Goal: Task Accomplishment & Management: Manage account settings

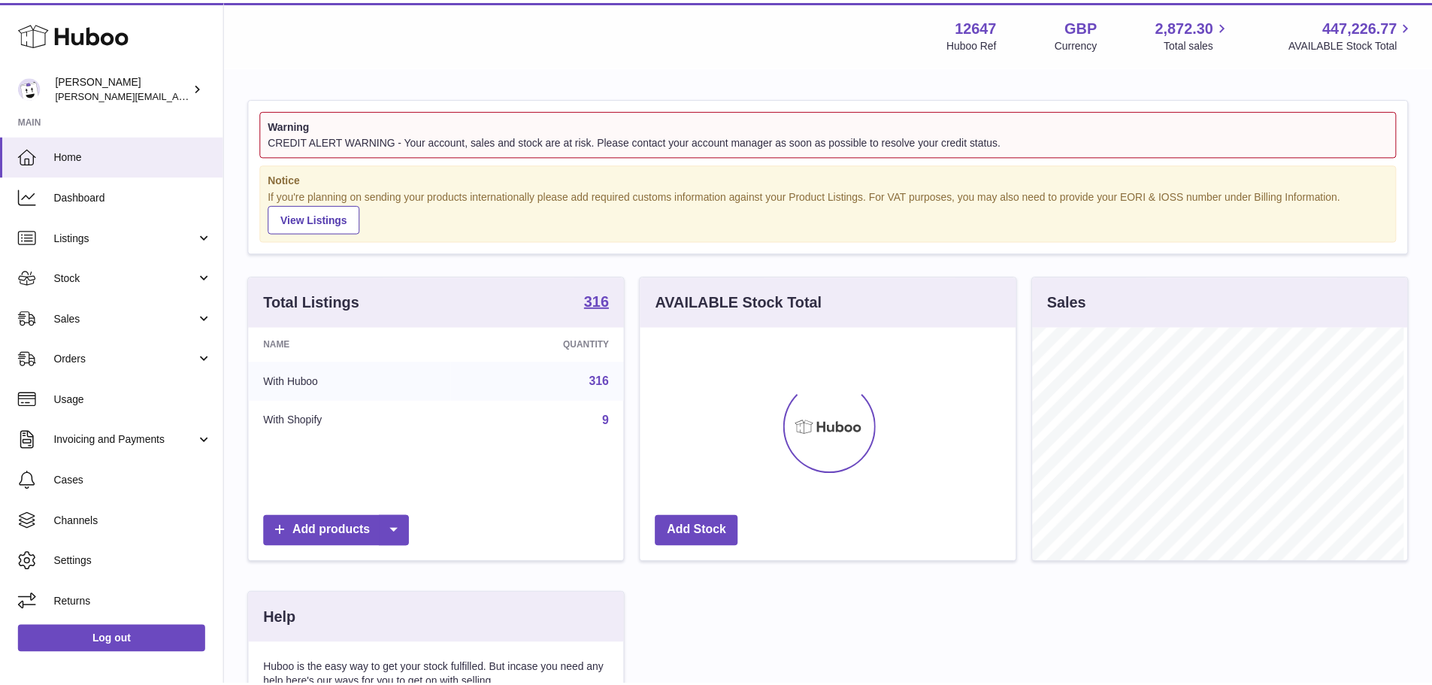
scroll to position [234, 379]
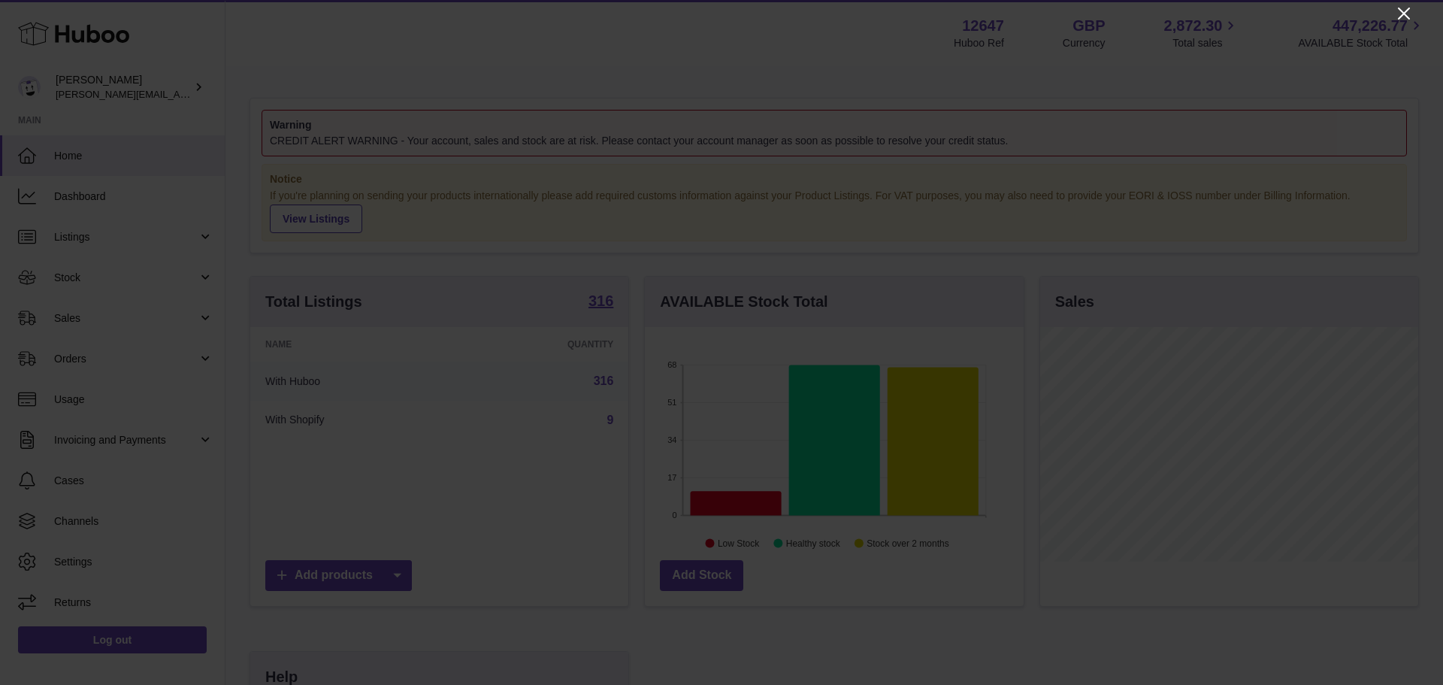
click at [1406, 18] on icon "Close" at bounding box center [1404, 14] width 18 height 18
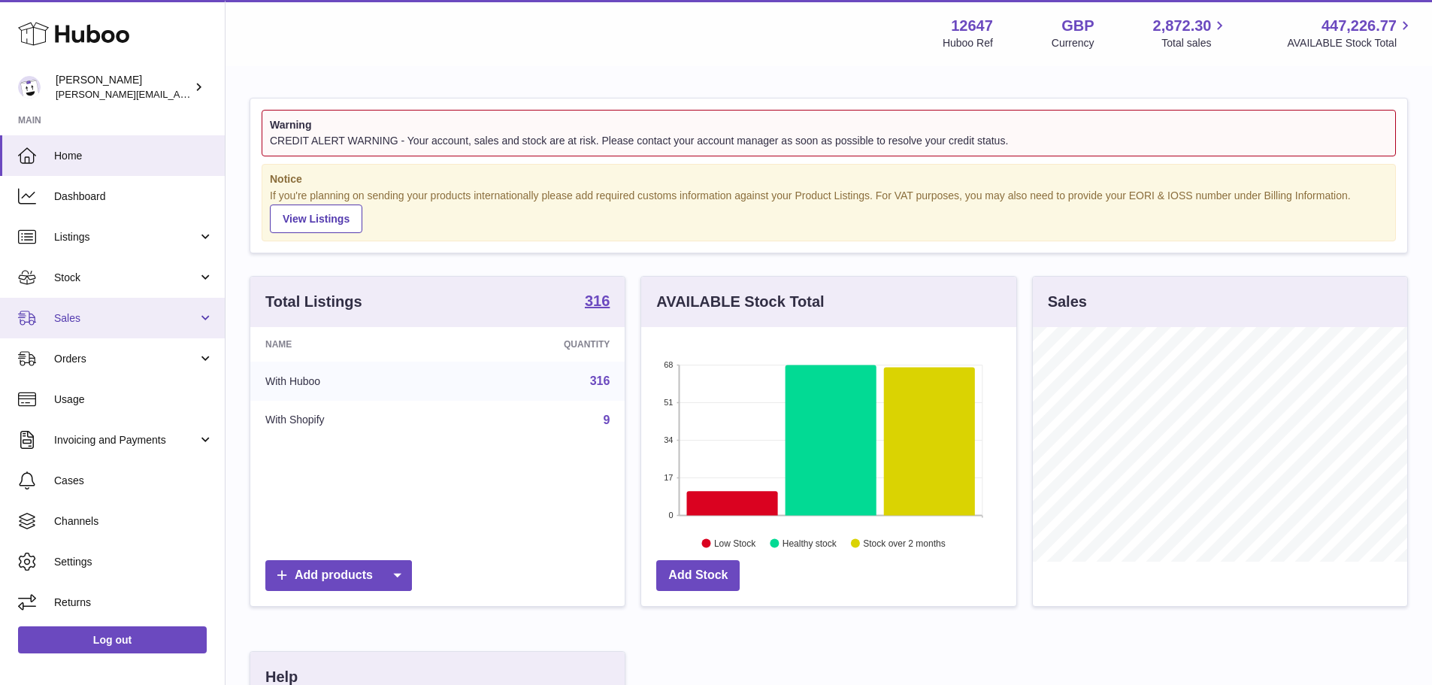
click at [141, 325] on span "Sales" at bounding box center [126, 318] width 144 height 14
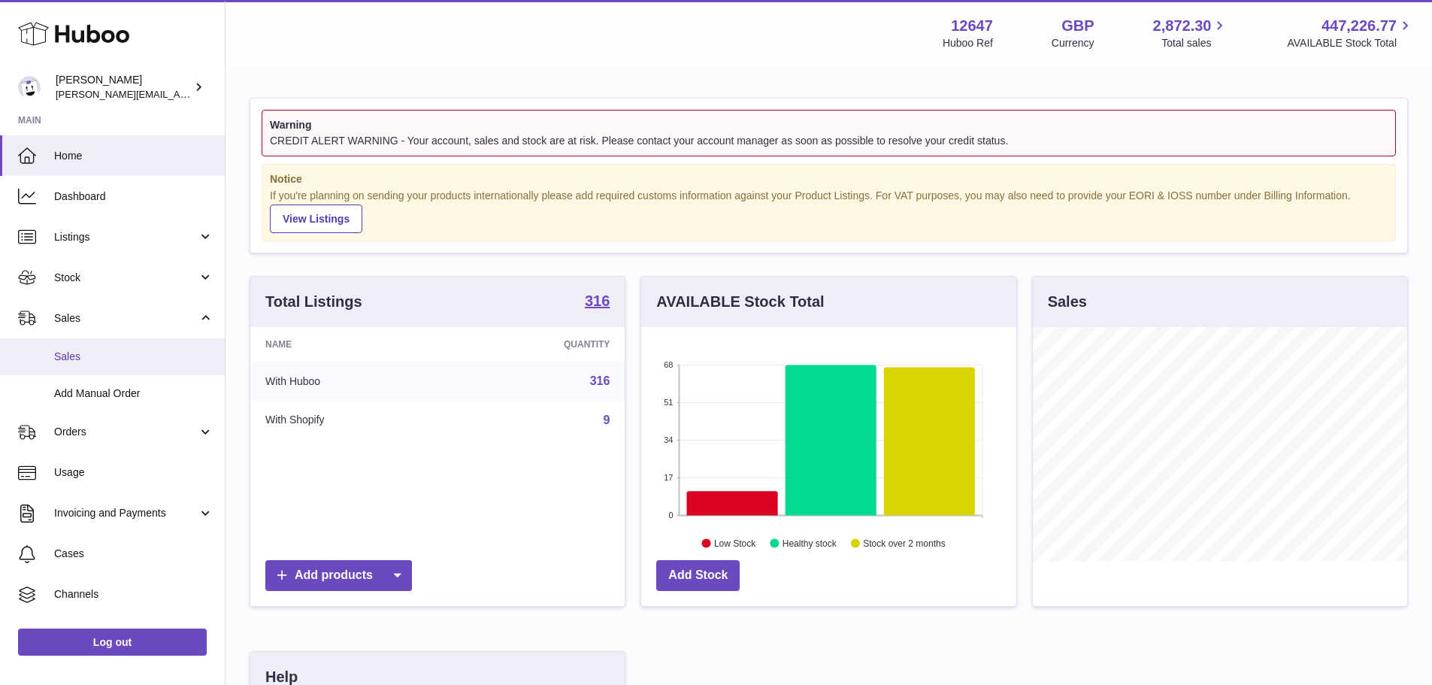
click at [137, 353] on span "Sales" at bounding box center [133, 356] width 159 height 14
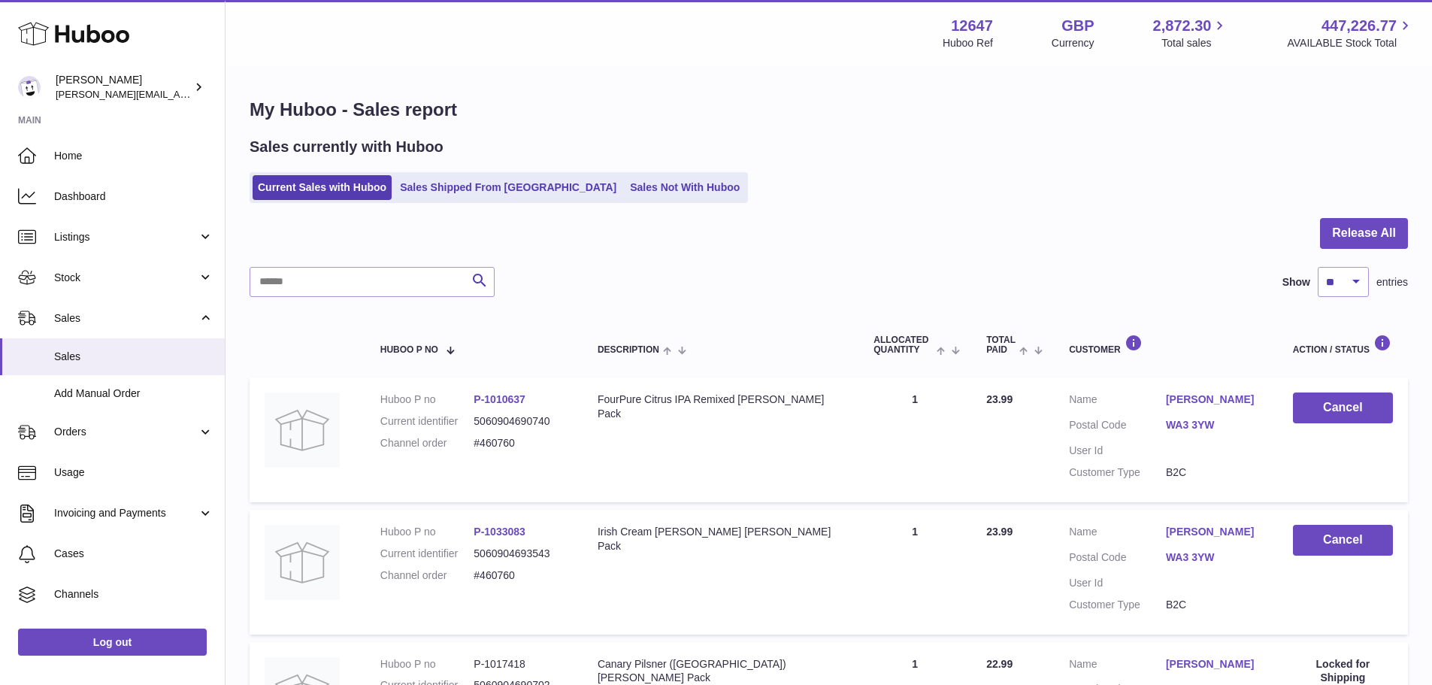
click at [628, 196] on link "Sales Not With Huboo" at bounding box center [685, 187] width 120 height 25
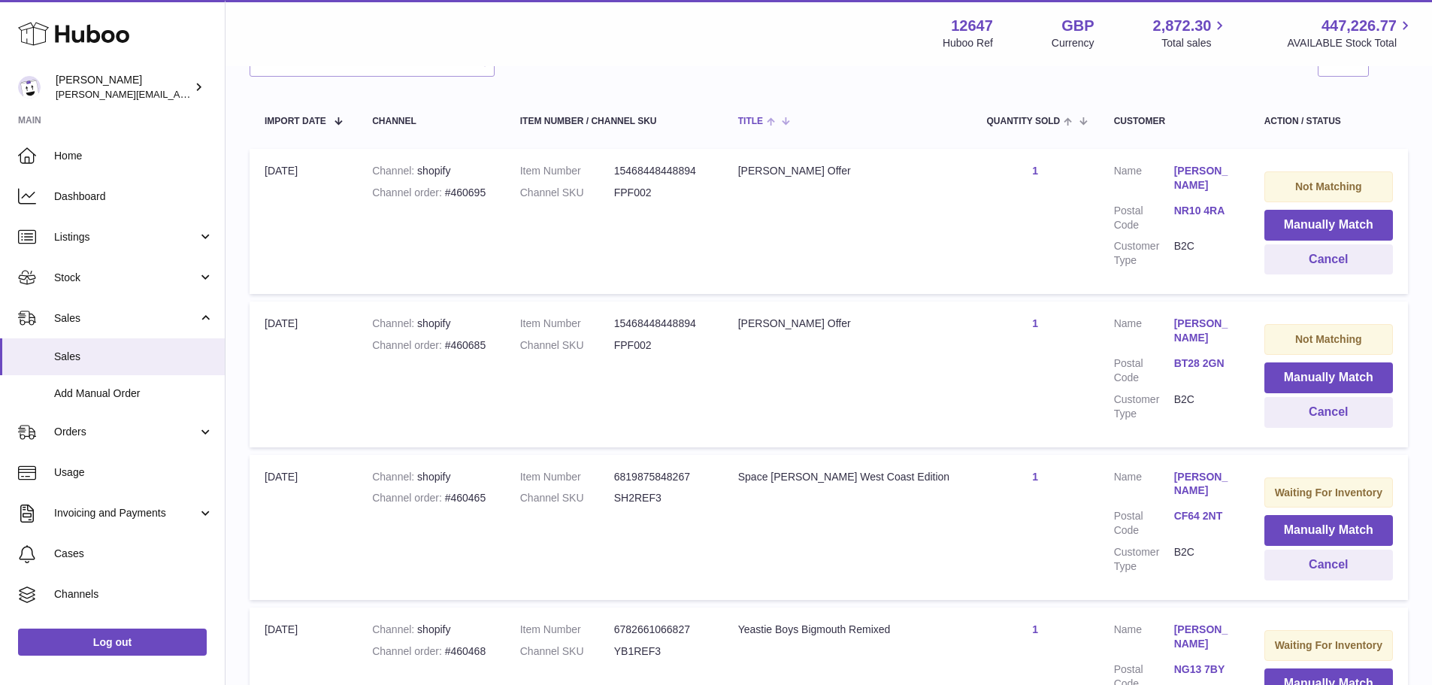
scroll to position [252, 0]
click at [1276, 266] on button "Cancel" at bounding box center [1328, 260] width 129 height 31
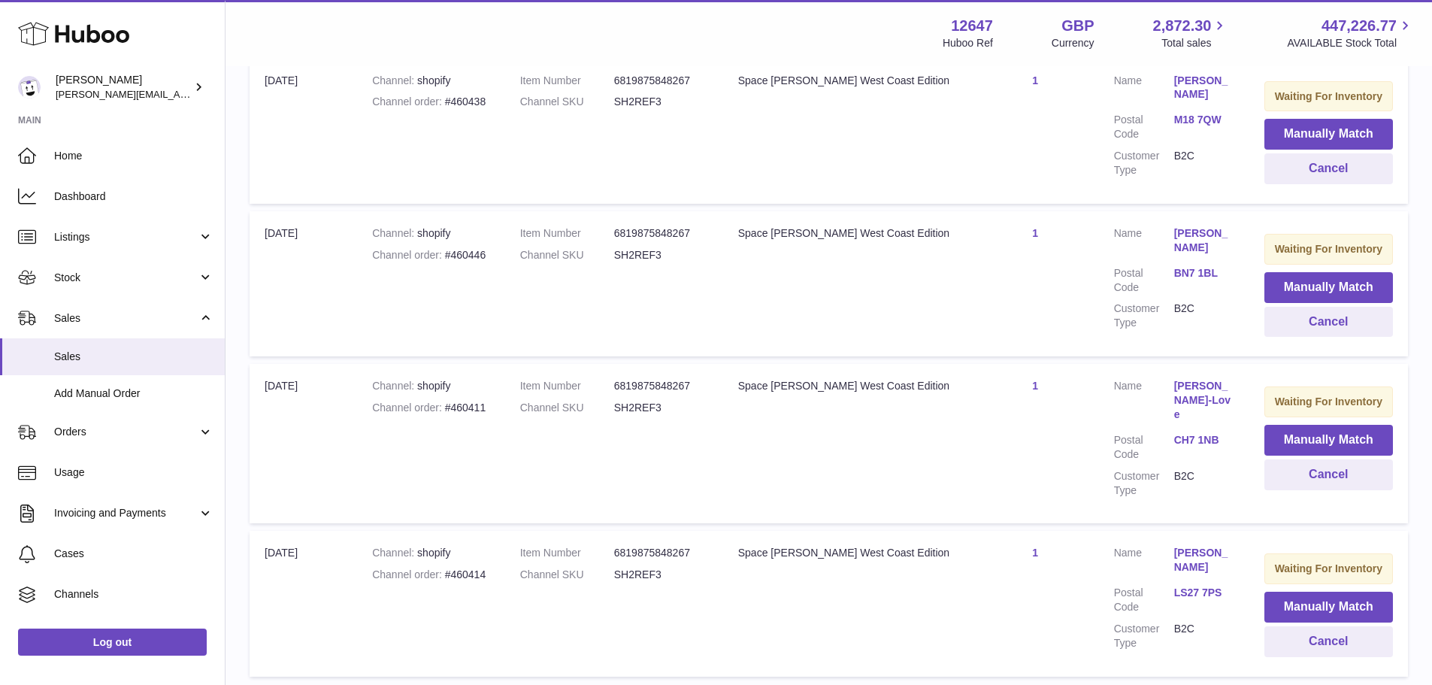
scroll to position [743, 0]
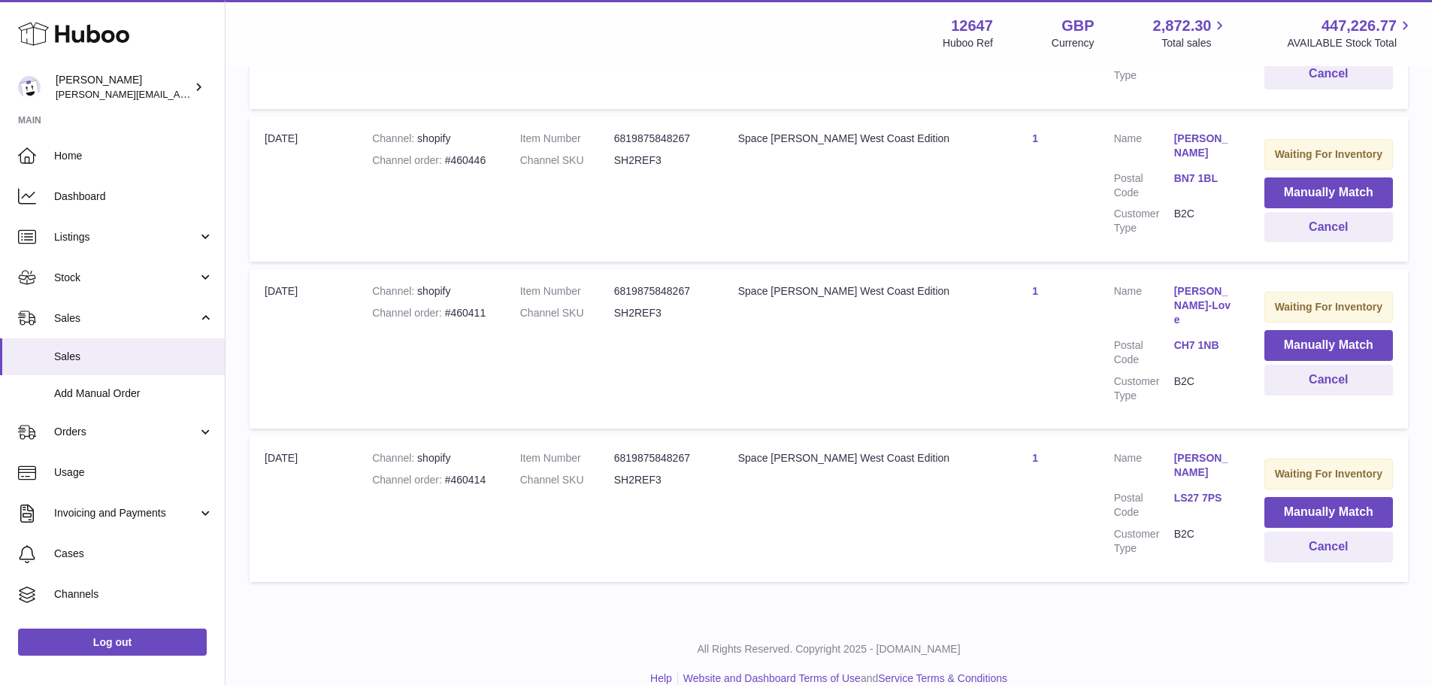
click at [473, 473] on div "Channel order #460414" at bounding box center [431, 480] width 118 height 14
copy div "460414"
click at [481, 309] on div "Channel order #460411" at bounding box center [431, 313] width 118 height 14
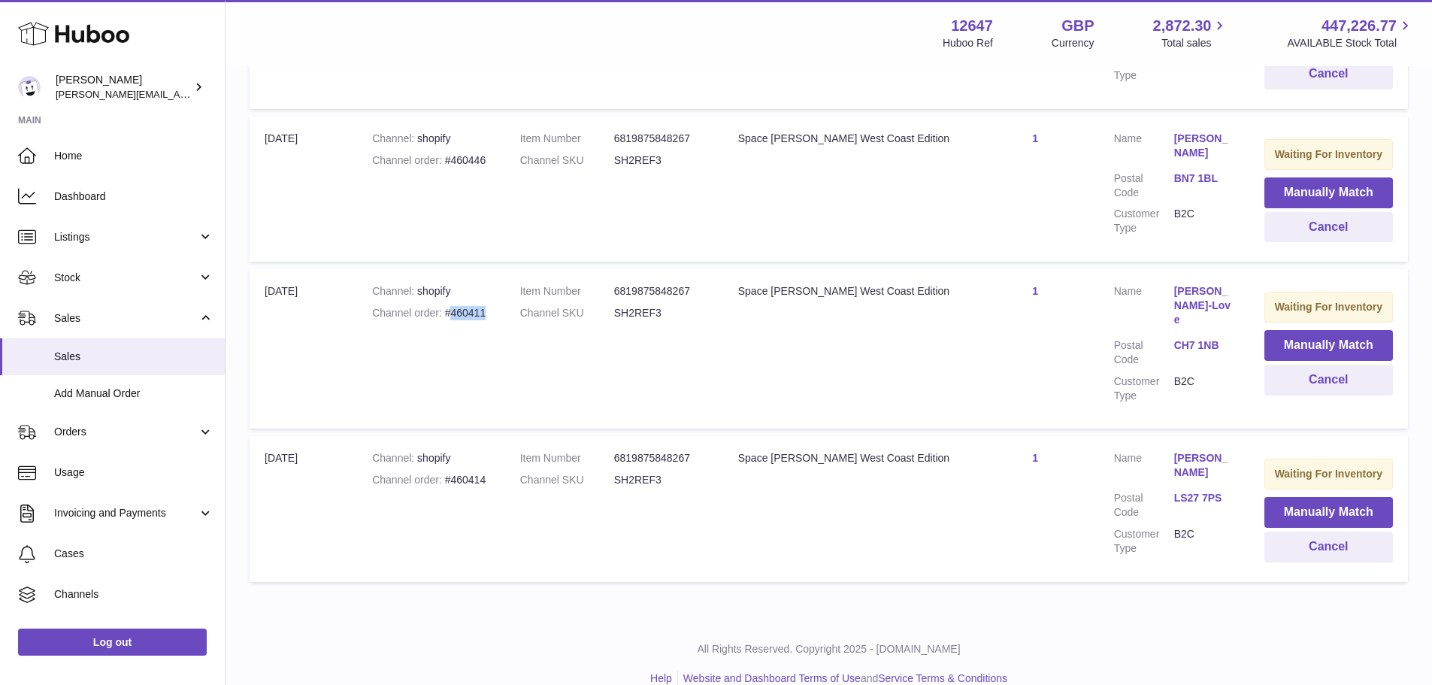
copy div "460411"
click at [481, 160] on div "Channel order #460446" at bounding box center [431, 160] width 118 height 14
copy div "460446"
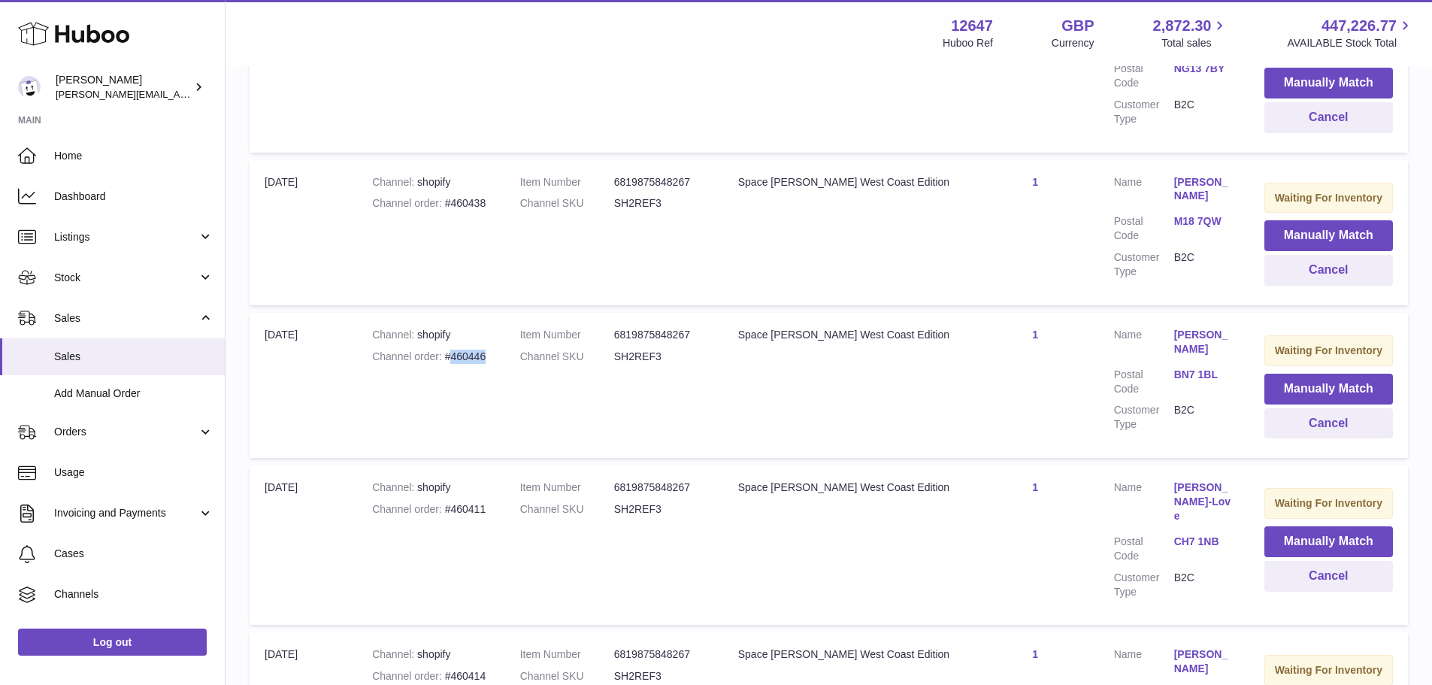
scroll to position [546, 0]
click at [483, 208] on div "Channel order #460438" at bounding box center [431, 204] width 118 height 14
copy div "460438"
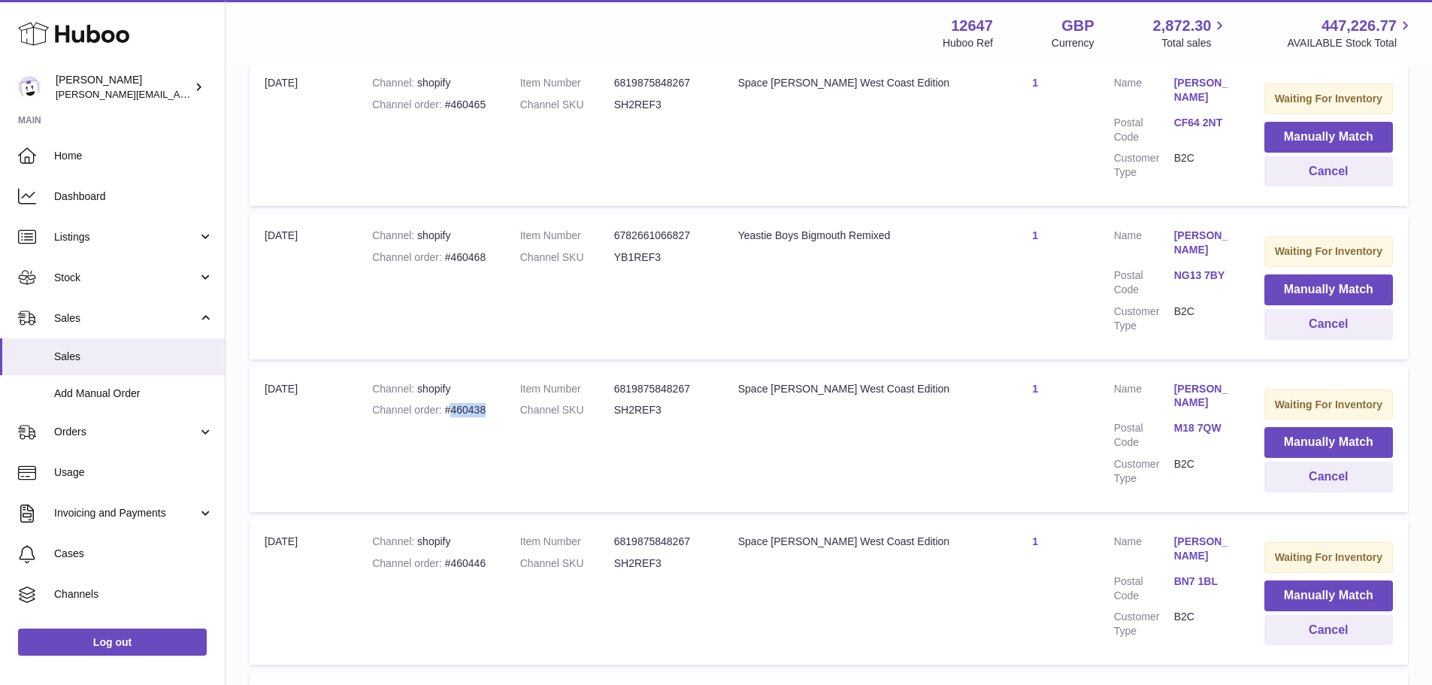
scroll to position [334, 0]
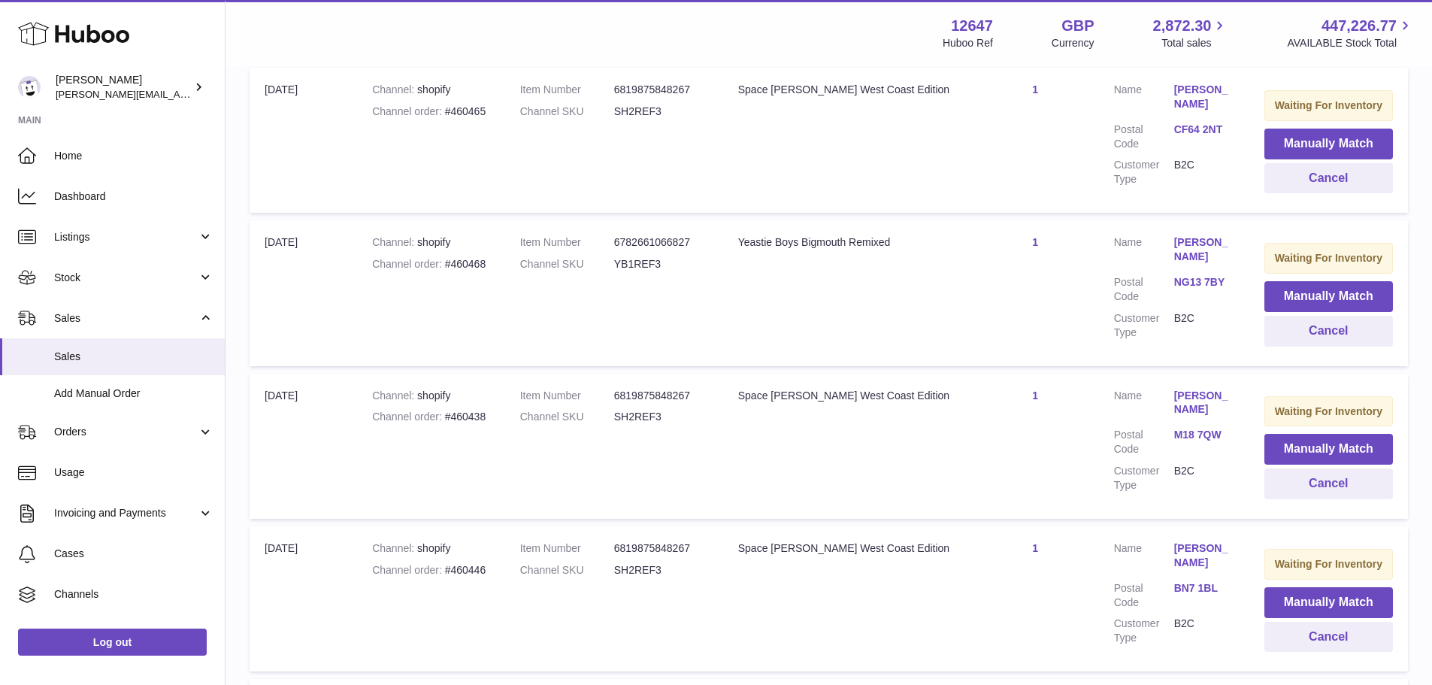
click at [478, 268] on div "Channel order #460468" at bounding box center [431, 264] width 118 height 14
copy div "460468"
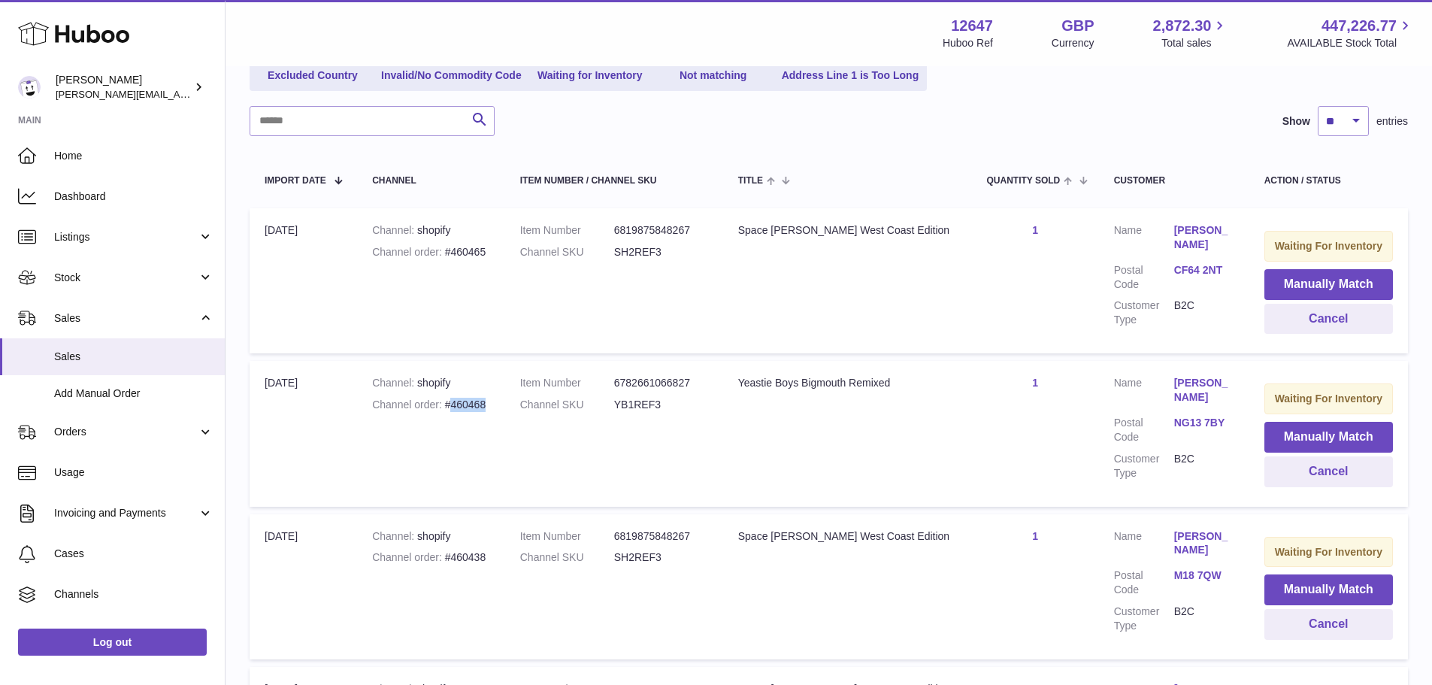
scroll to position [192, 0]
click at [488, 254] on div "Channel order #460465" at bounding box center [431, 253] width 118 height 14
copy div "460465"
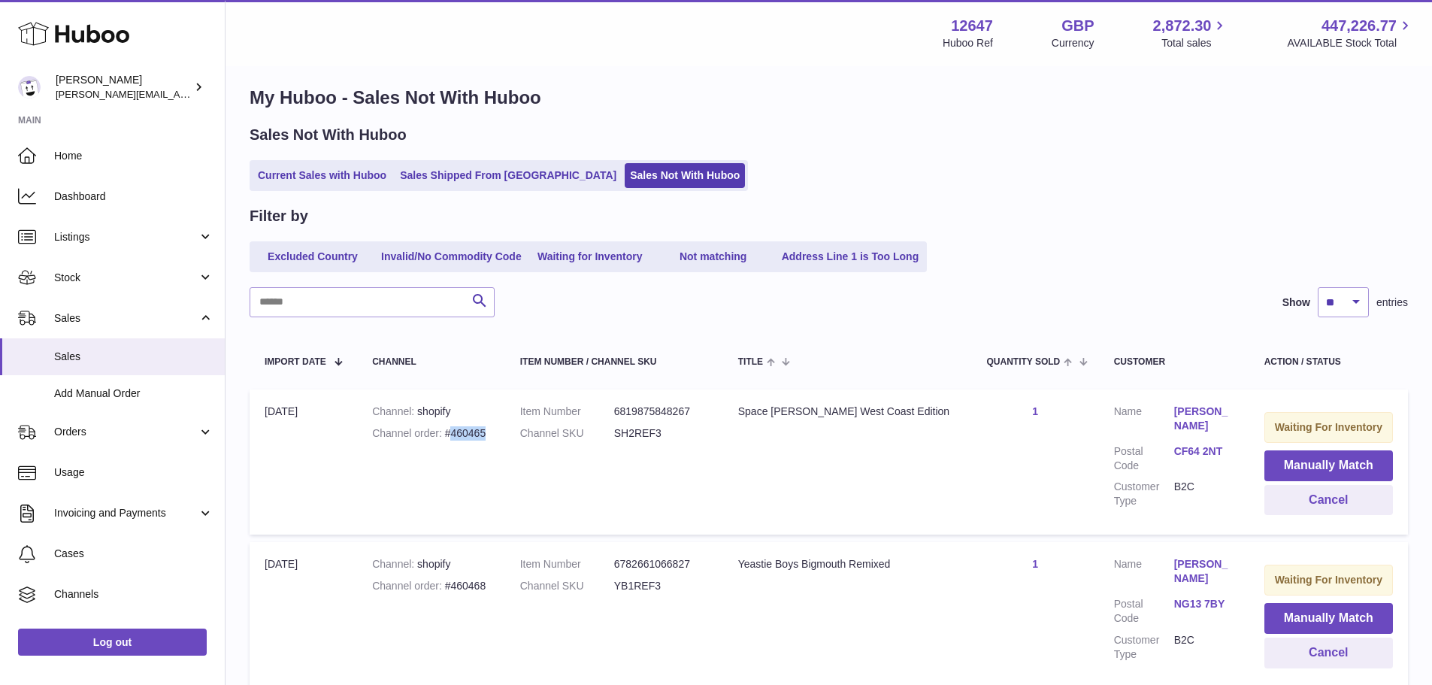
scroll to position [11, 0]
click at [111, 428] on span "Orders" at bounding box center [126, 432] width 144 height 14
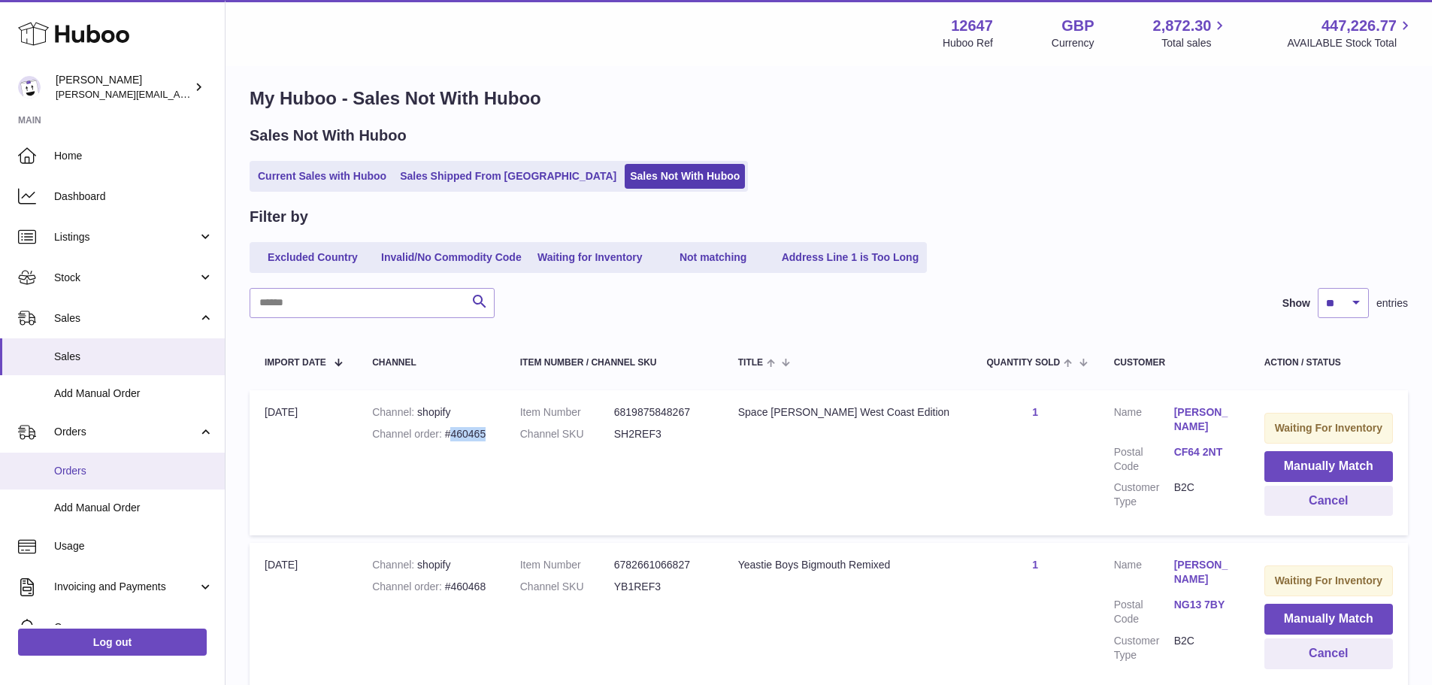
click at [113, 460] on link "Orders" at bounding box center [112, 470] width 225 height 37
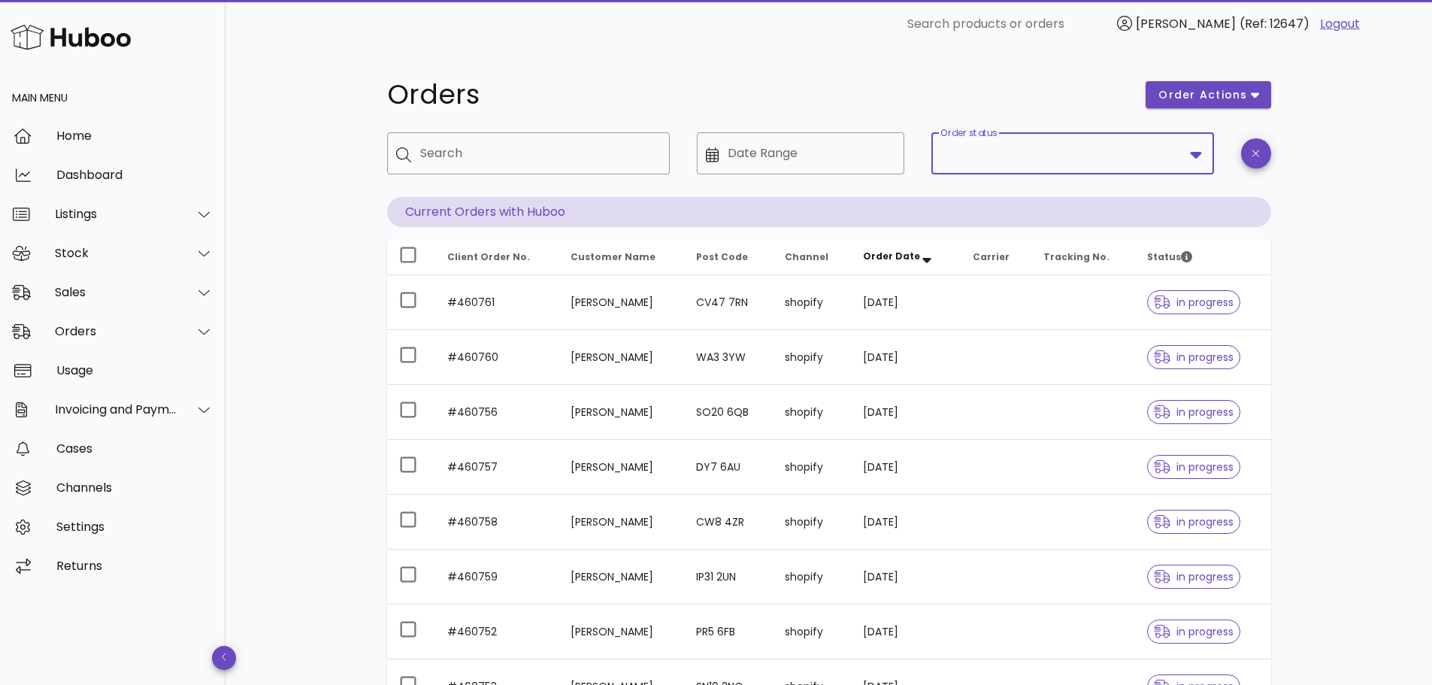
click at [1048, 156] on input "Order status" at bounding box center [1061, 153] width 243 height 24
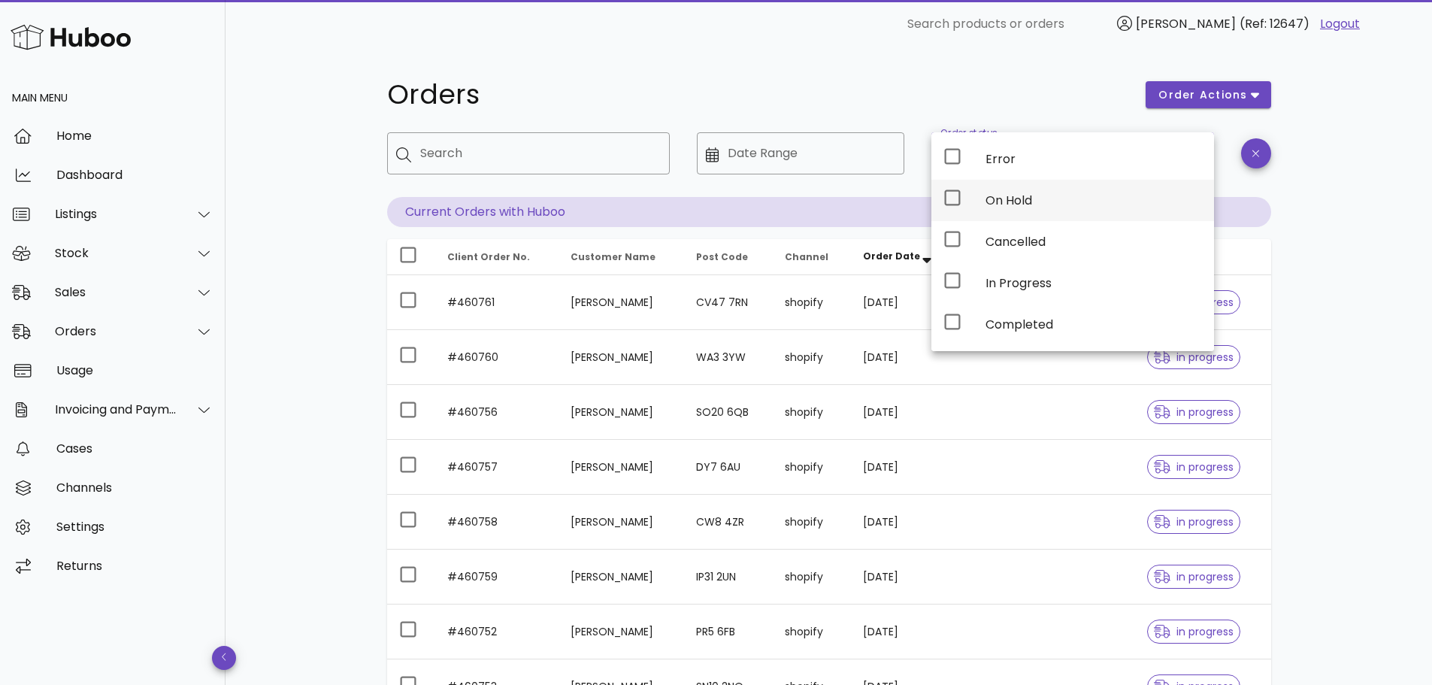
click at [1001, 208] on div "On Hold" at bounding box center [1093, 200] width 216 height 32
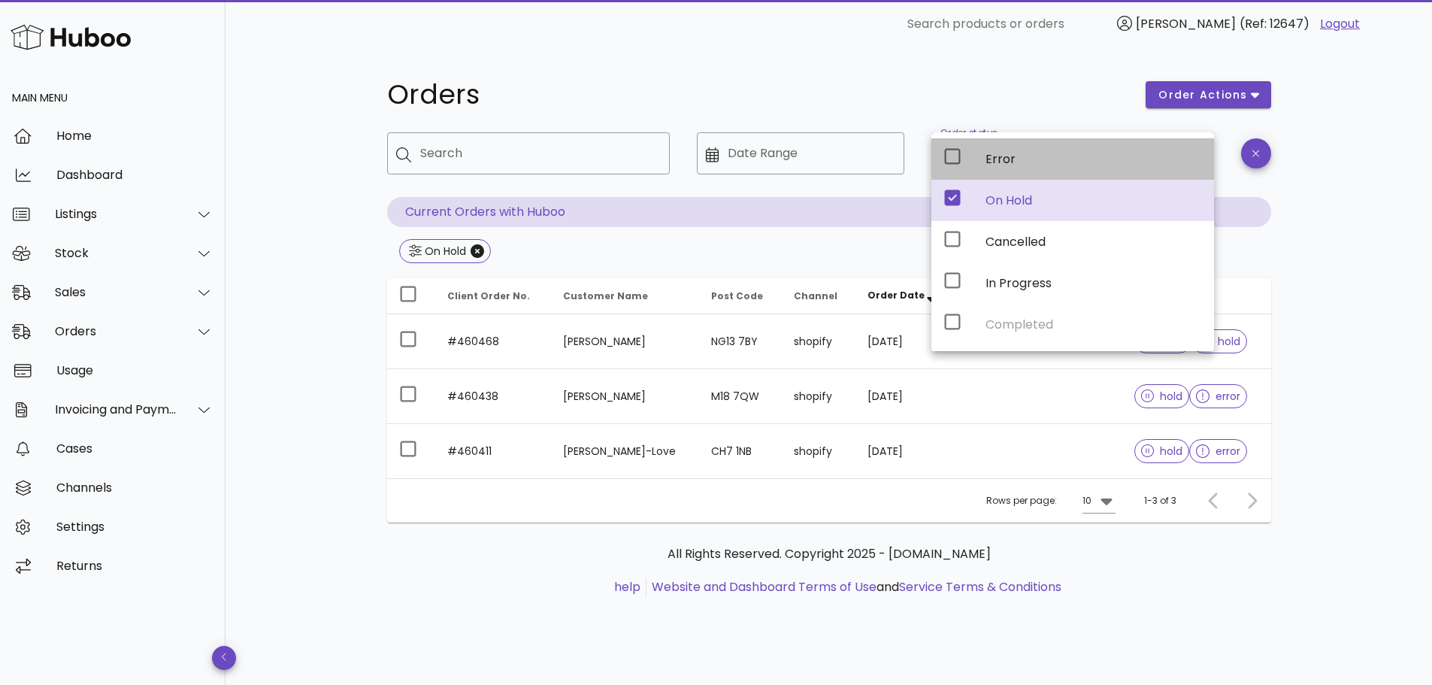
click at [990, 161] on div "Error" at bounding box center [1093, 159] width 216 height 14
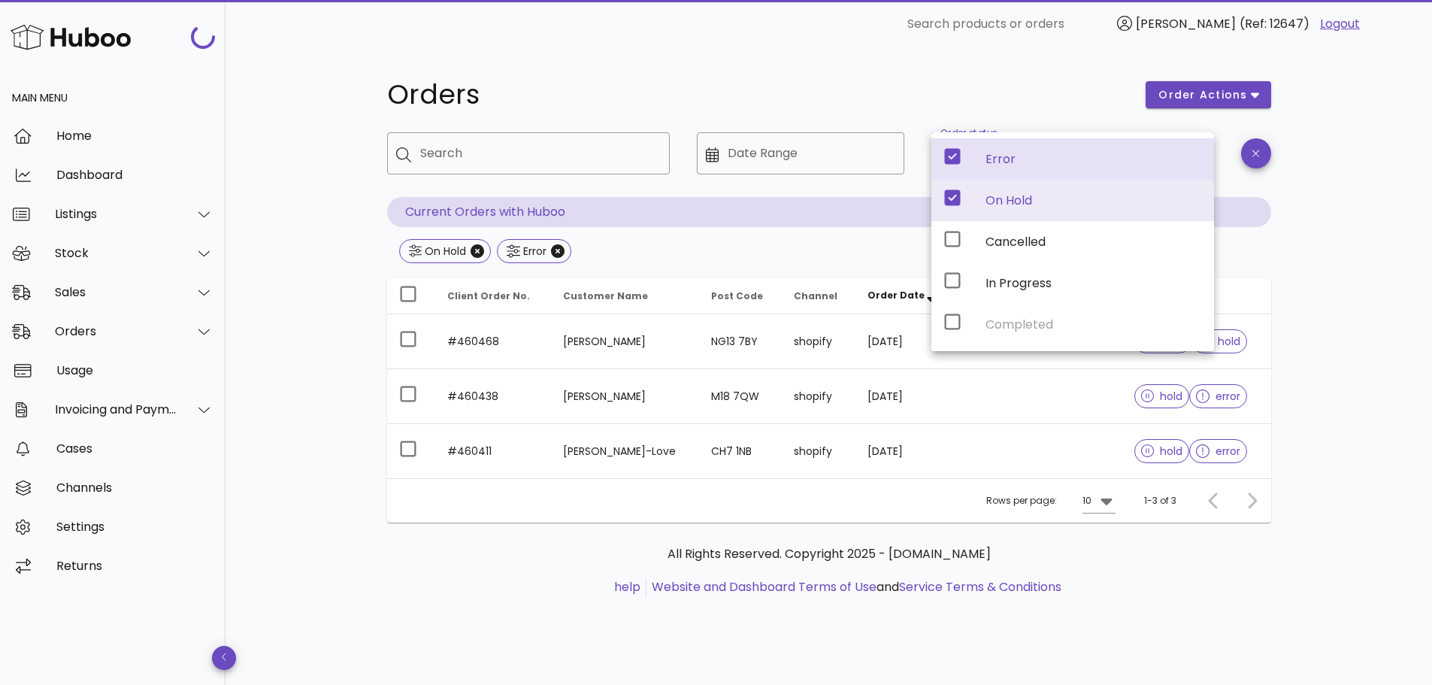
click at [1336, 346] on div "Orders order actions ​ Search ​ Date Range ​ Order status On Hold, Error Curren…" at bounding box center [828, 366] width 1206 height 637
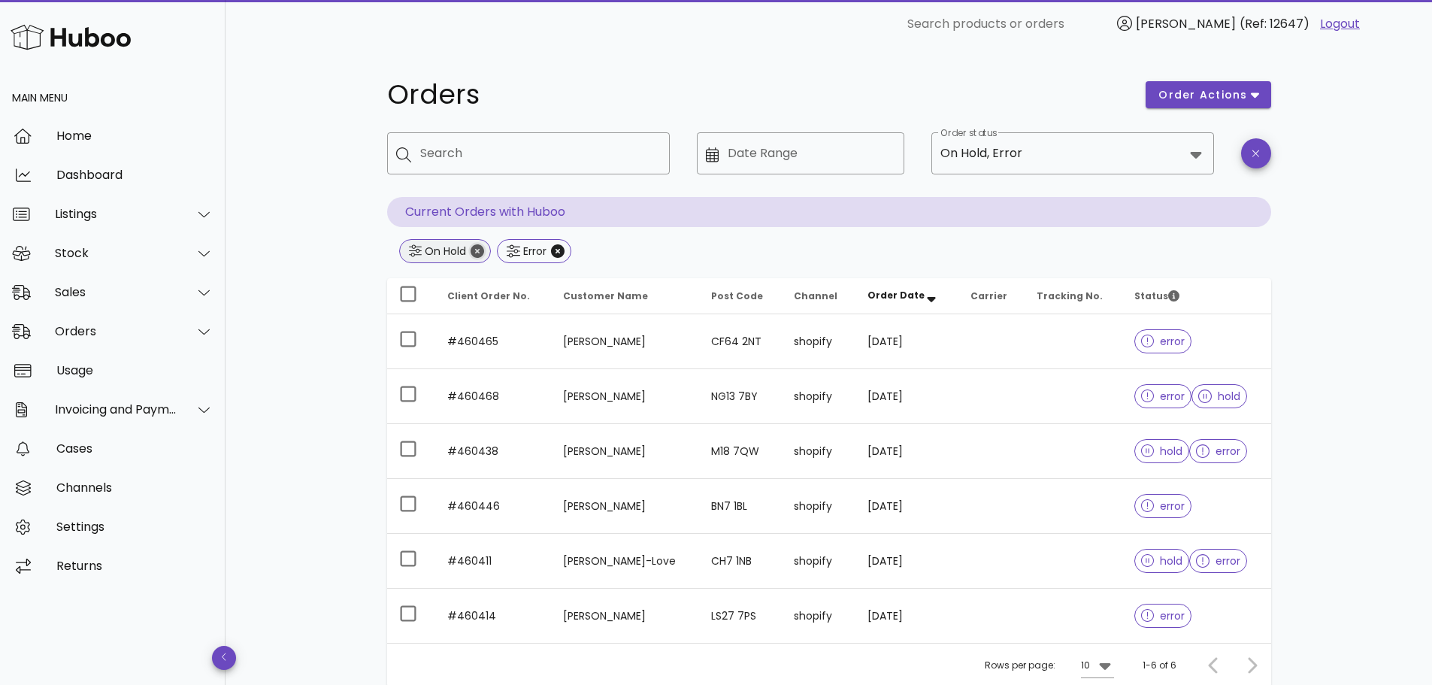
click at [476, 252] on icon "Close" at bounding box center [477, 251] width 14 height 14
click at [464, 253] on icon "Close" at bounding box center [459, 251] width 14 height 14
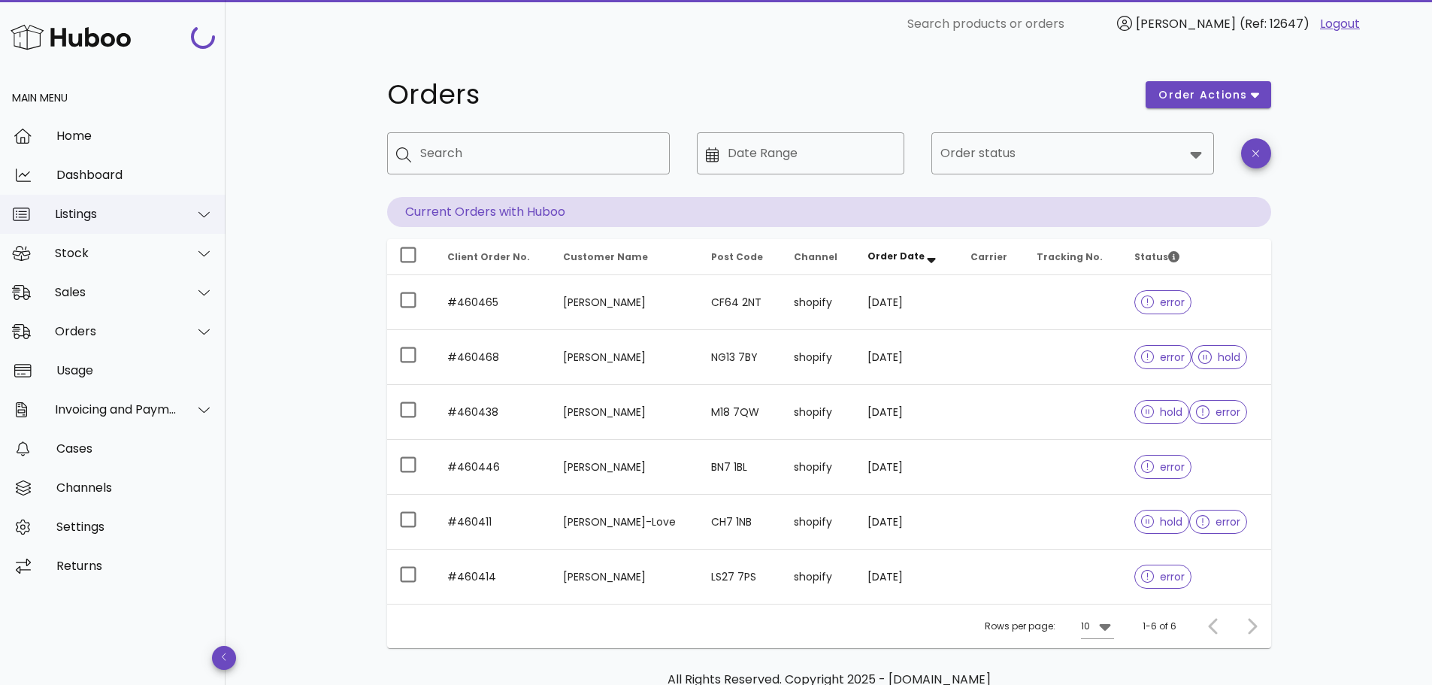
click at [113, 221] on div "Listings" at bounding box center [116, 214] width 122 height 14
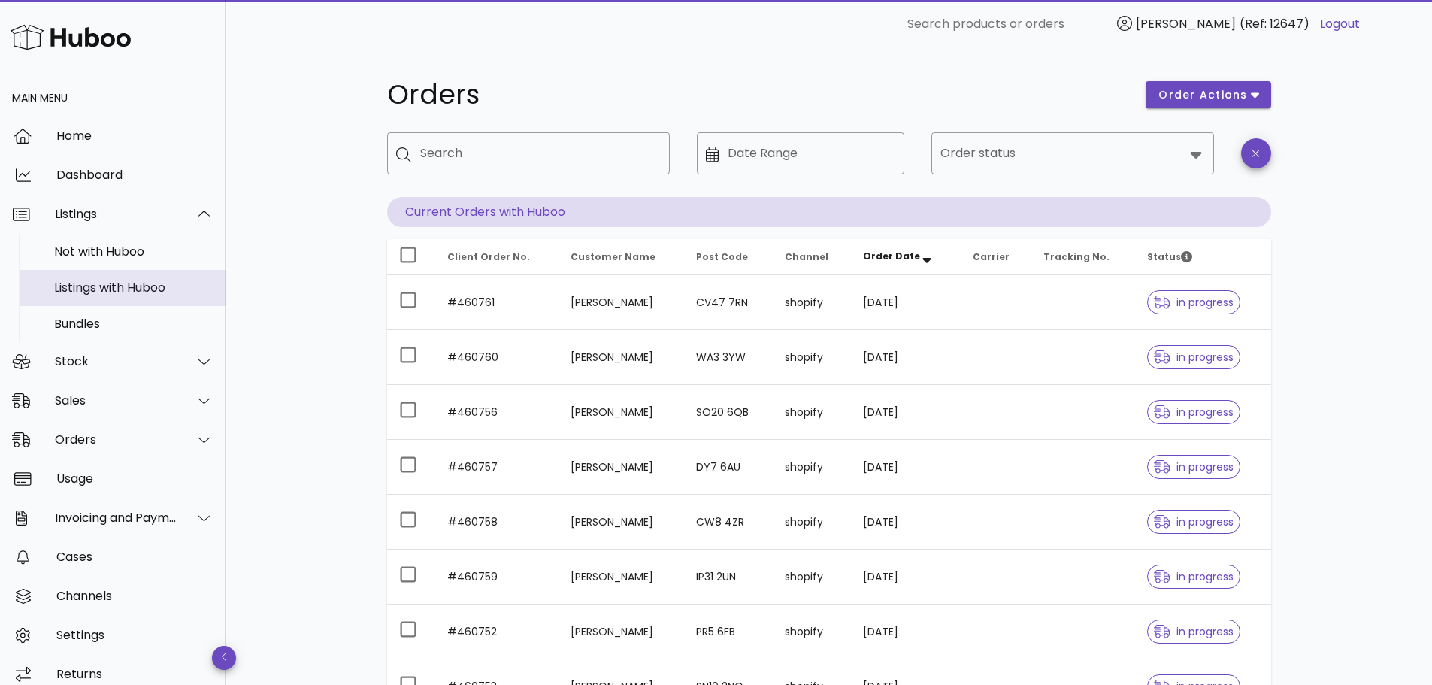
click at [103, 281] on div "Listings with Huboo" at bounding box center [133, 287] width 159 height 14
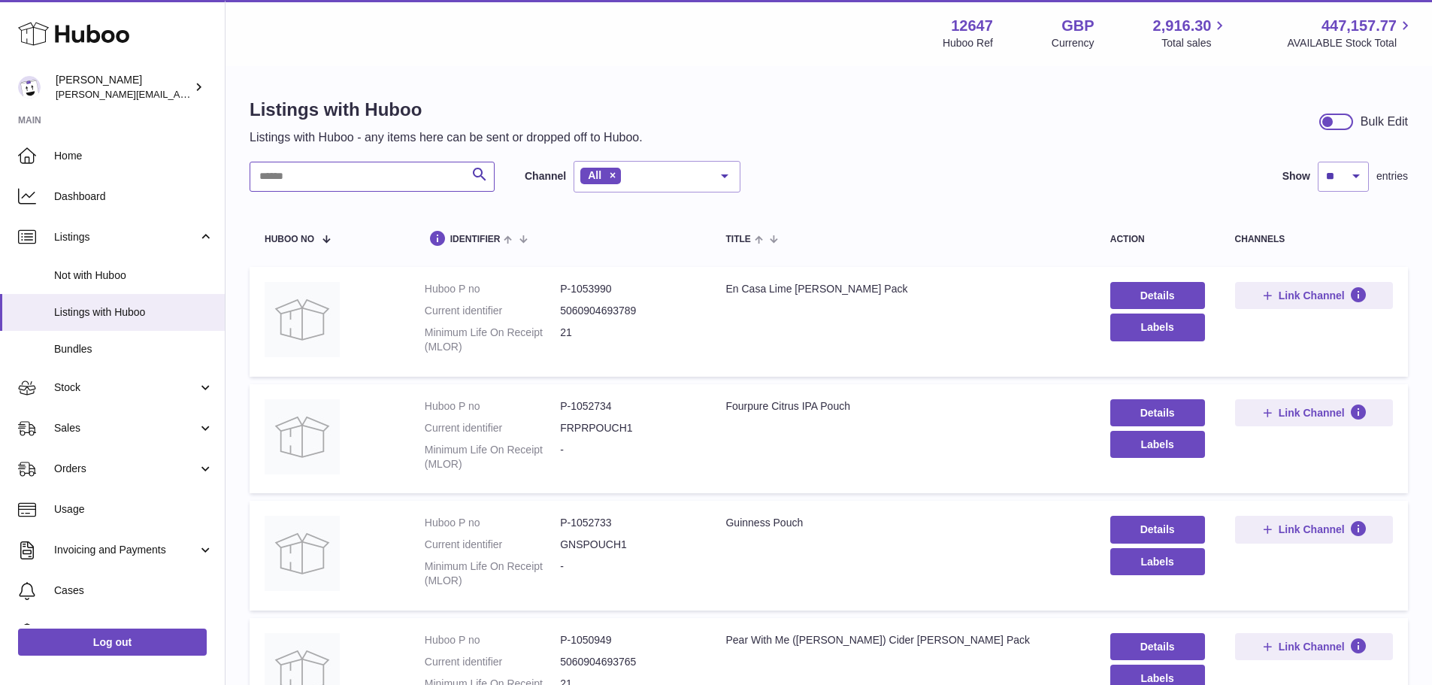
click at [377, 178] on input "text" at bounding box center [372, 177] width 245 height 30
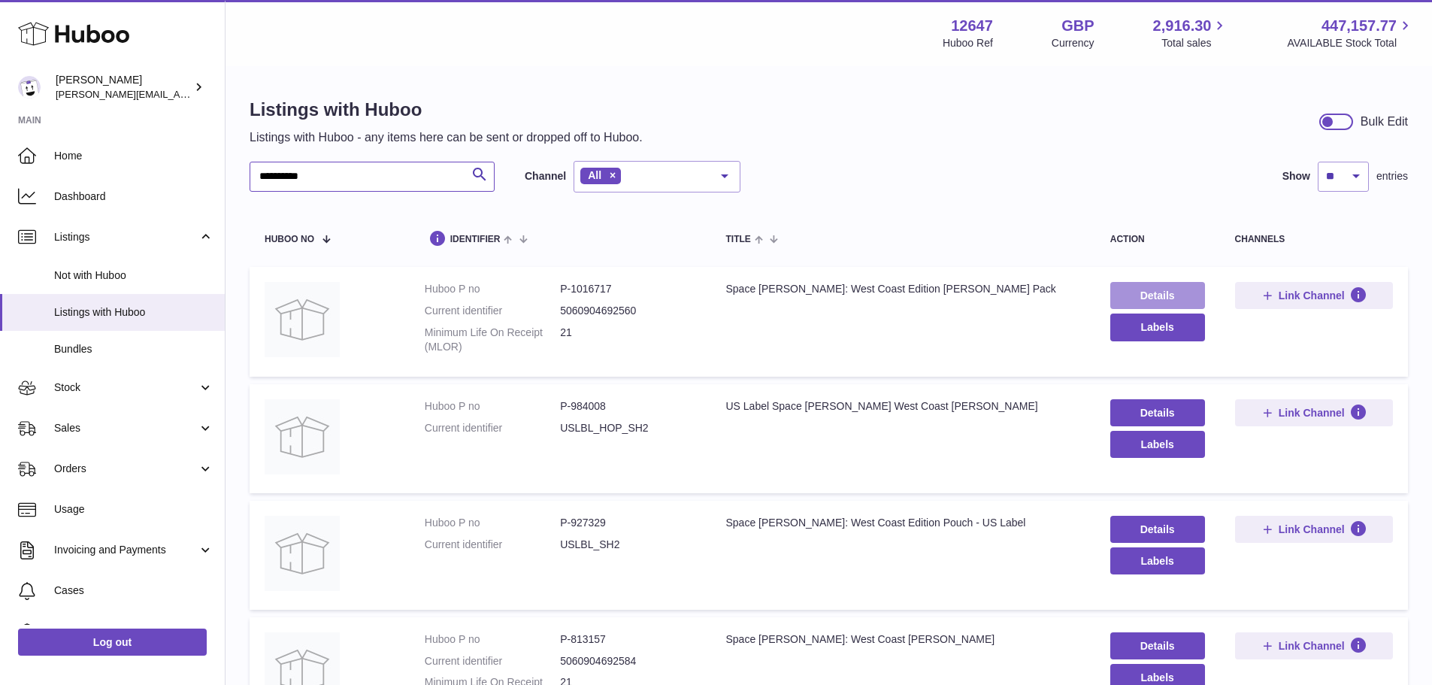
type input "**********"
click at [1173, 287] on link "Details" at bounding box center [1157, 295] width 95 height 27
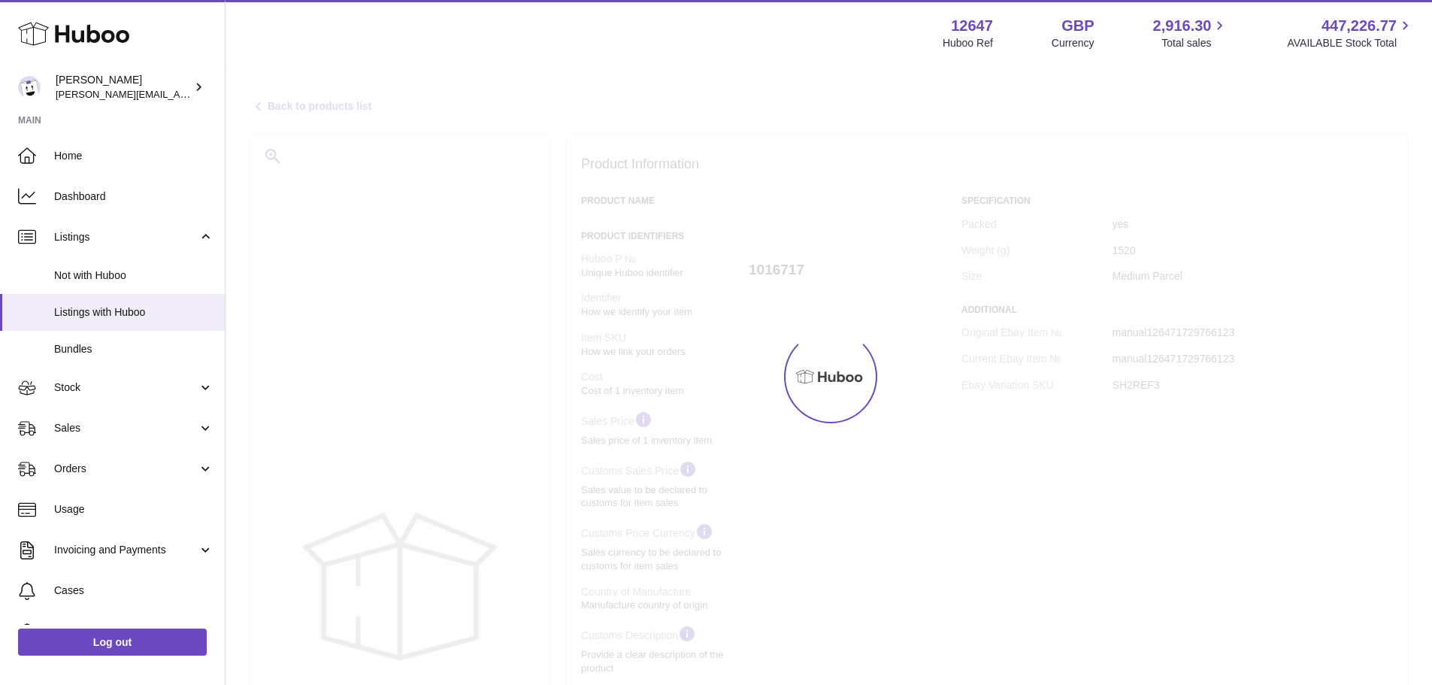
select select "***"
select select "****"
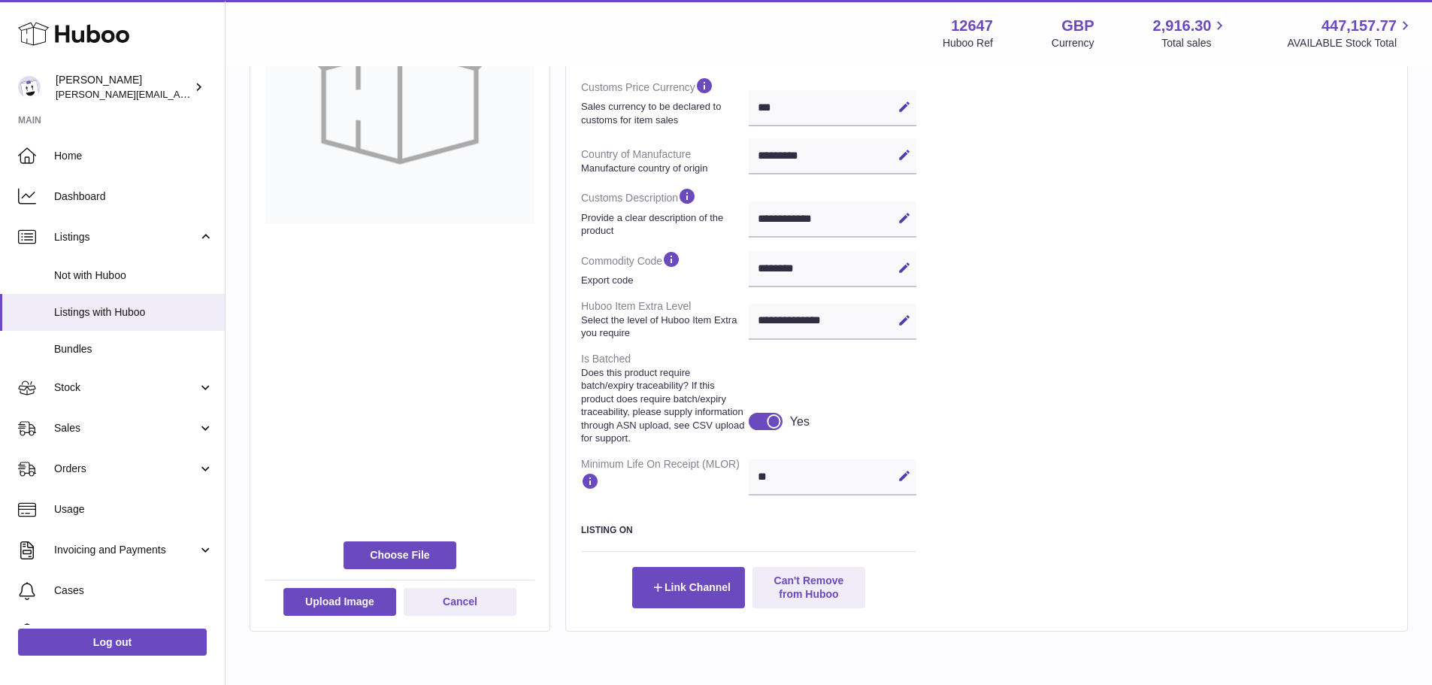
scroll to position [513, 0]
click at [894, 478] on button "Edit" at bounding box center [904, 475] width 24 height 24
type input "*"
type input "**"
click at [908, 481] on icon at bounding box center [904, 475] width 14 height 14
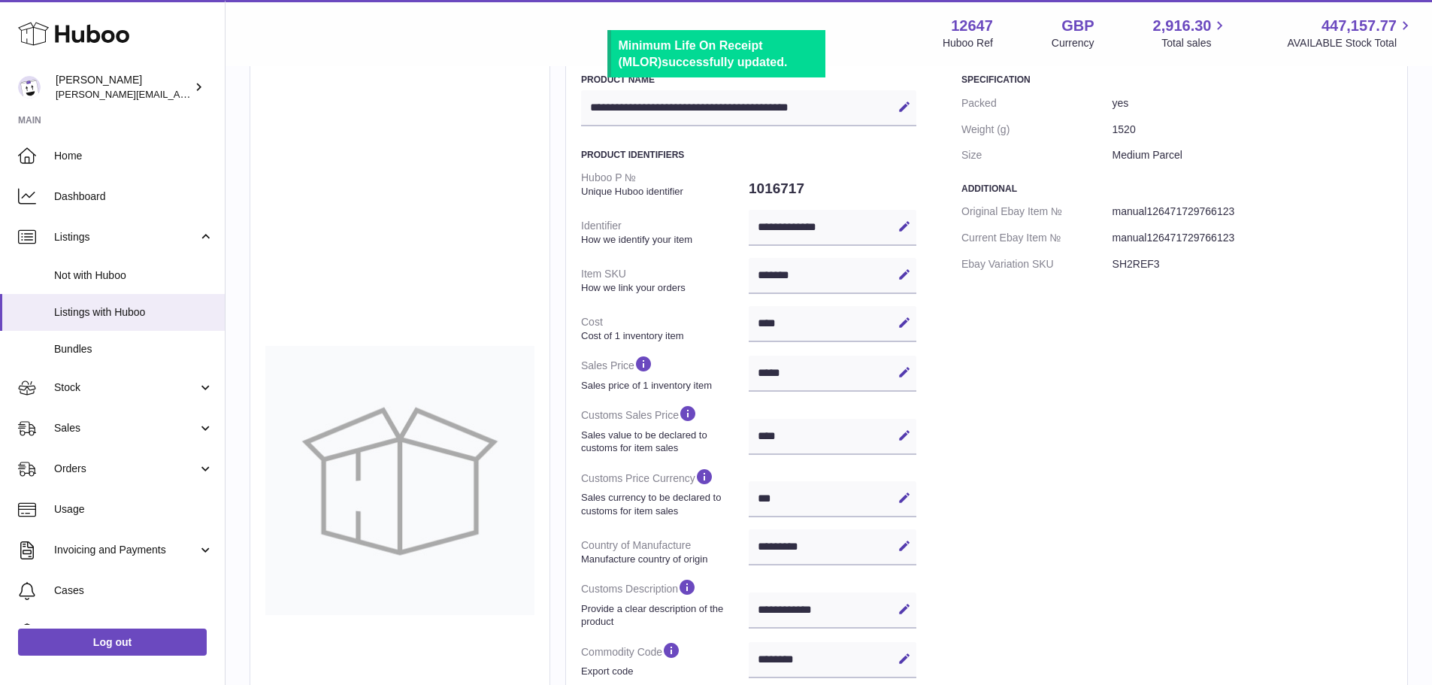
scroll to position [0, 0]
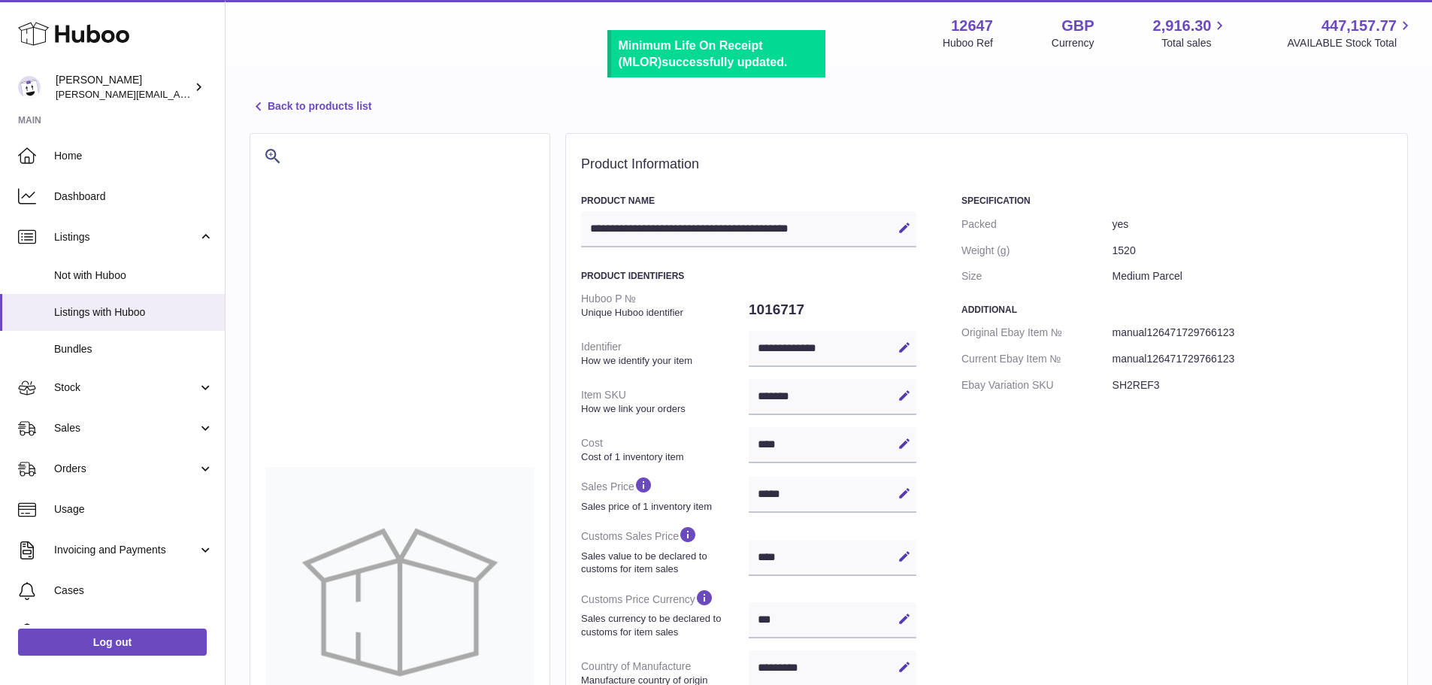
click at [315, 108] on link "Back to products list" at bounding box center [311, 107] width 122 height 18
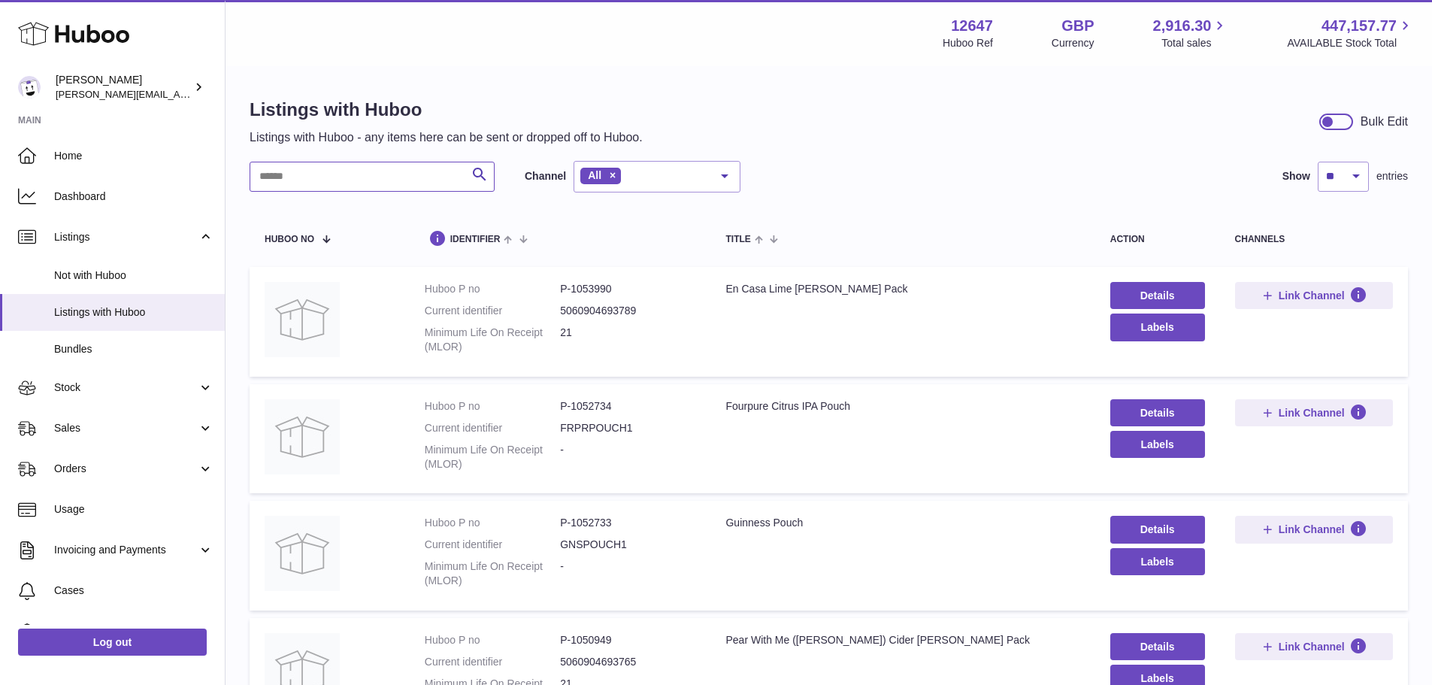
click at [328, 171] on input "text" at bounding box center [372, 177] width 245 height 30
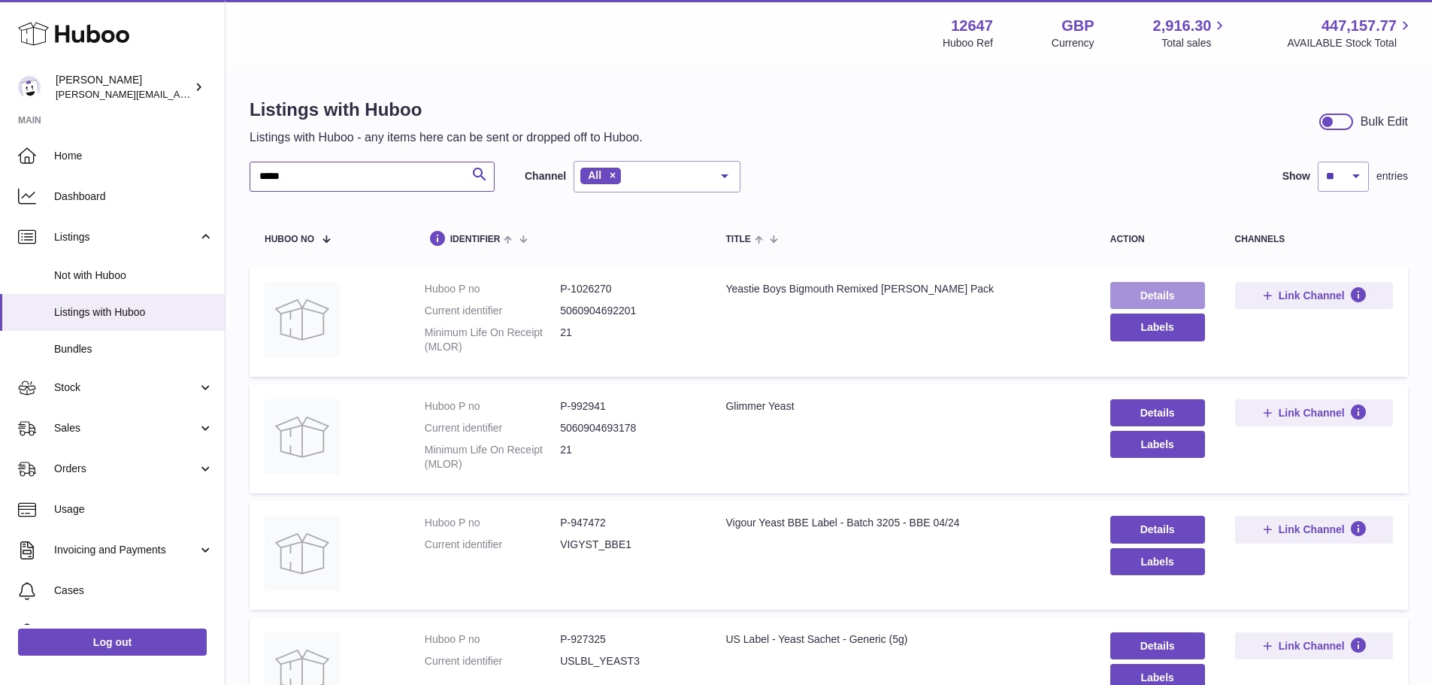
type input "*****"
click at [1172, 292] on link "Details" at bounding box center [1157, 295] width 95 height 27
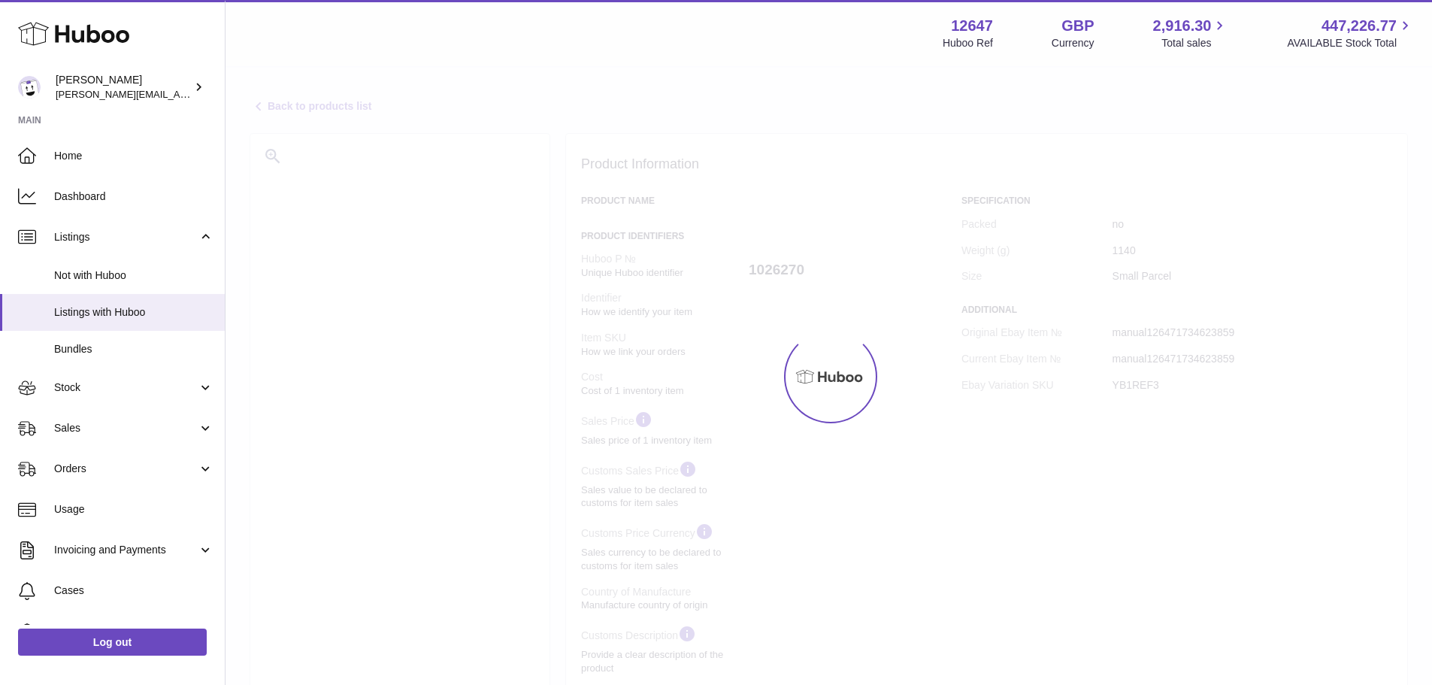
select select "***"
select select "****"
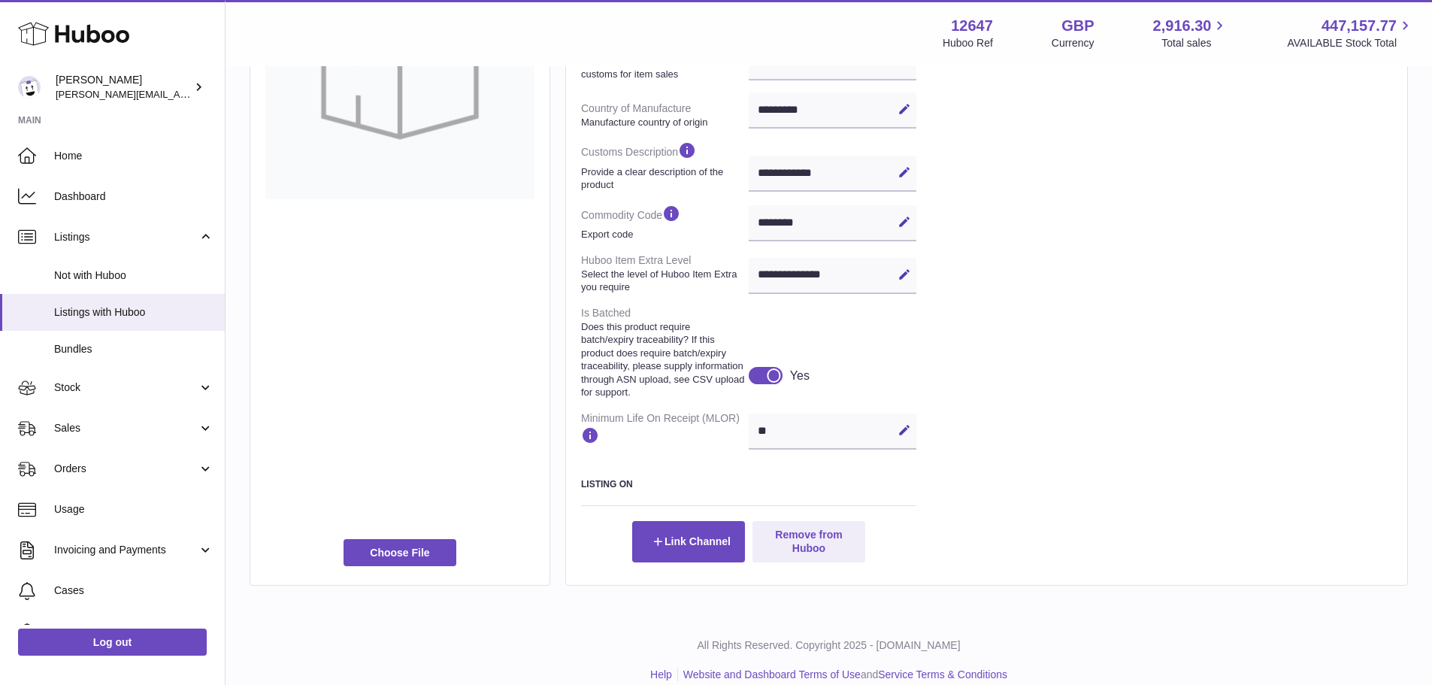
scroll to position [558, 0]
click at [794, 432] on div "** Edit Cancel Save" at bounding box center [833, 431] width 168 height 36
click at [904, 431] on icon at bounding box center [904, 429] width 14 height 14
drag, startPoint x: 821, startPoint y: 429, endPoint x: 727, endPoint y: 433, distance: 94.0
click at [727, 433] on dl "**********" at bounding box center [748, 90] width 335 height 727
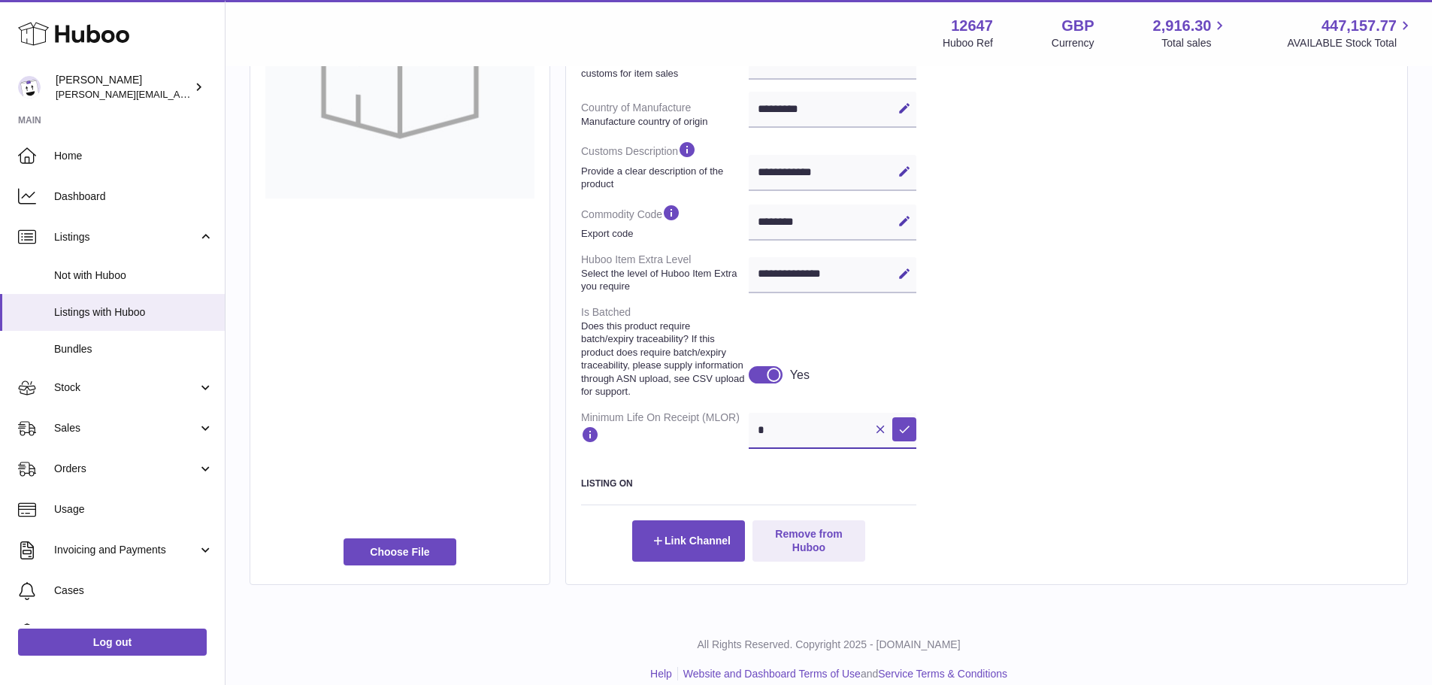
scroll to position [537, 0]
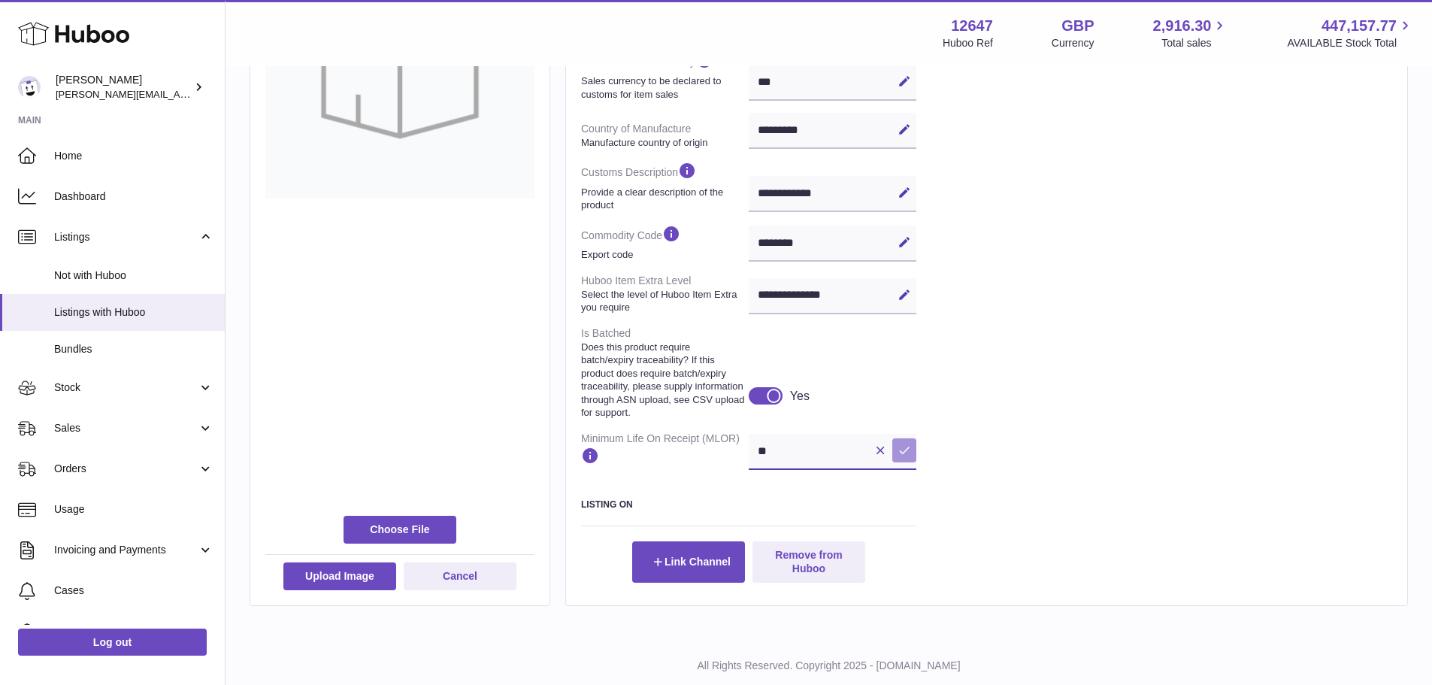
type input "**"
click at [911, 453] on button "Save" at bounding box center [904, 450] width 24 height 24
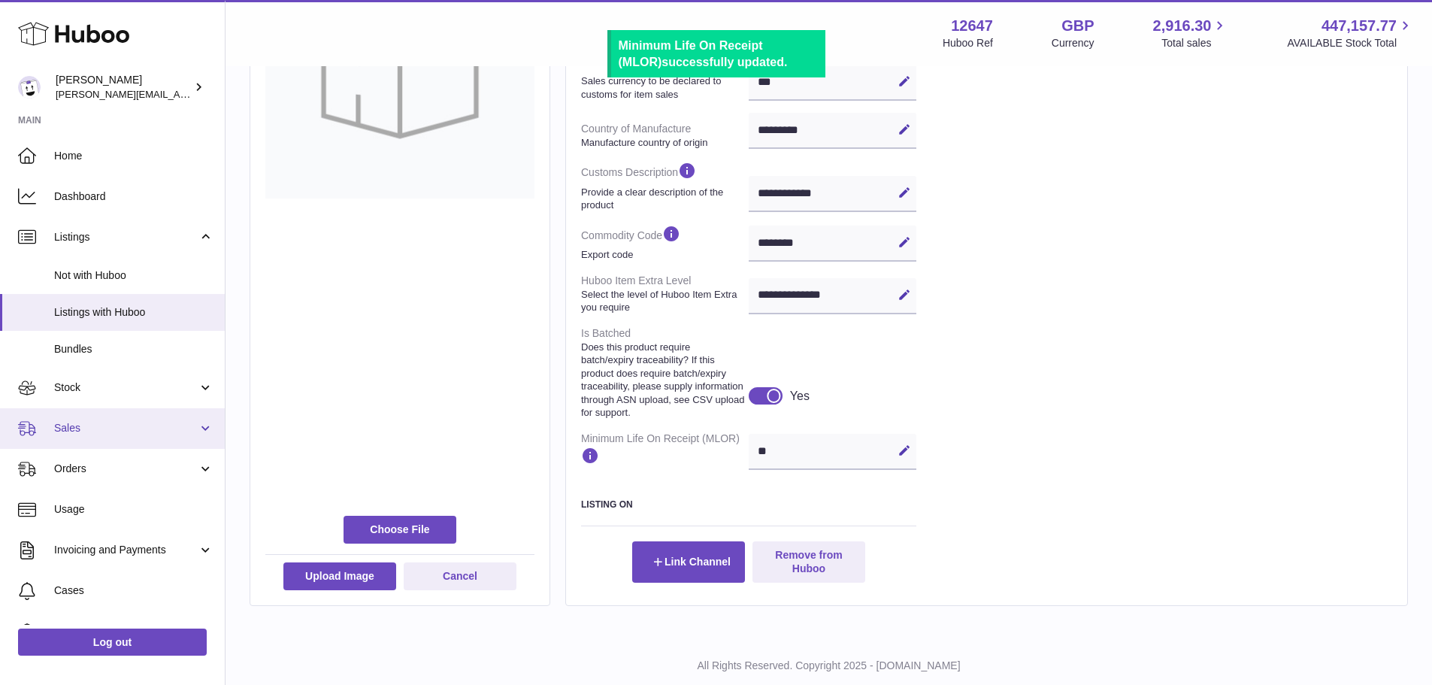
click at [122, 430] on span "Sales" at bounding box center [126, 428] width 144 height 14
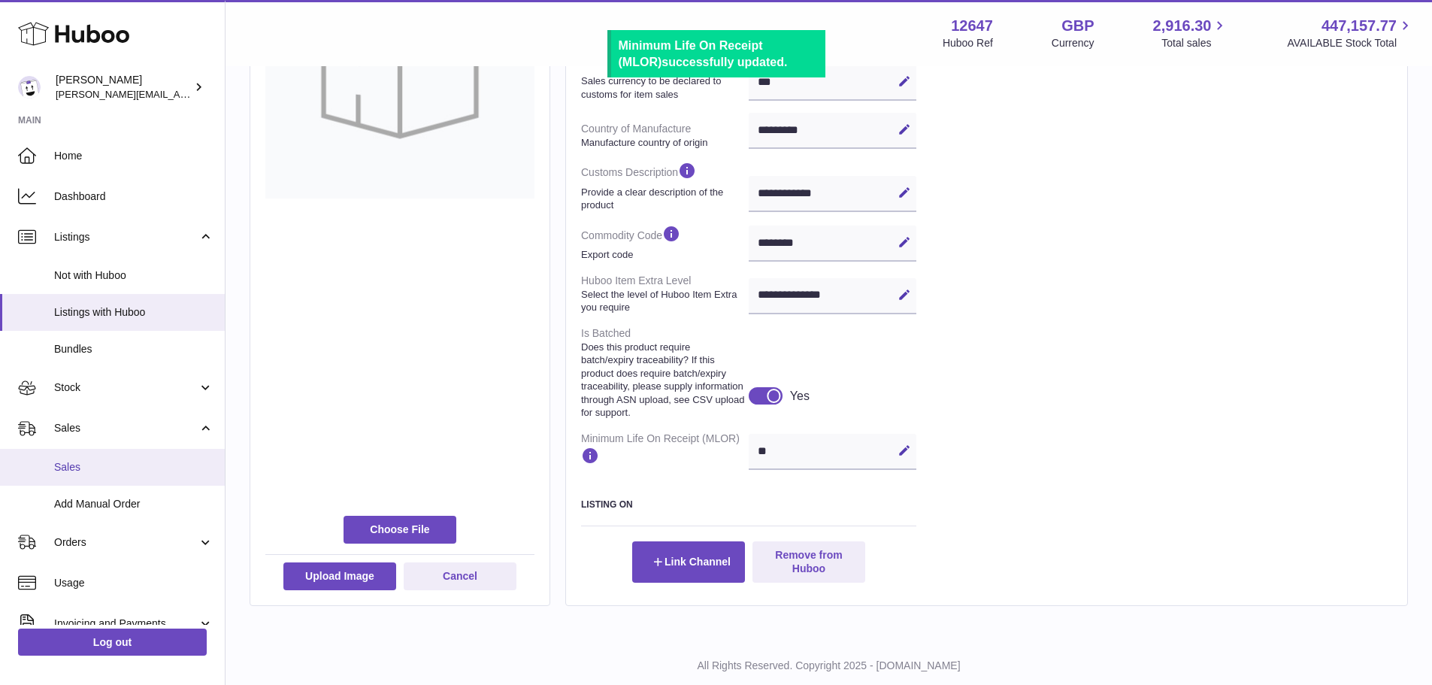
click at [122, 464] on span "Sales" at bounding box center [133, 467] width 159 height 14
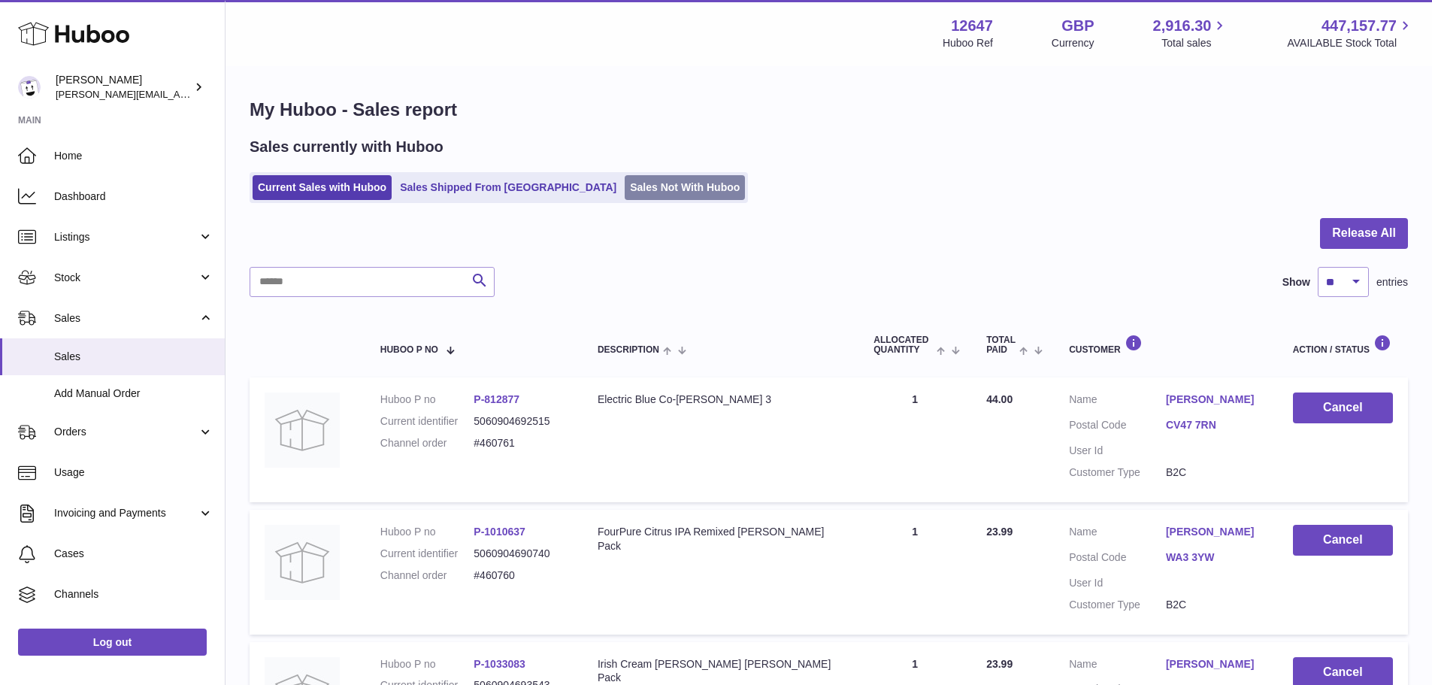
click at [625, 192] on link "Sales Not With Huboo" at bounding box center [685, 187] width 120 height 25
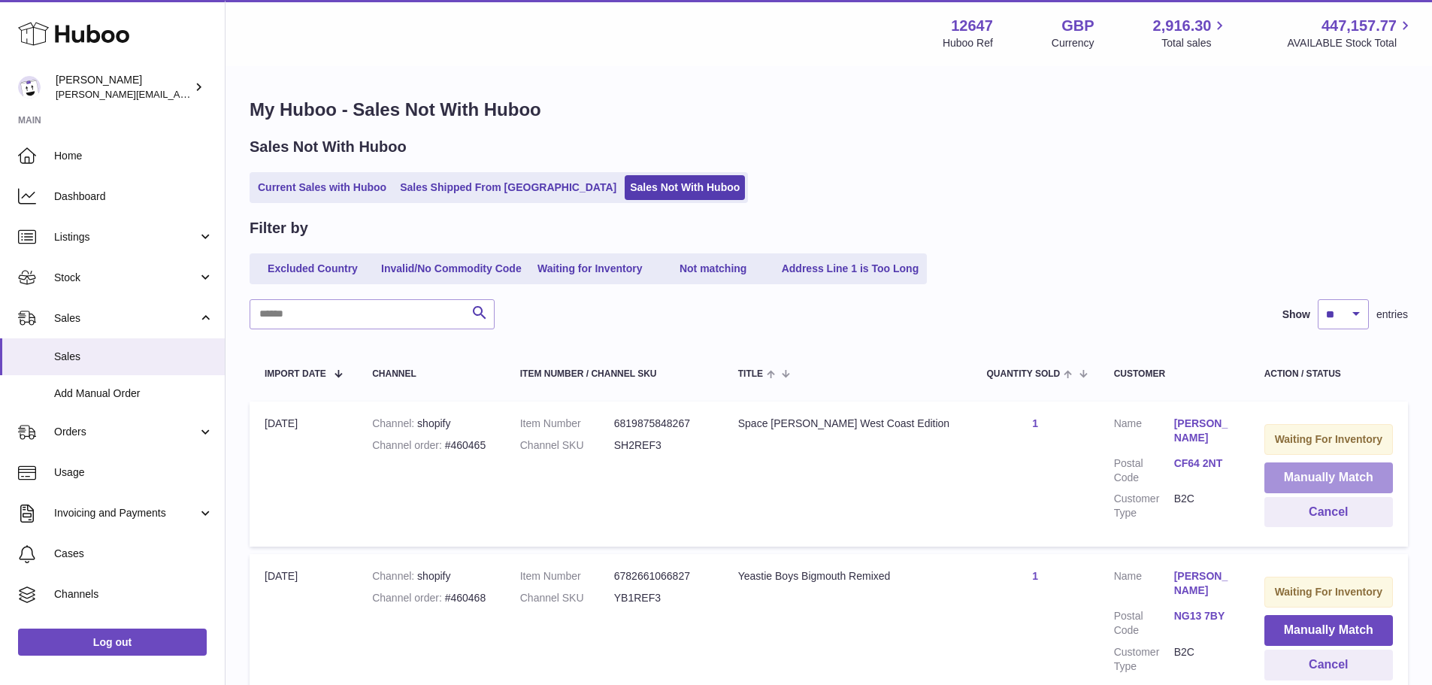
click at [1304, 483] on button "Manually Match" at bounding box center [1328, 477] width 129 height 31
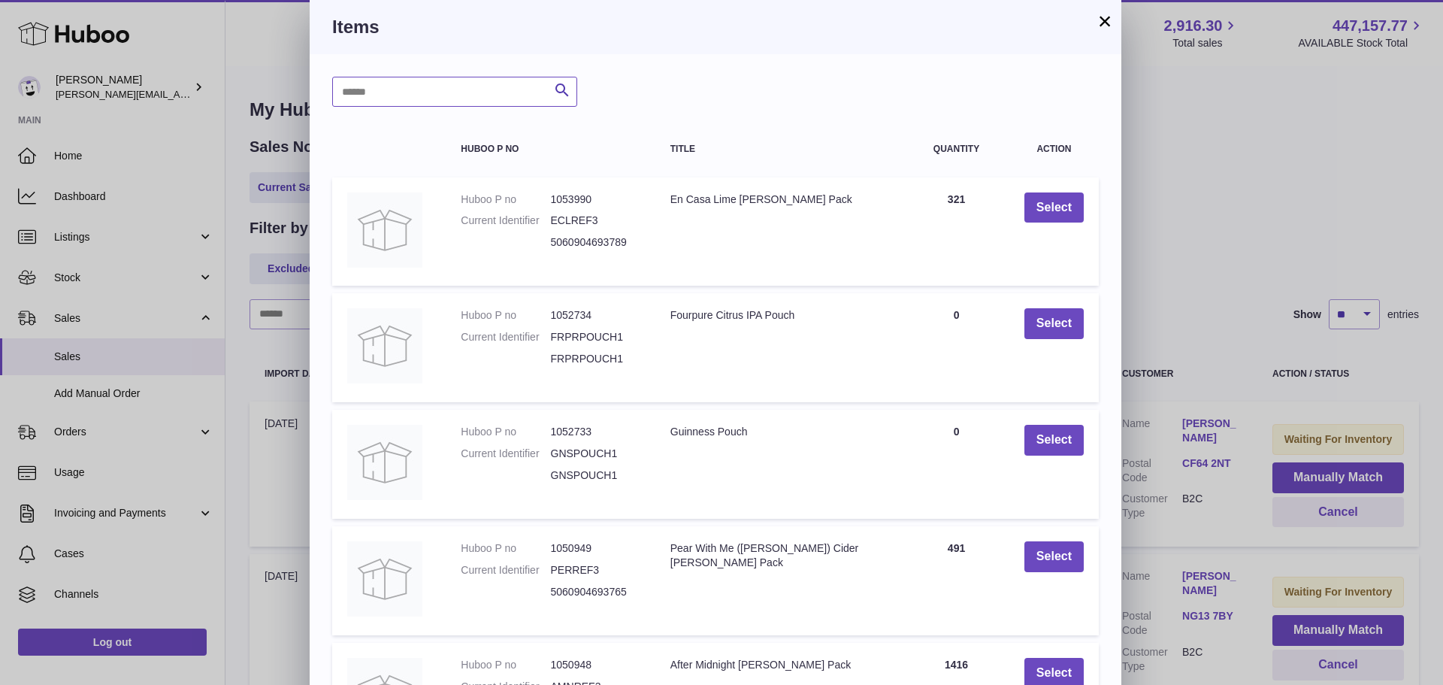
click at [484, 100] on input "text" at bounding box center [454, 92] width 245 height 30
type input "**********"
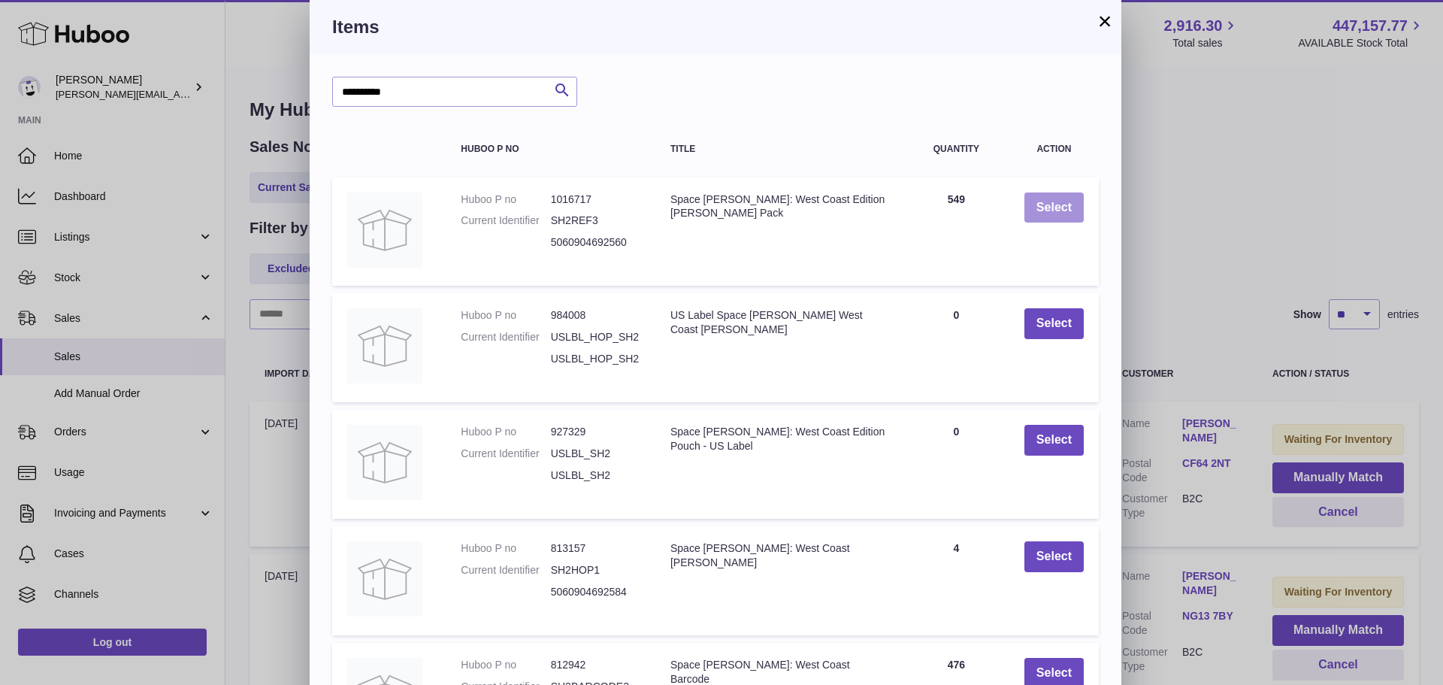
click at [1042, 212] on button "Select" at bounding box center [1053, 207] width 59 height 31
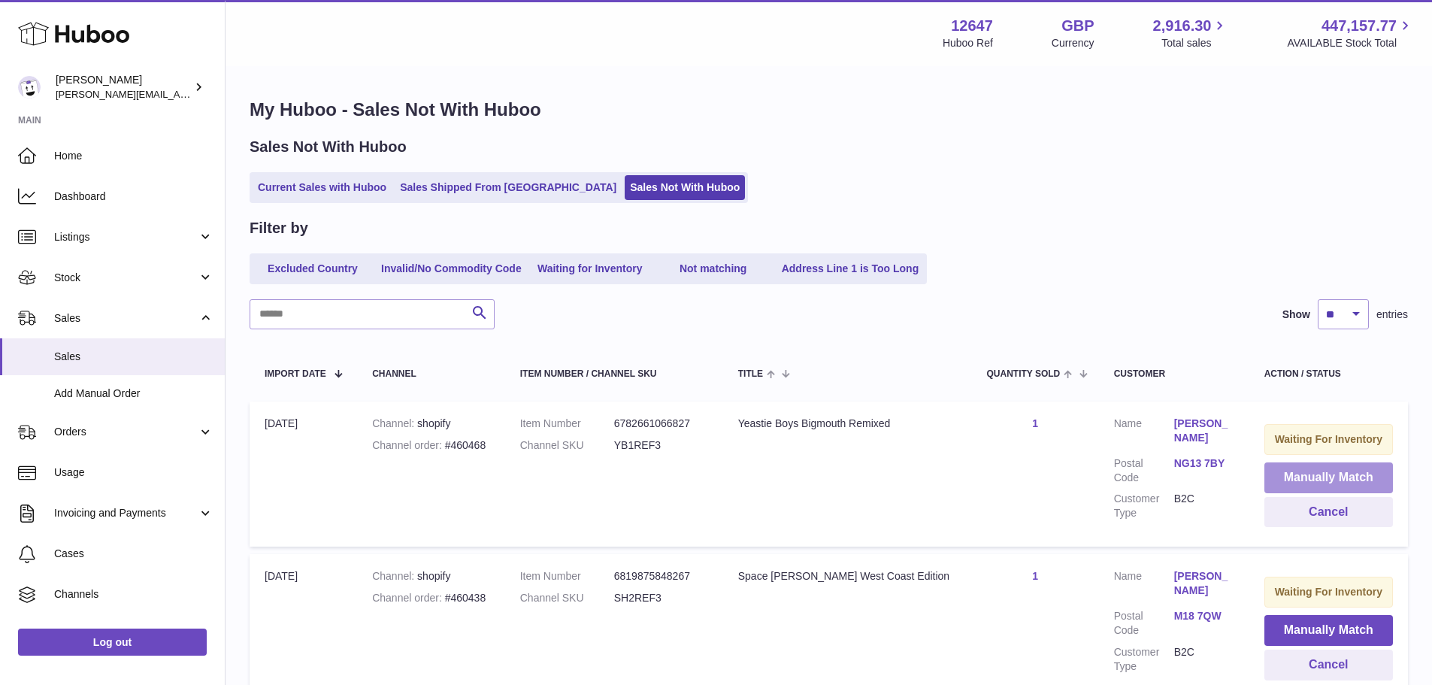
click at [1264, 478] on button "Manually Match" at bounding box center [1328, 477] width 129 height 31
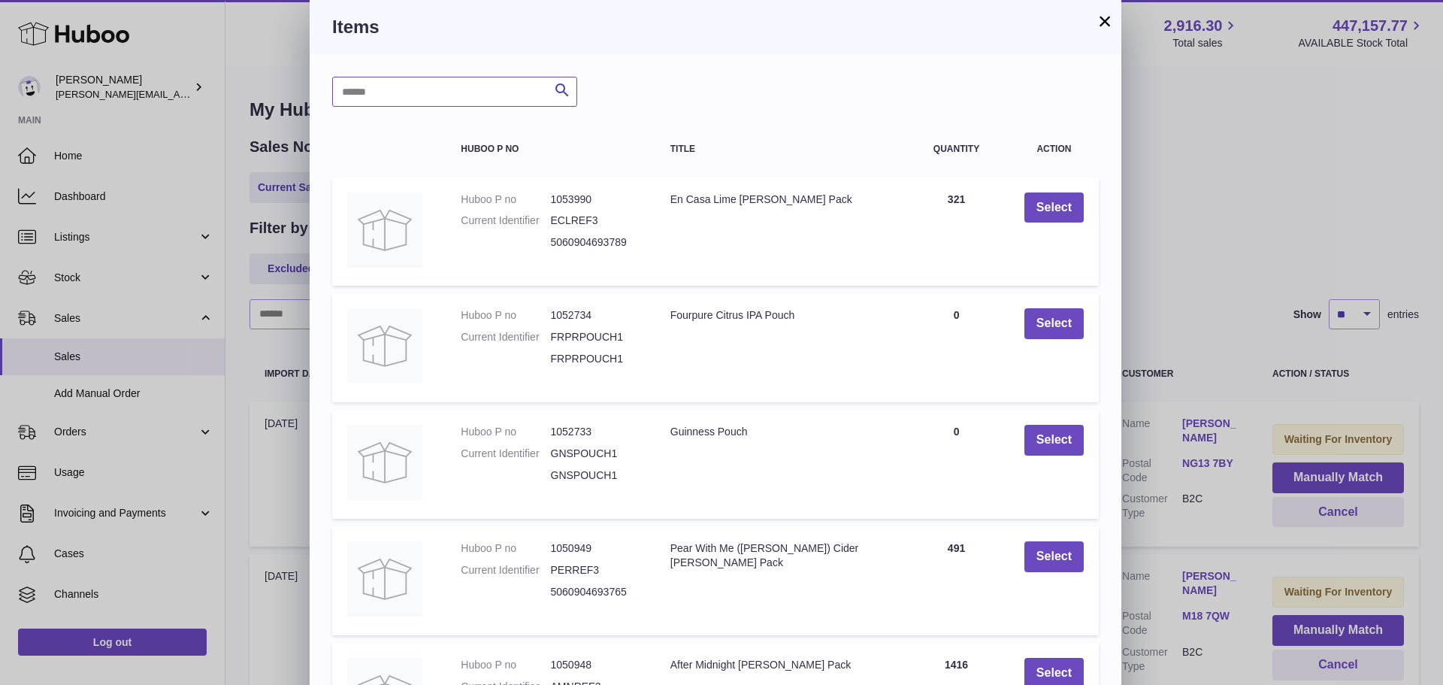
click at [485, 97] on input "text" at bounding box center [454, 92] width 245 height 30
type input "*****"
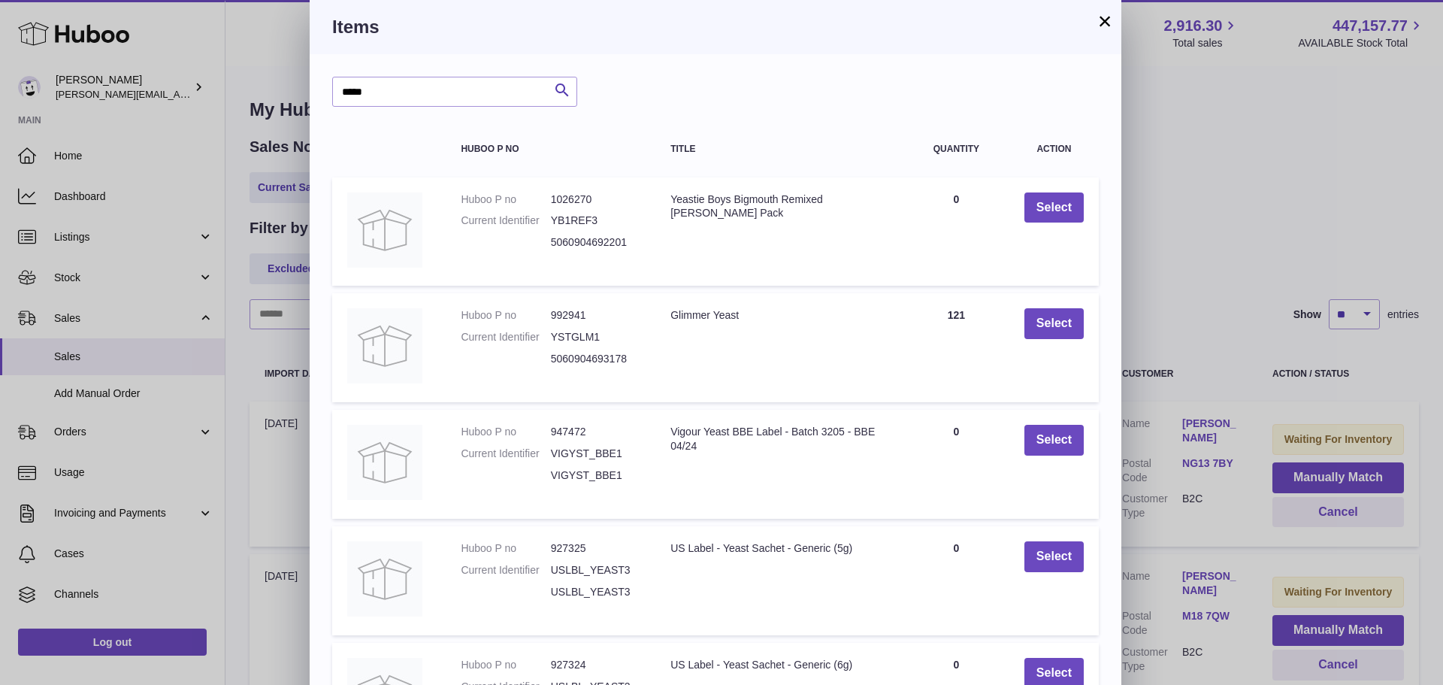
click at [1102, 25] on button "×" at bounding box center [1105, 21] width 18 height 18
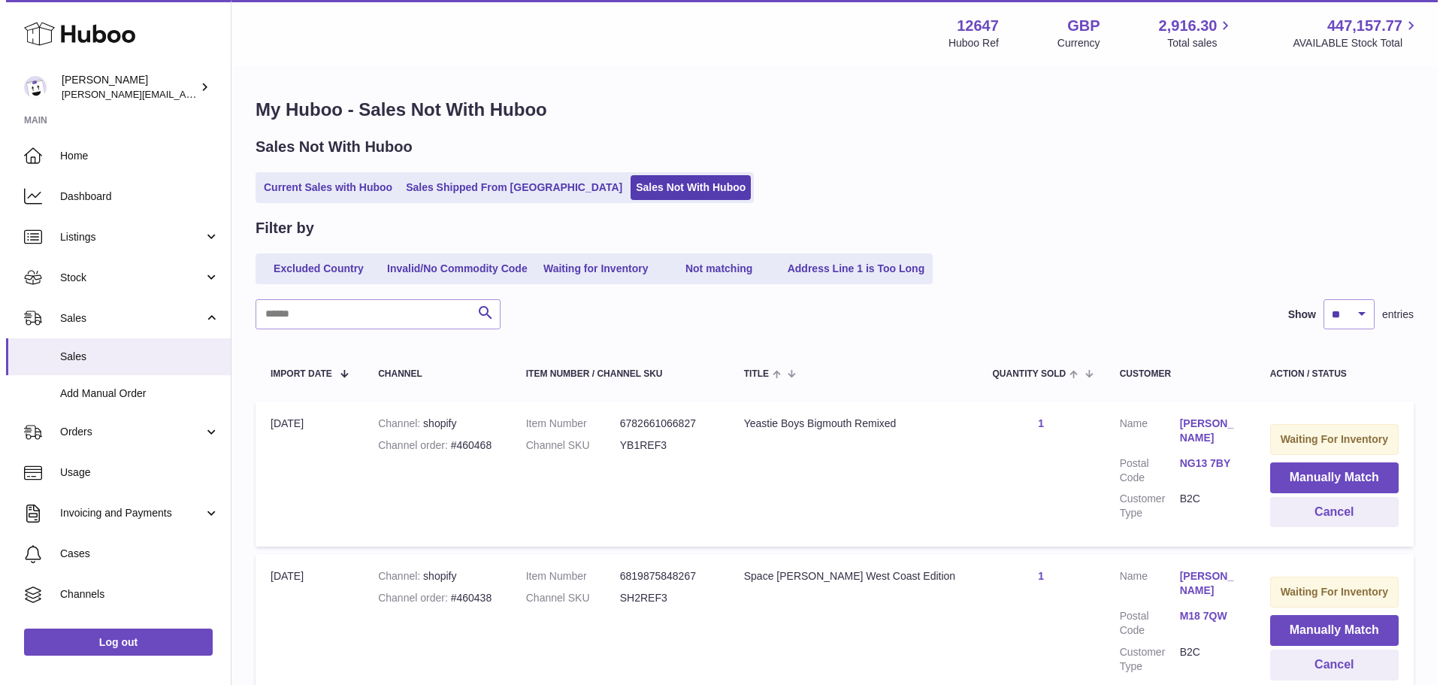
scroll to position [65, 0]
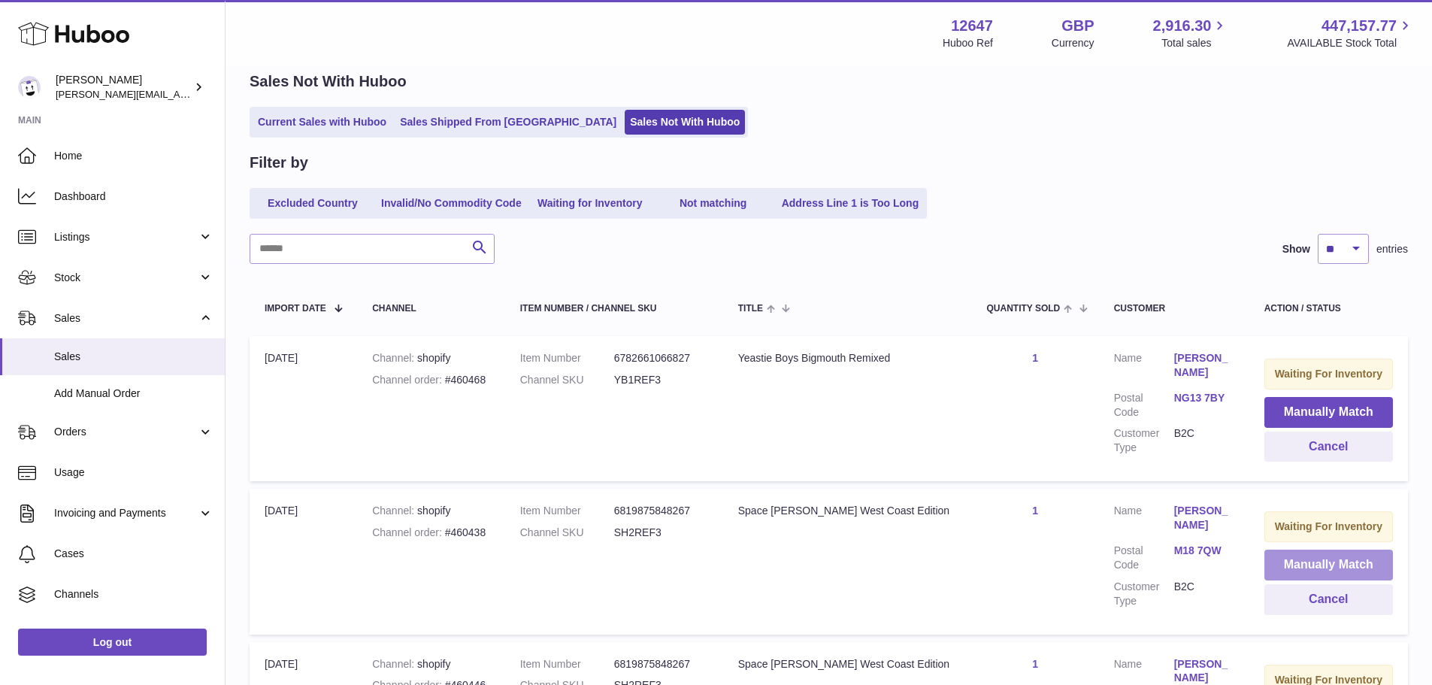
click at [1270, 570] on button "Manually Match" at bounding box center [1328, 564] width 129 height 31
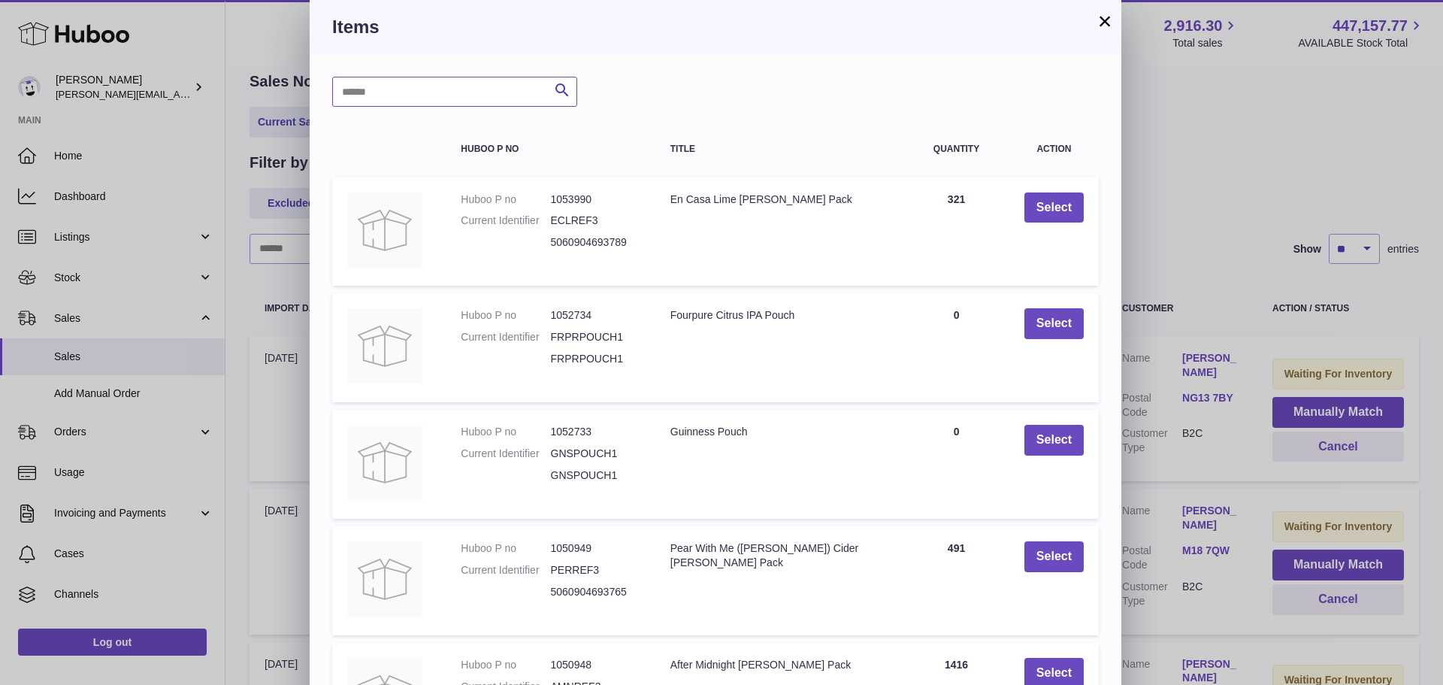
click at [479, 99] on input "text" at bounding box center [454, 92] width 245 height 30
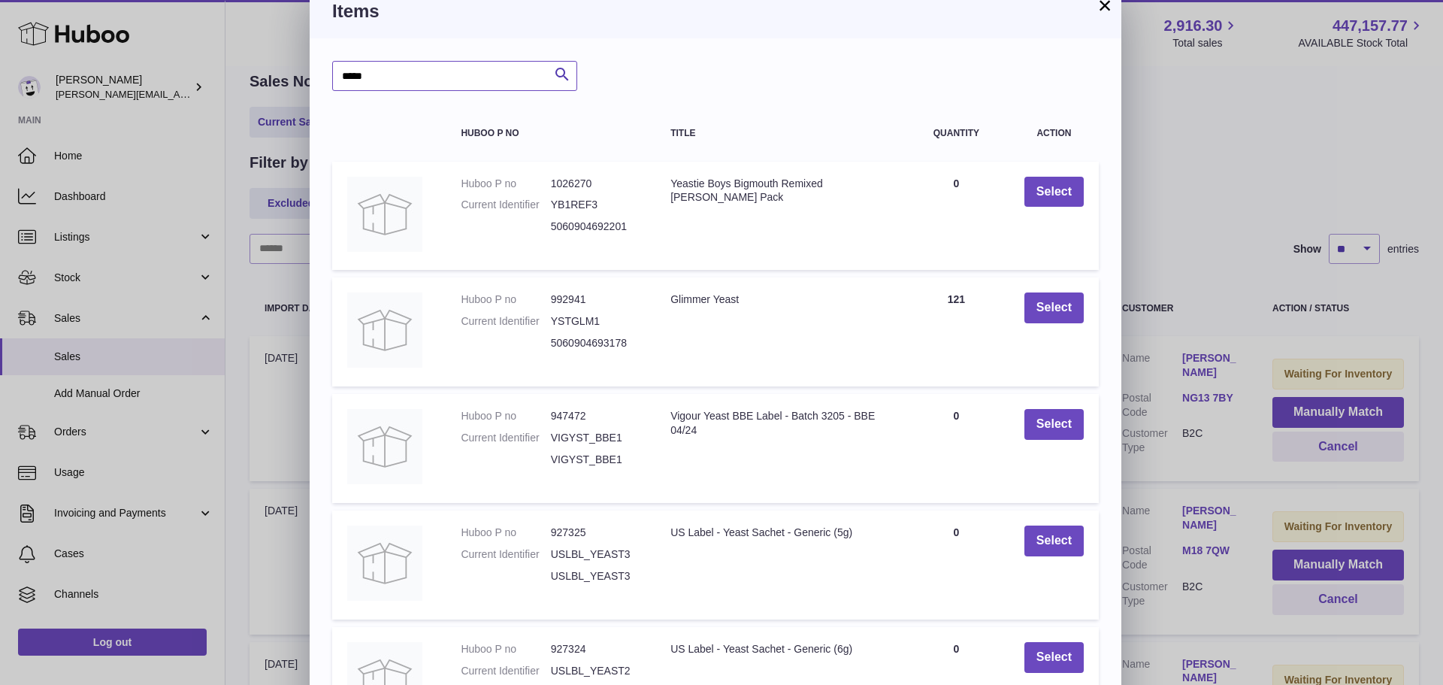
scroll to position [171, 0]
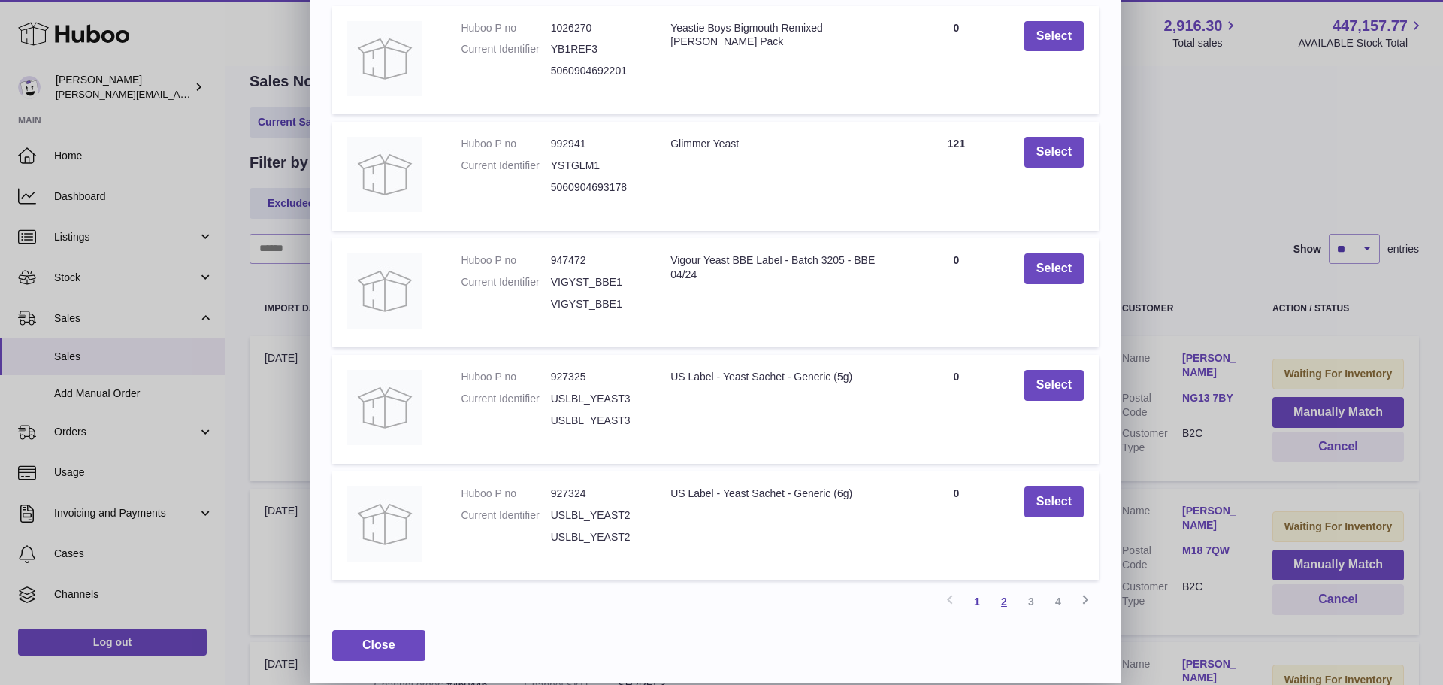
click at [1006, 603] on link "2" at bounding box center [1003, 601] width 27 height 27
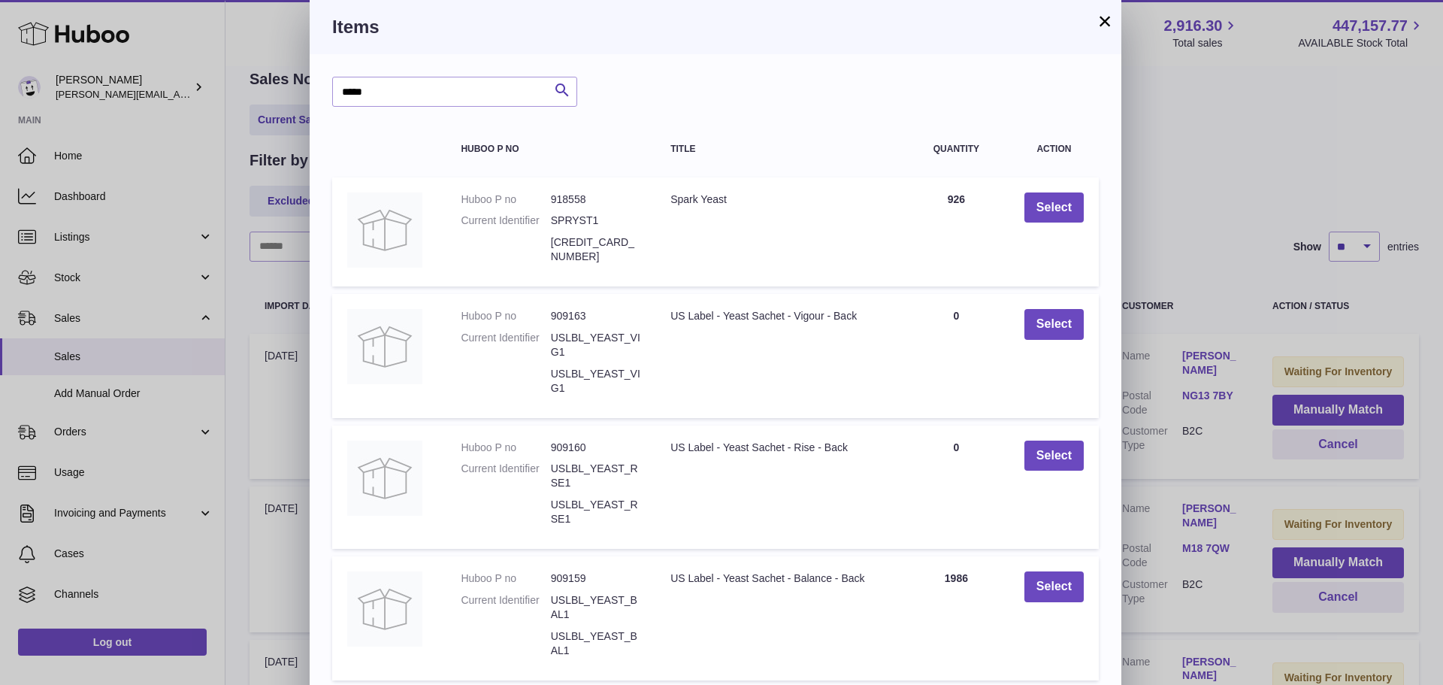
scroll to position [230, 0]
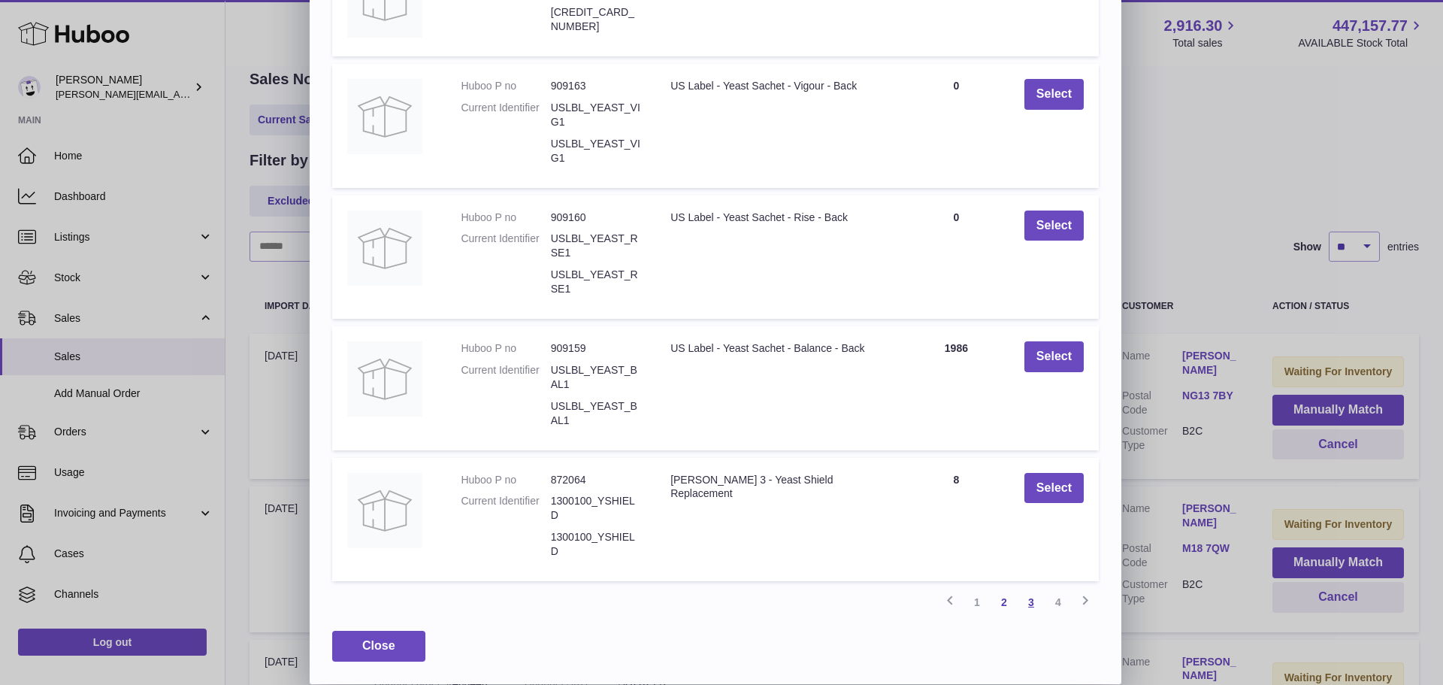
click at [1030, 604] on link "3" at bounding box center [1031, 601] width 27 height 27
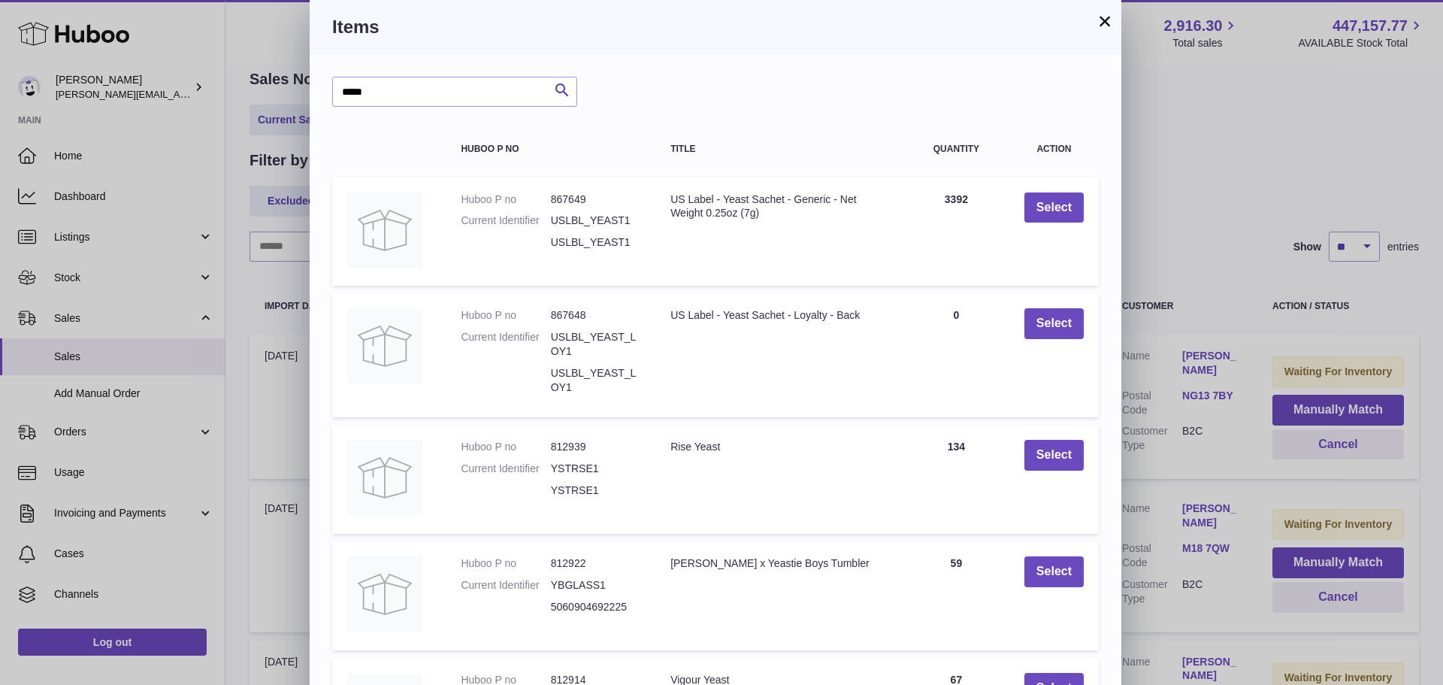
scroll to position [186, 0]
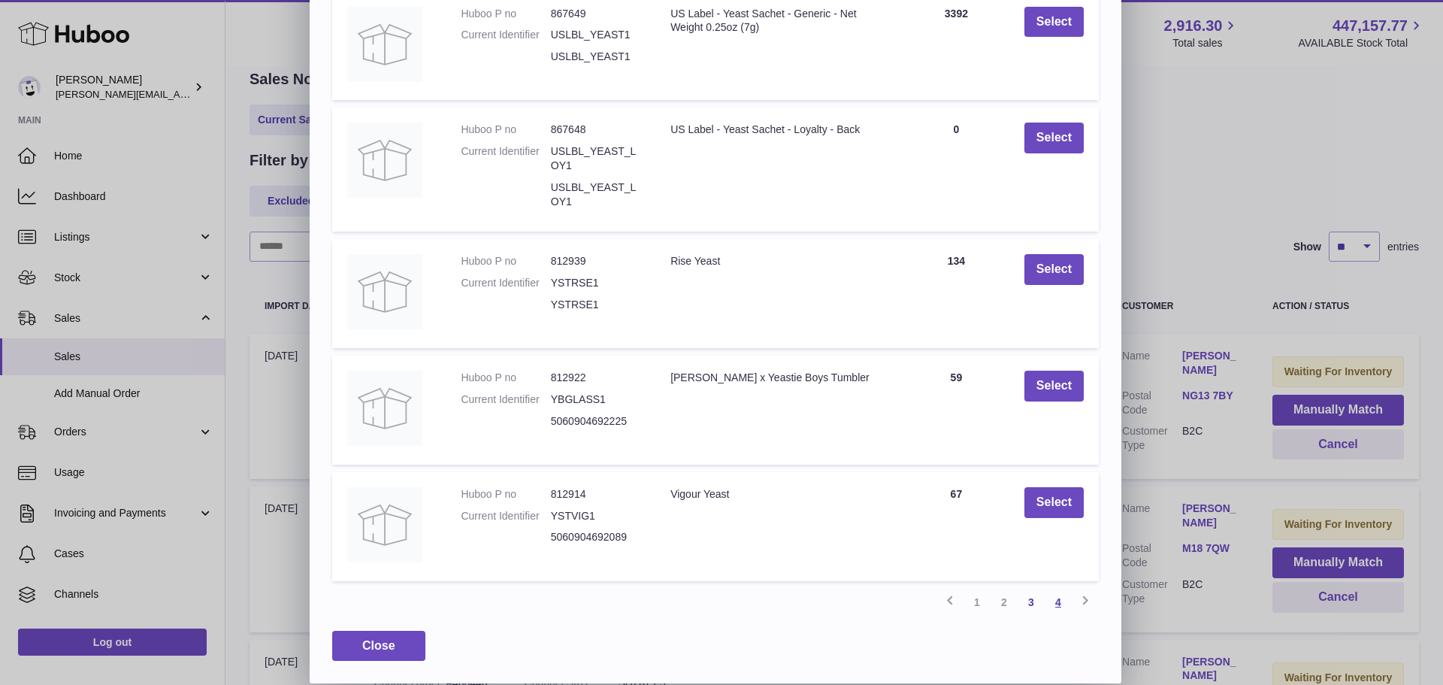
click at [1054, 599] on link "4" at bounding box center [1058, 601] width 27 height 27
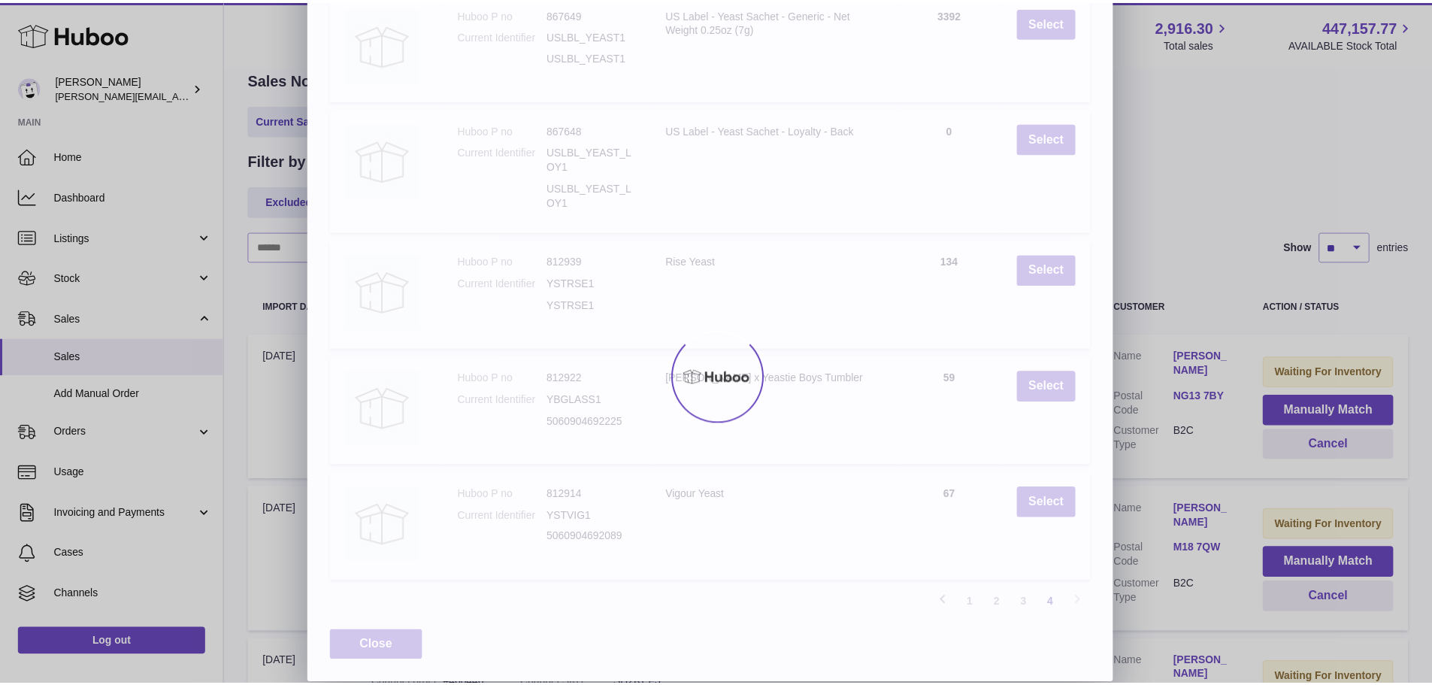
scroll to position [0, 0]
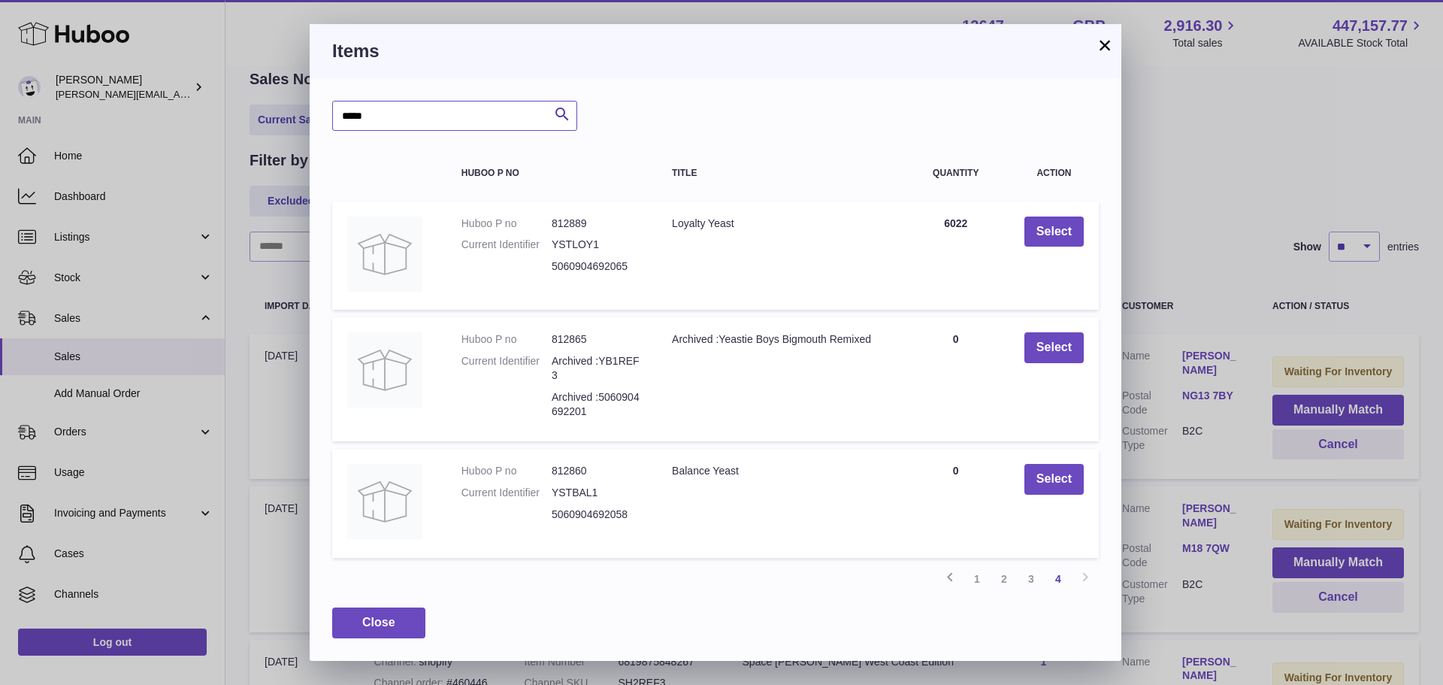
drag, startPoint x: 390, startPoint y: 113, endPoint x: 325, endPoint y: 111, distance: 65.4
click at [325, 111] on div "***** Search Huboo P no Title Quantity Action Huboo P no 812889 Current Identif…" at bounding box center [716, 369] width 812 height 582
type input "****"
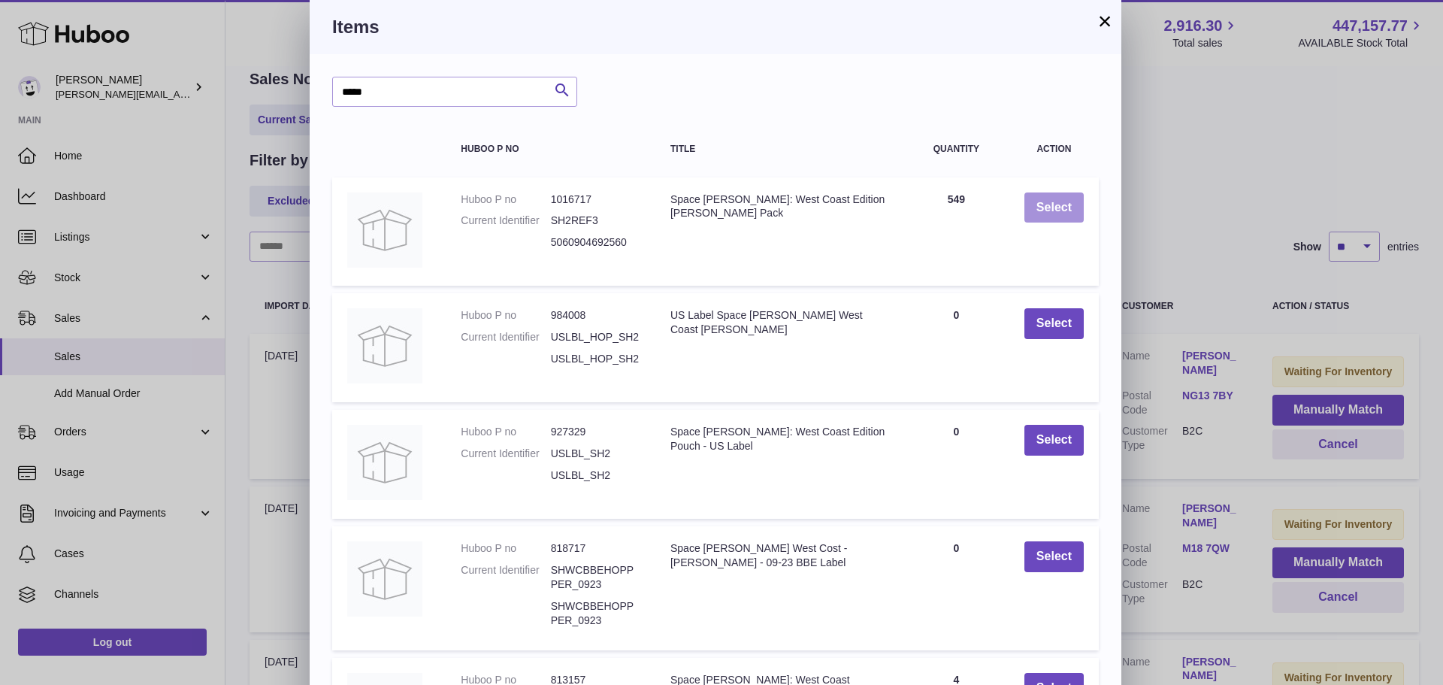
click at [1045, 217] on button "Select" at bounding box center [1053, 207] width 59 height 31
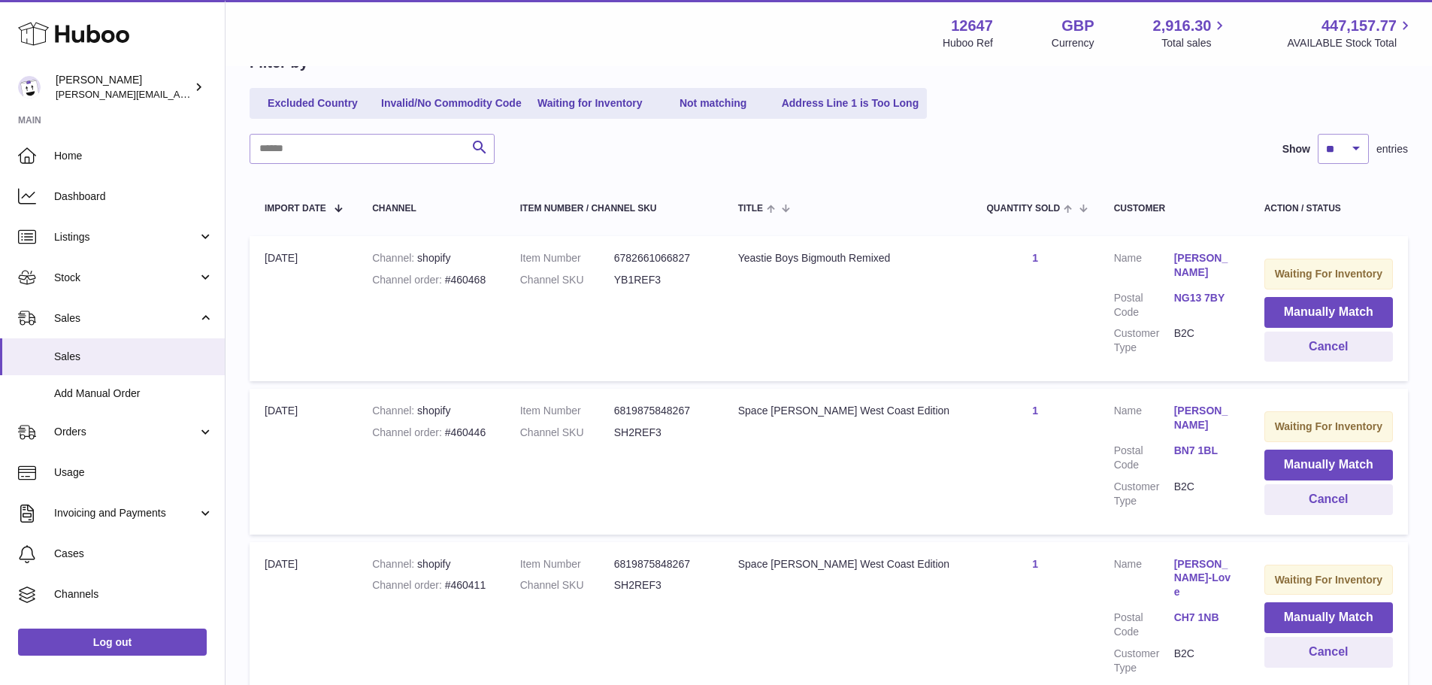
scroll to position [165, 0]
click at [1302, 319] on button "Manually Match" at bounding box center [1328, 313] width 129 height 31
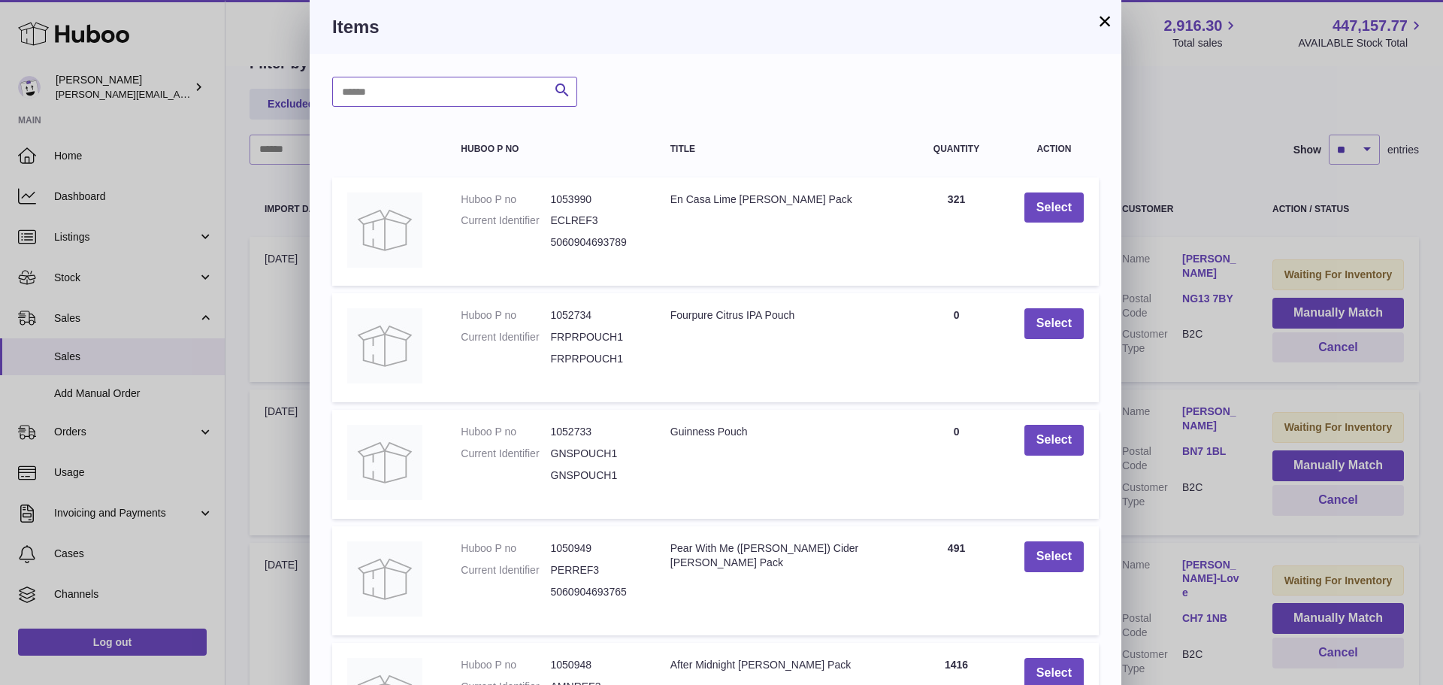
click at [407, 93] on input "text" at bounding box center [454, 92] width 245 height 30
type input "**********"
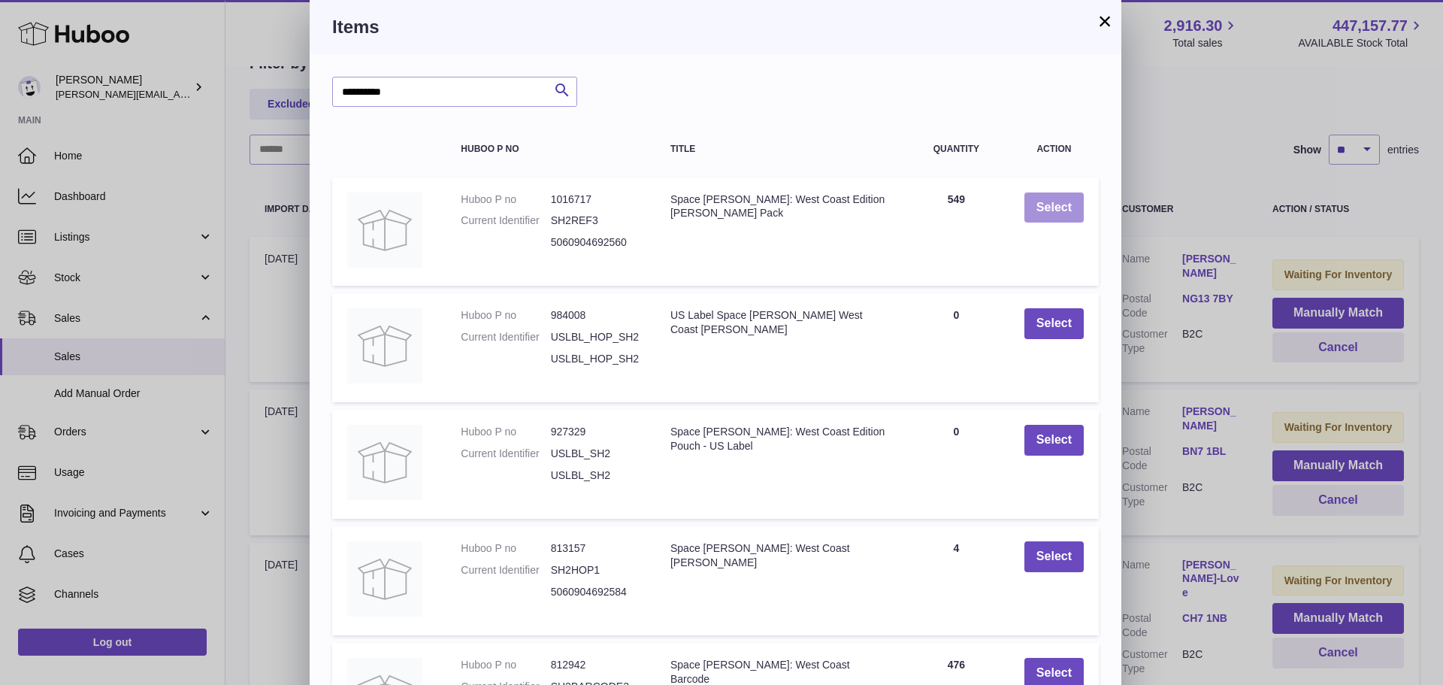
click at [1047, 217] on button "Select" at bounding box center [1053, 207] width 59 height 31
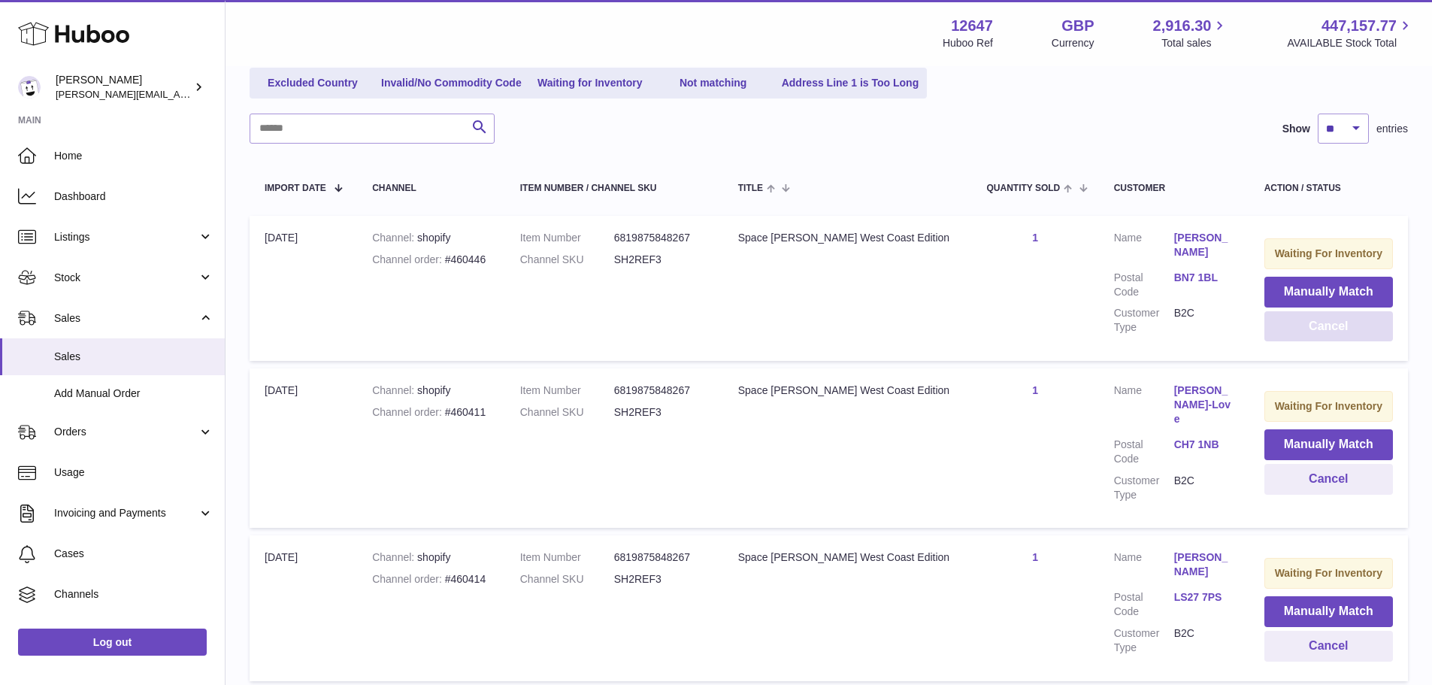
scroll to position [181, 0]
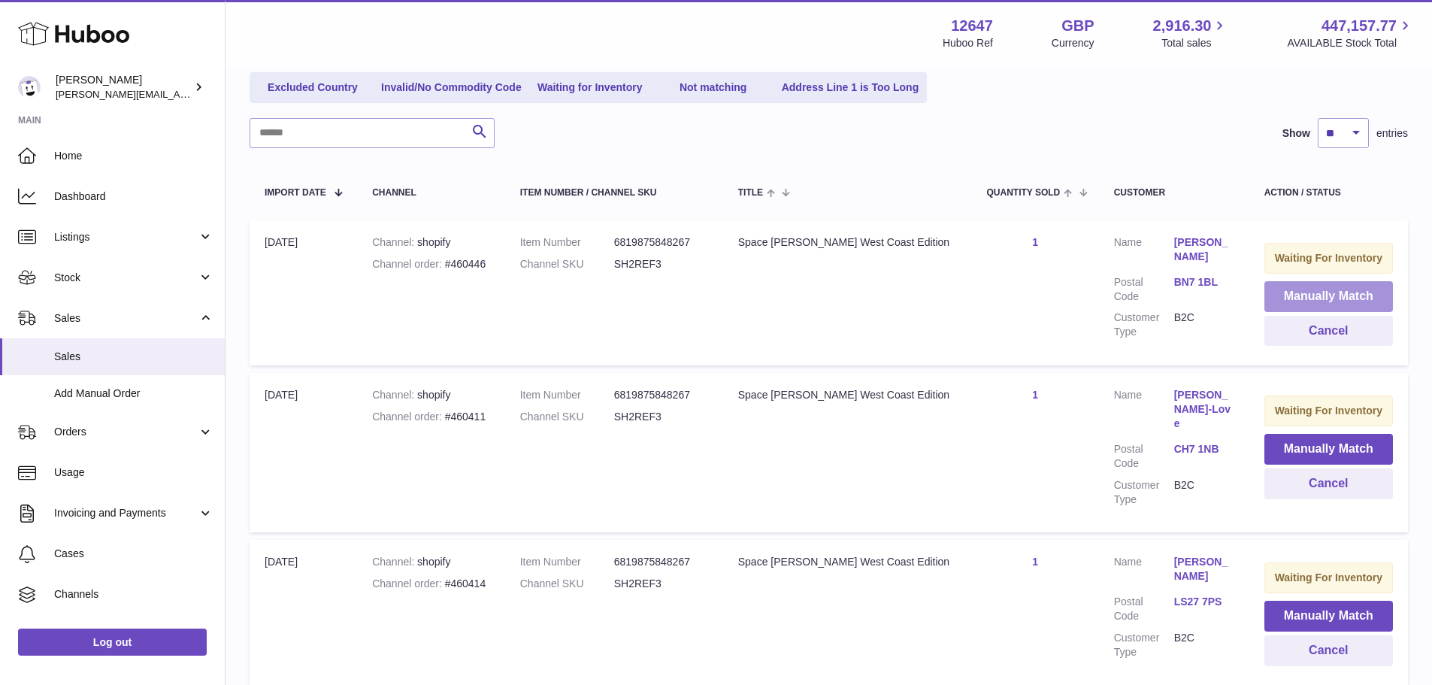
click at [1283, 296] on button "Manually Match" at bounding box center [1328, 296] width 129 height 31
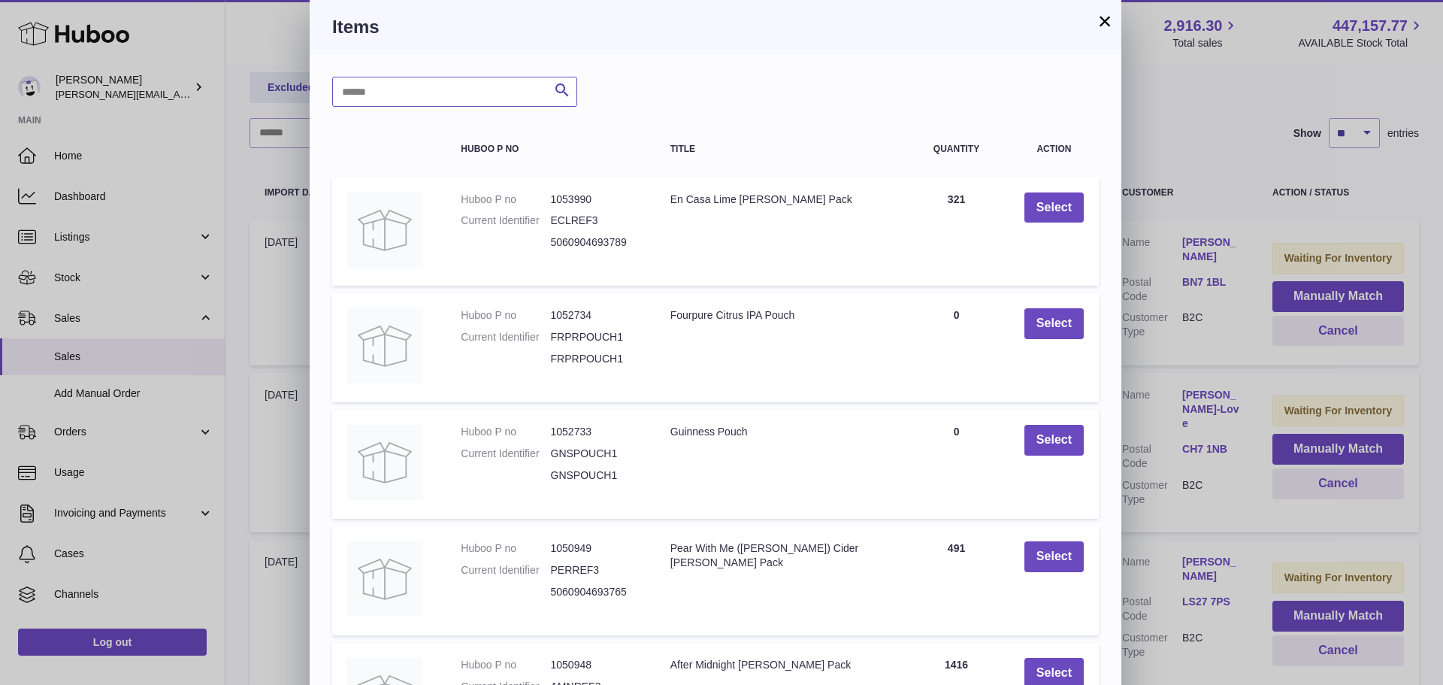
click at [449, 97] on input "text" at bounding box center [454, 92] width 245 height 30
type input "**********"
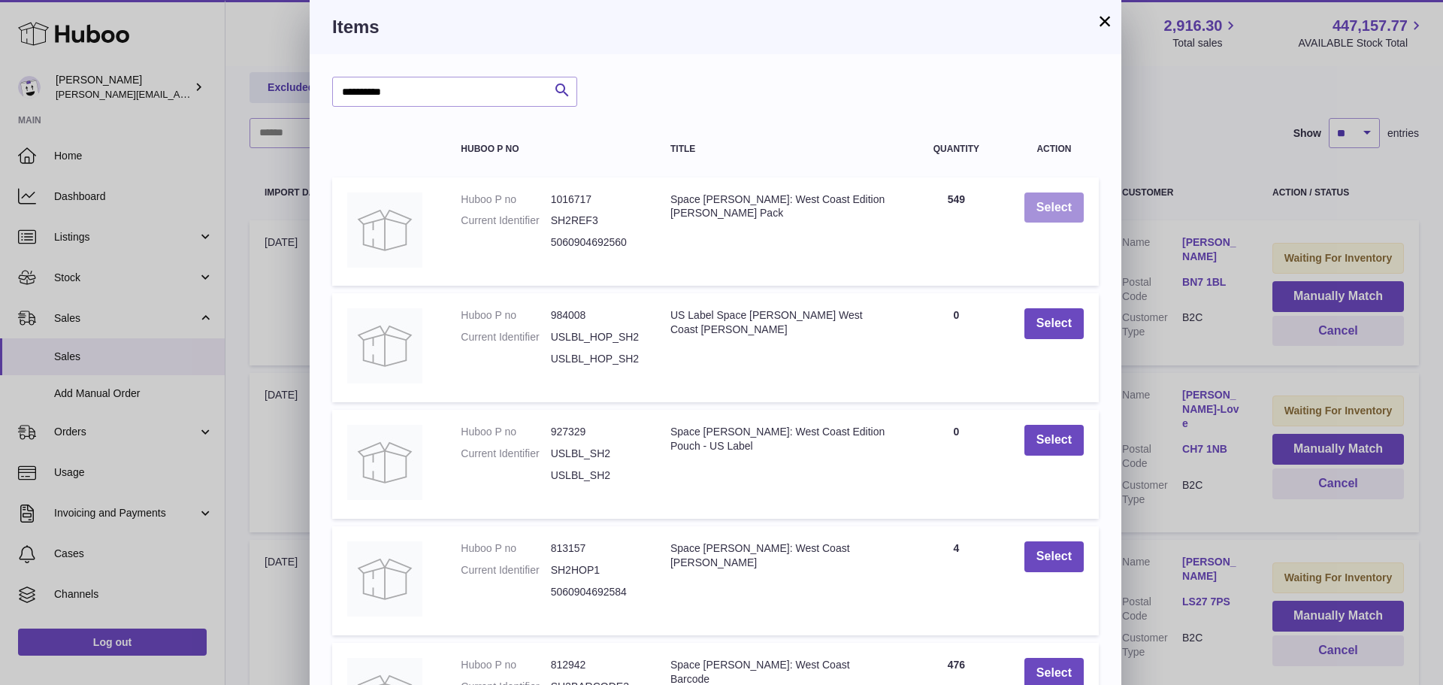
click at [1056, 204] on button "Select" at bounding box center [1053, 207] width 59 height 31
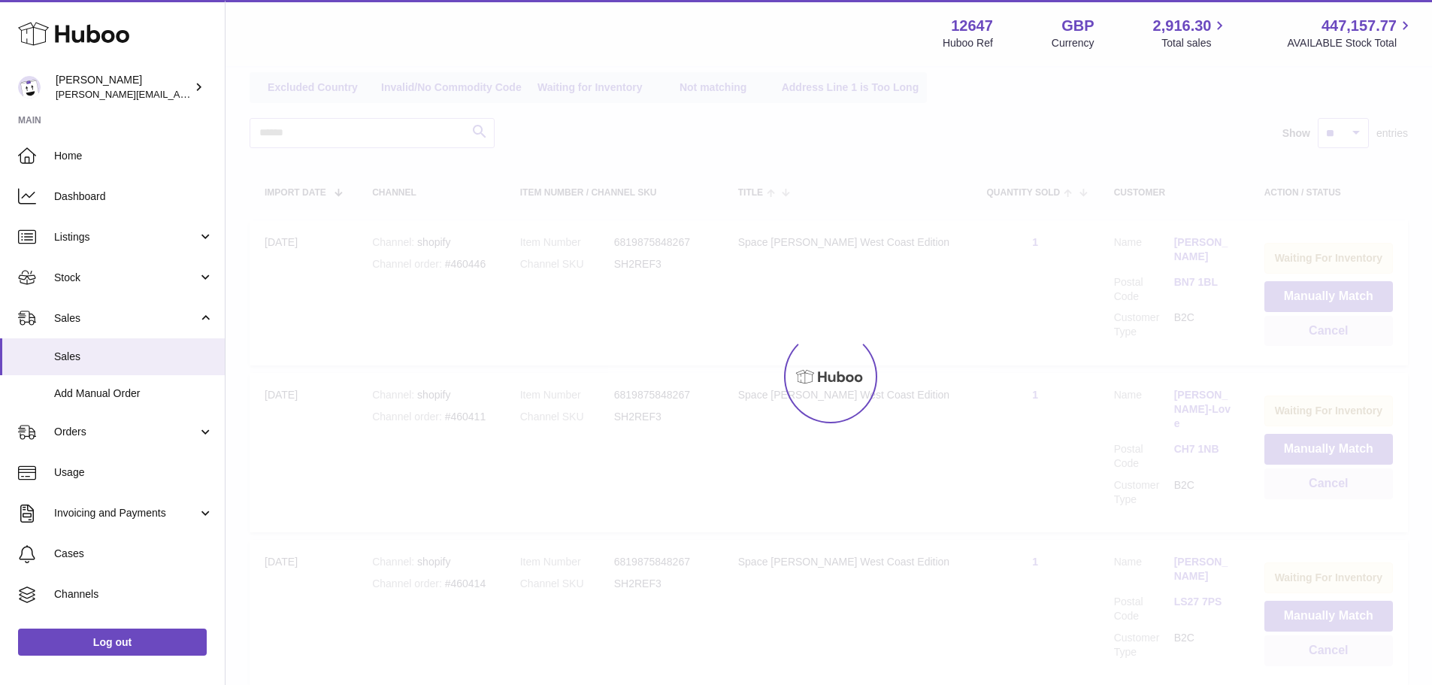
scroll to position [136, 0]
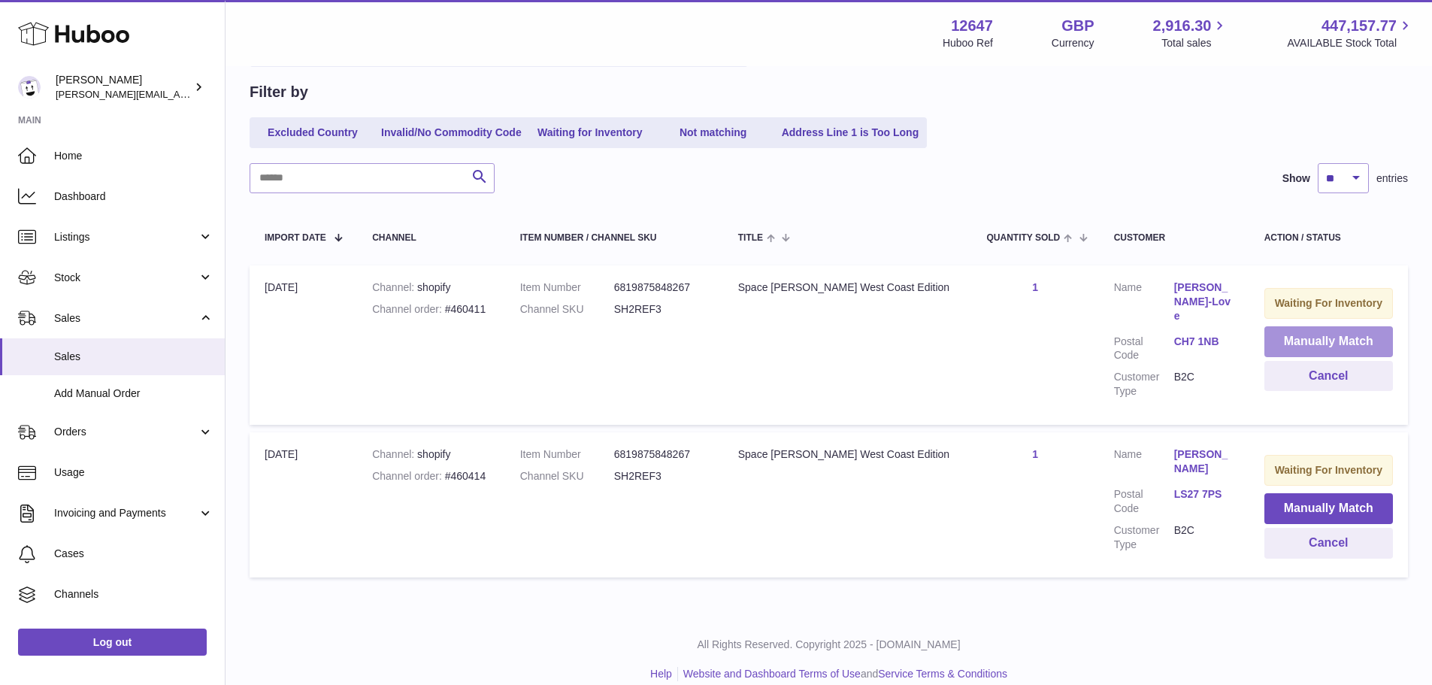
click at [1275, 340] on button "Manually Match" at bounding box center [1328, 341] width 129 height 31
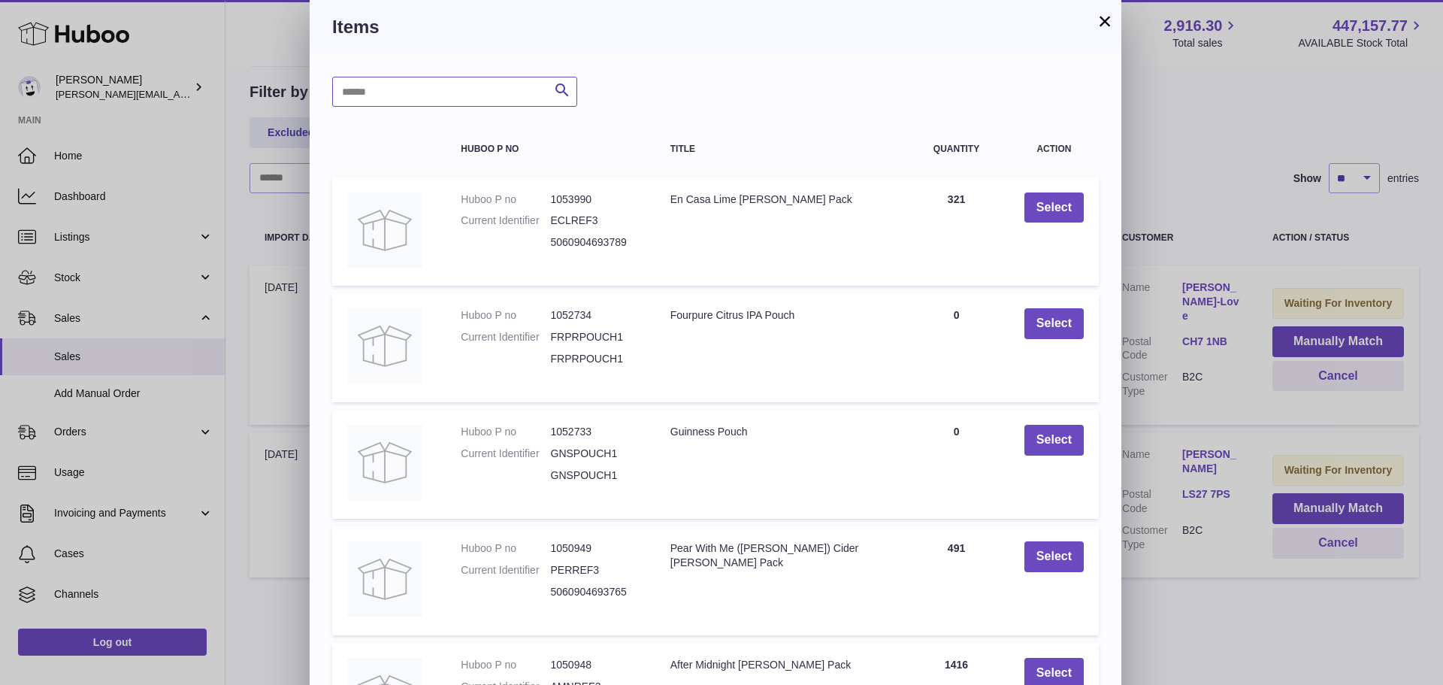
click at [434, 106] on input "text" at bounding box center [454, 92] width 245 height 30
type input "**********"
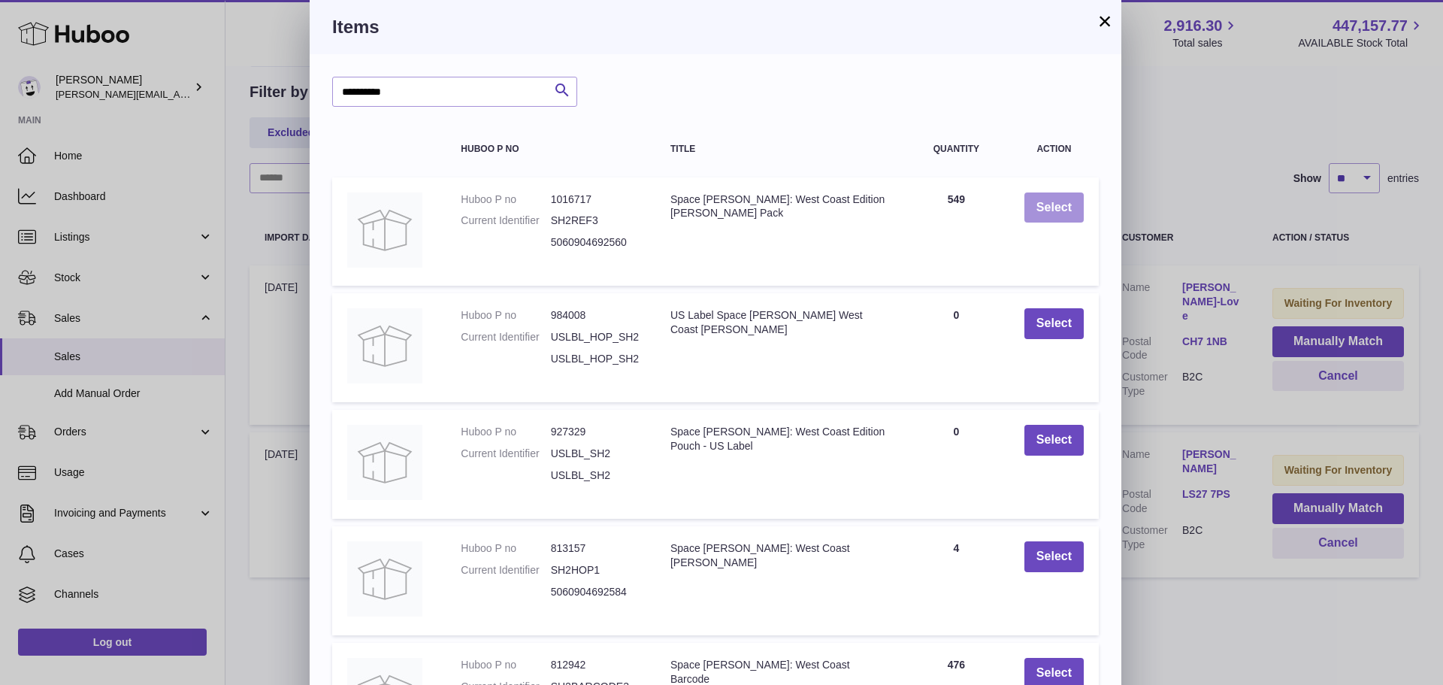
click at [1052, 211] on button "Select" at bounding box center [1053, 207] width 59 height 31
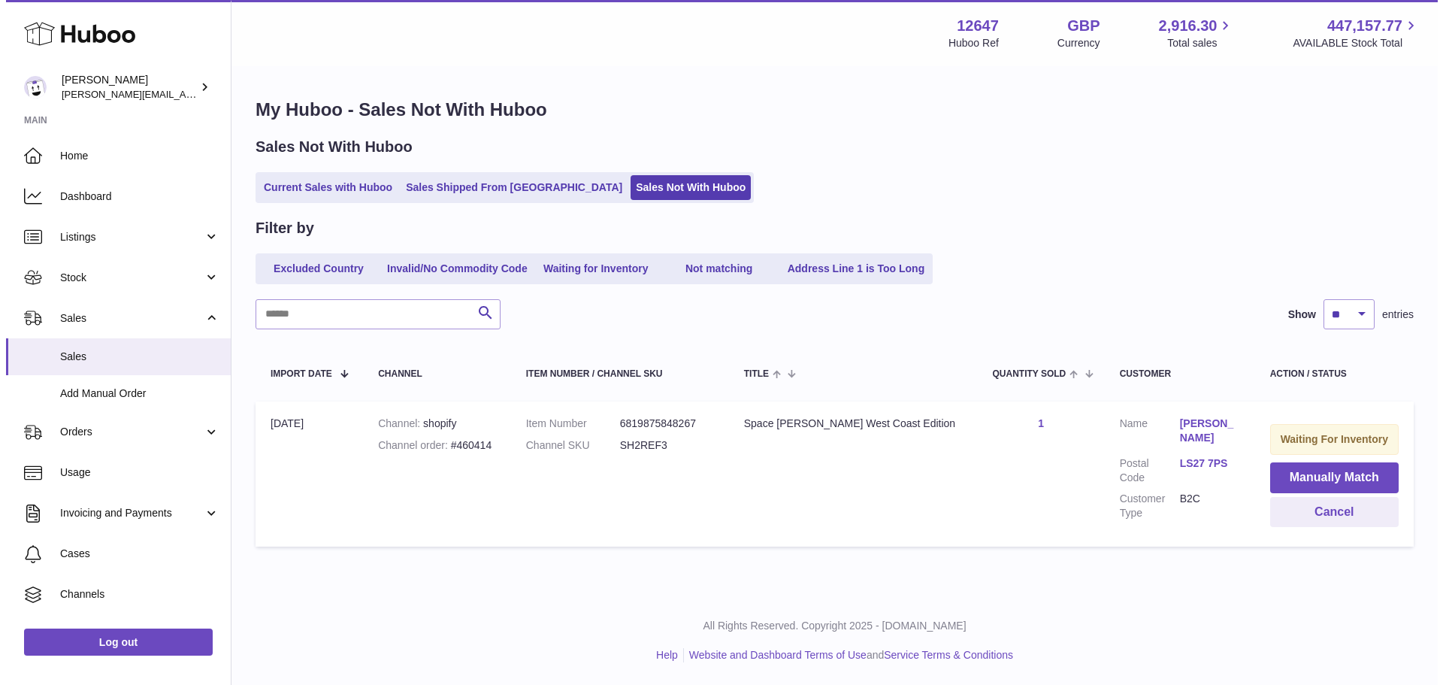
scroll to position [0, 0]
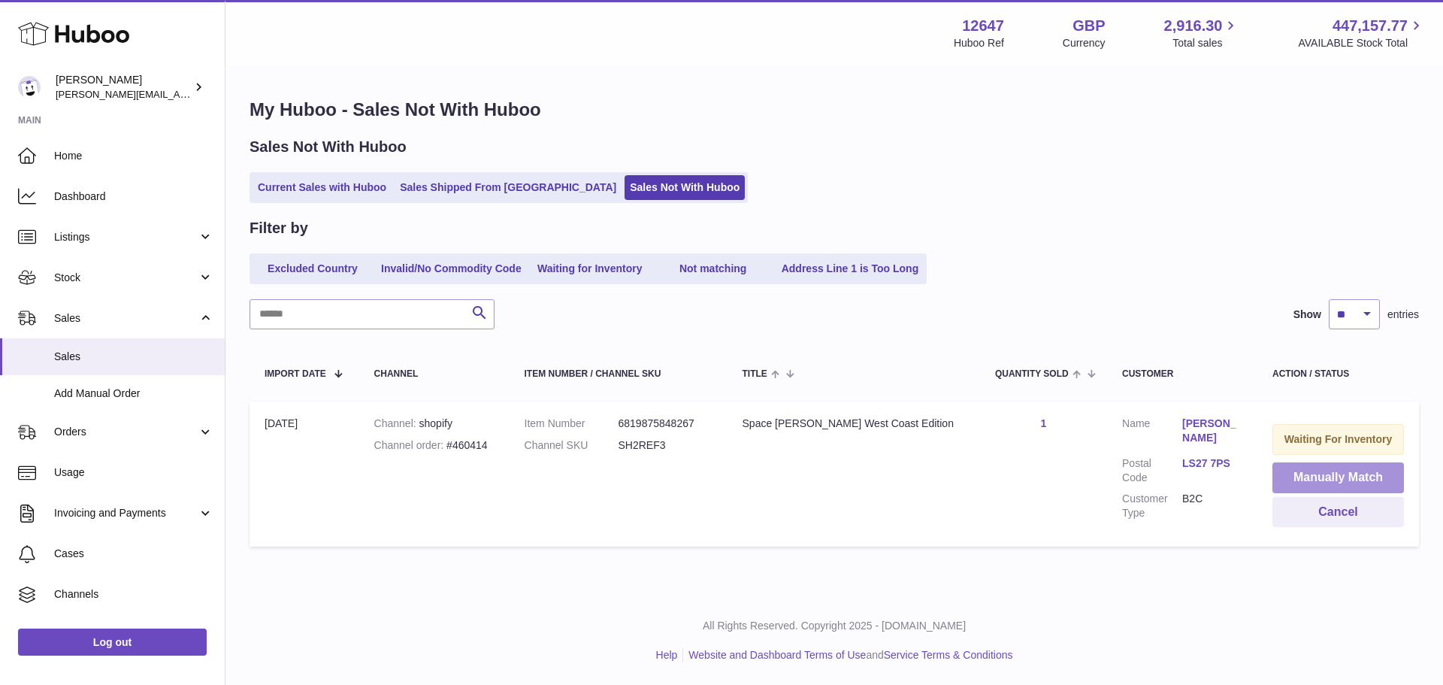
click at [1305, 470] on button "Manually Match" at bounding box center [1338, 477] width 132 height 31
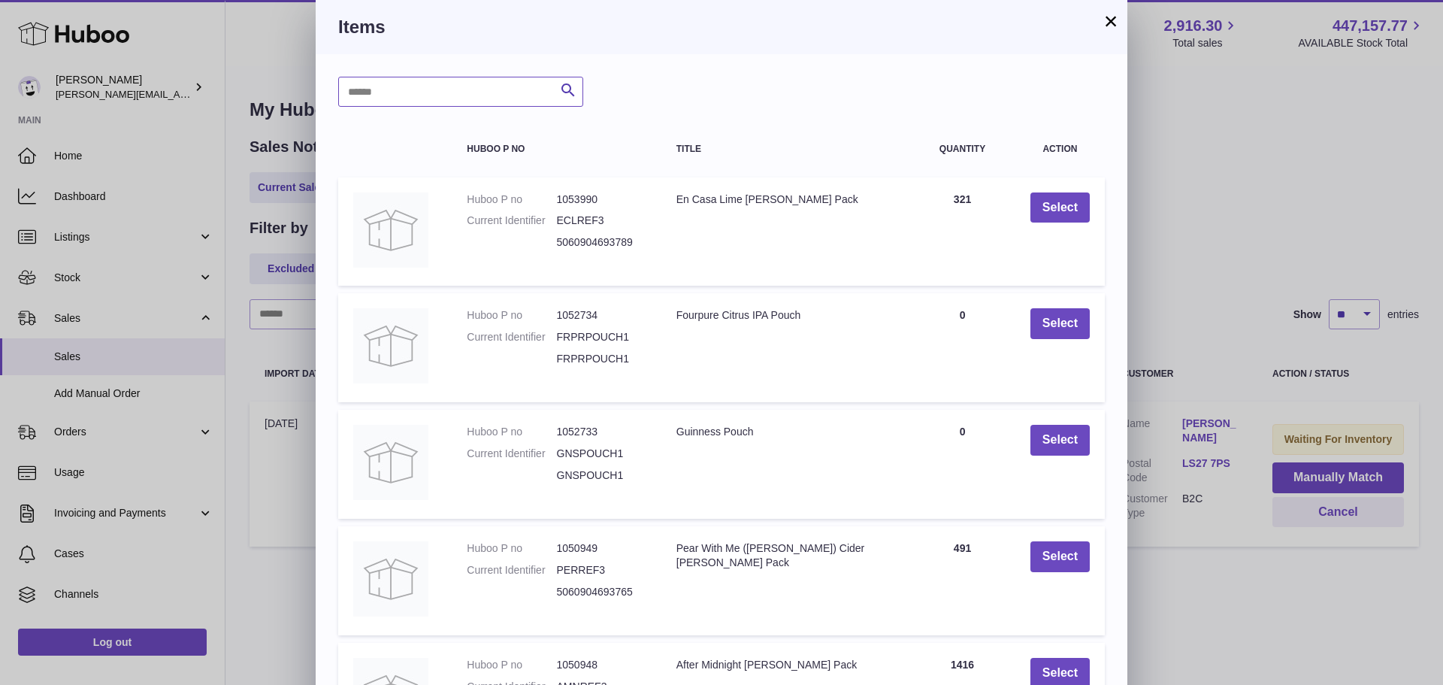
click at [434, 96] on input "text" at bounding box center [460, 92] width 245 height 30
type input "**********"
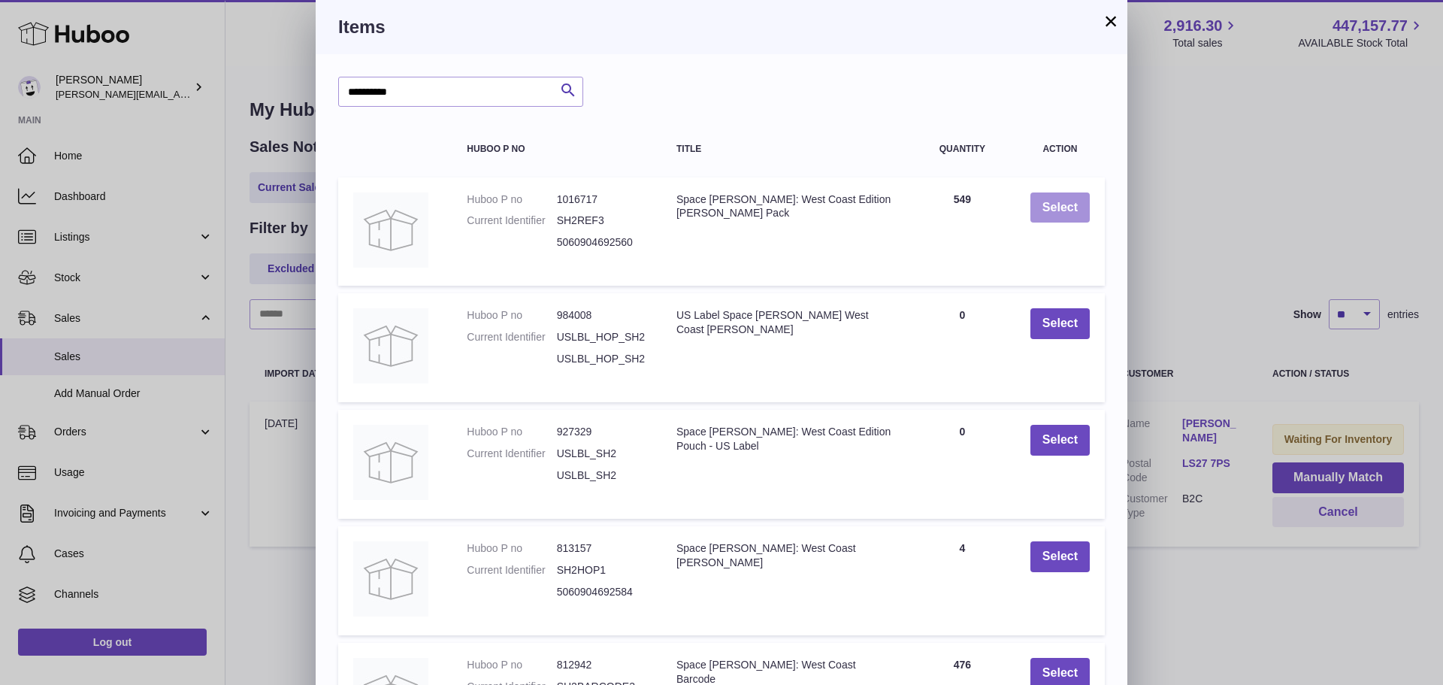
click at [1063, 216] on button "Select" at bounding box center [1059, 207] width 59 height 31
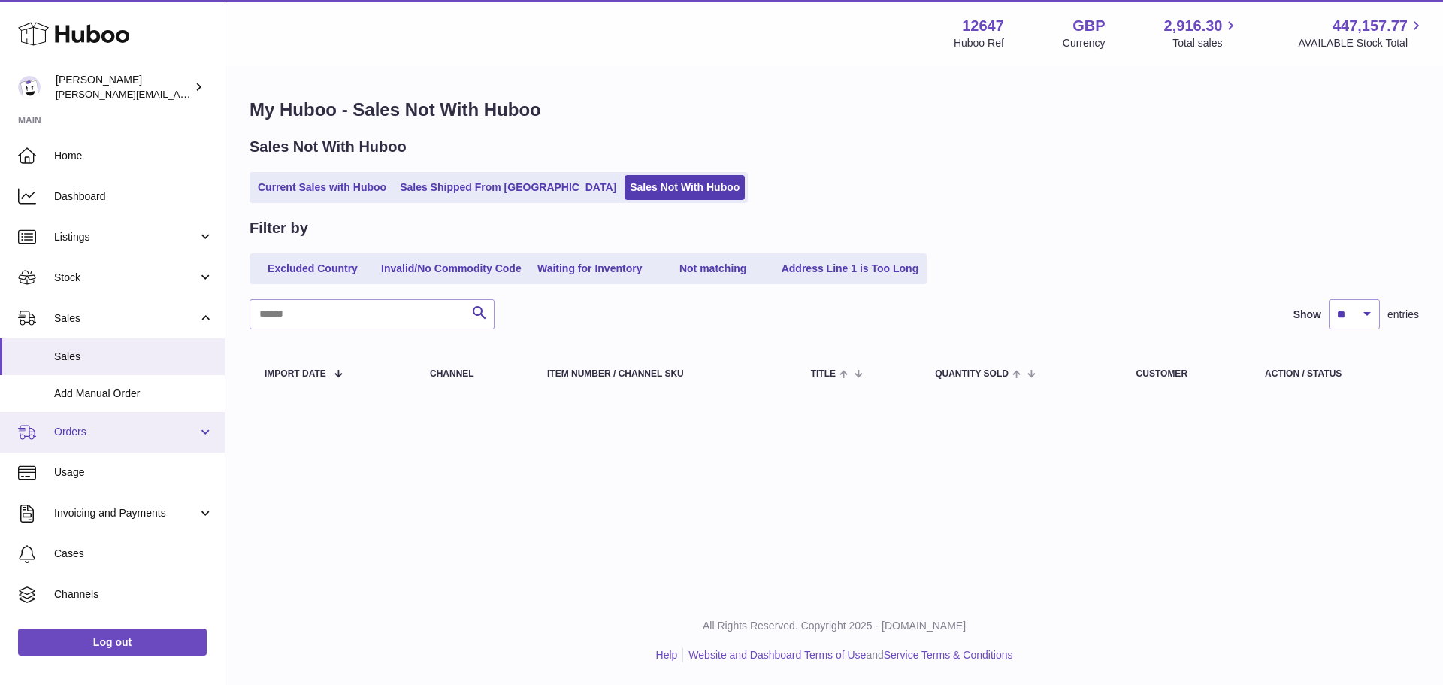
click at [122, 440] on link "Orders" at bounding box center [112, 432] width 225 height 41
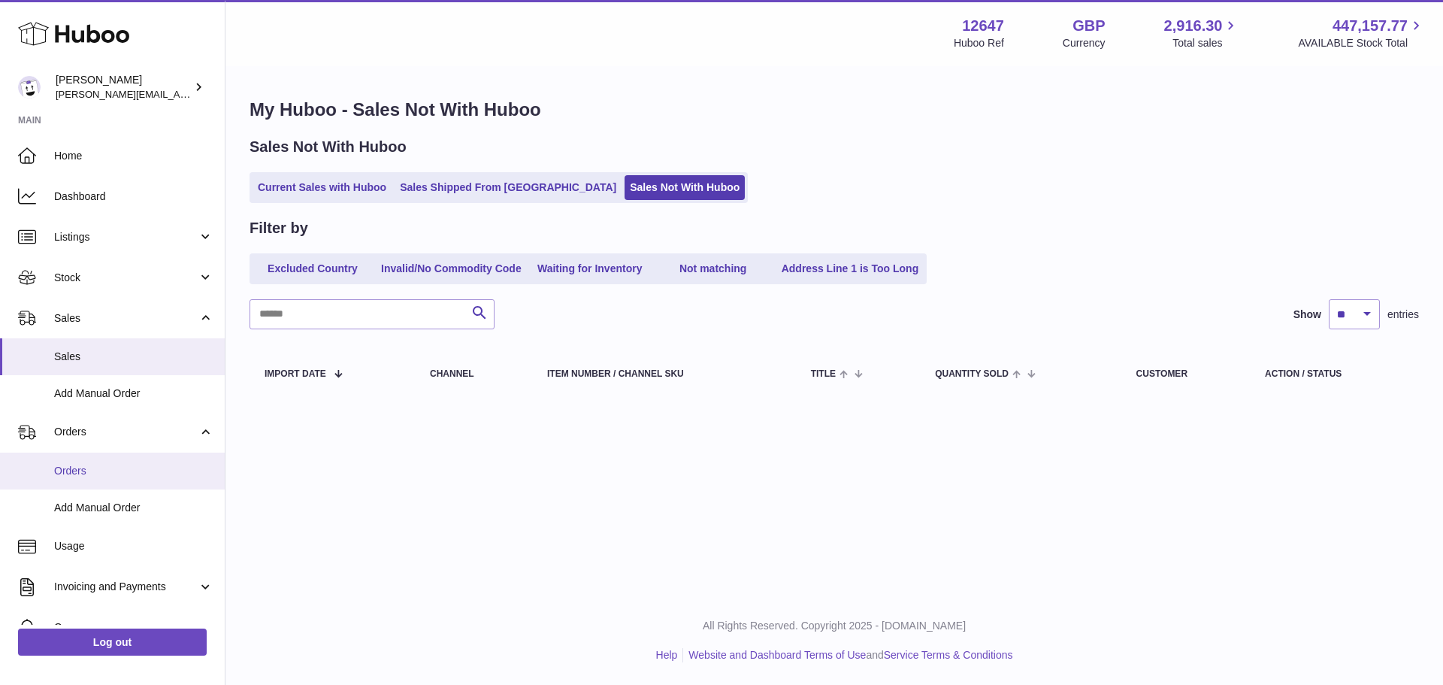
click at [122, 460] on link "Orders" at bounding box center [112, 470] width 225 height 37
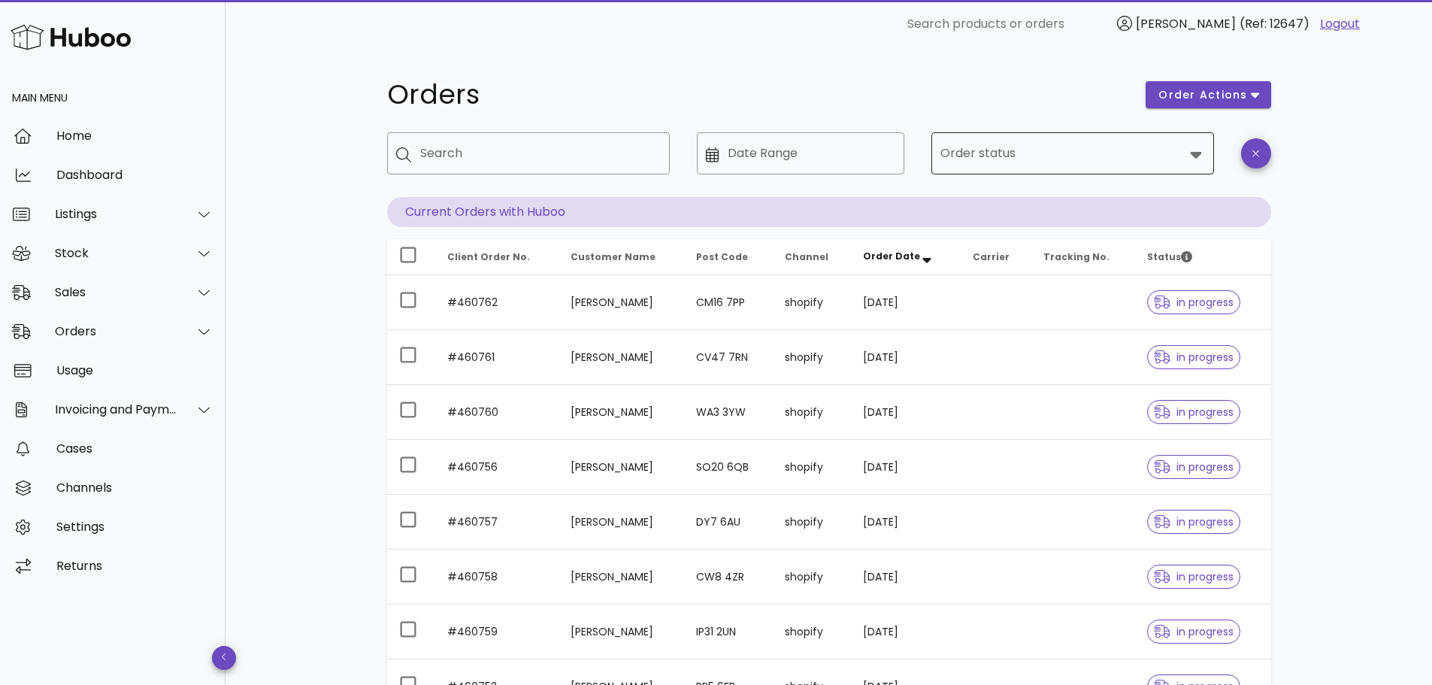
click at [1045, 162] on input "Order status" at bounding box center [1061, 153] width 243 height 24
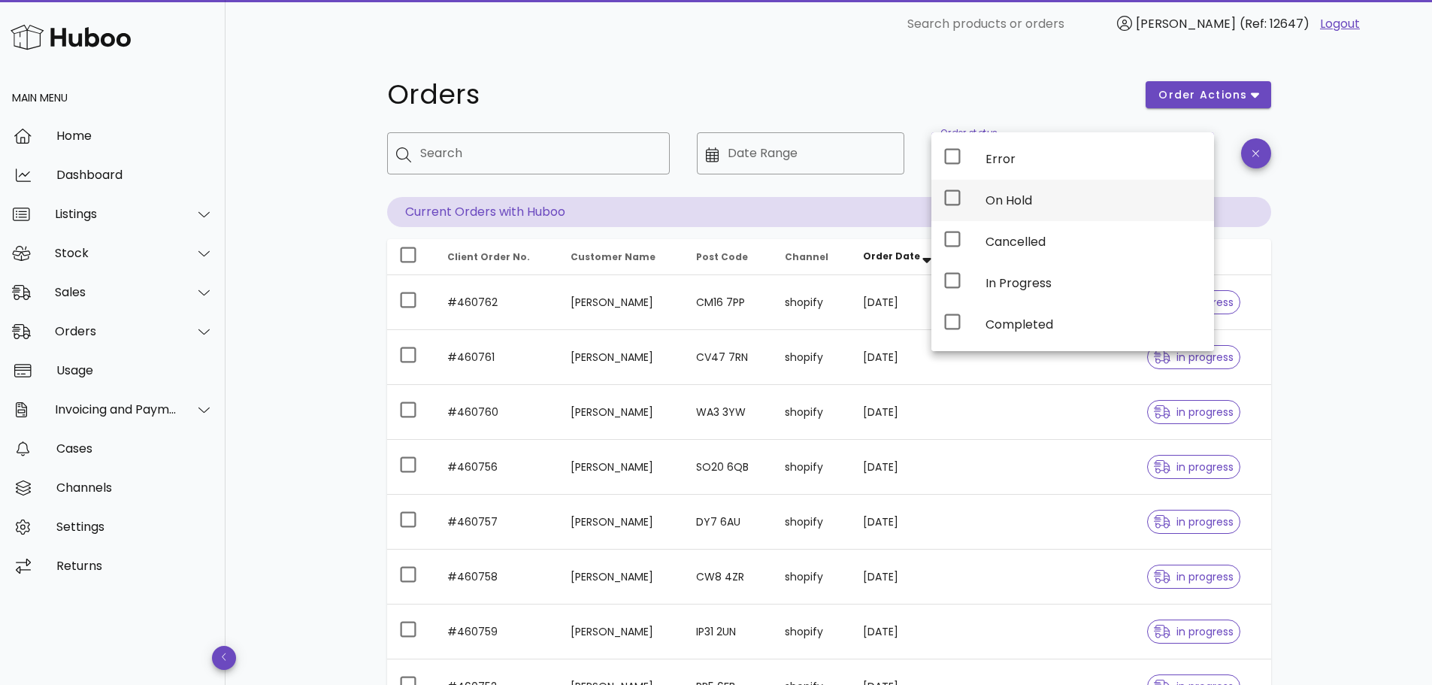
click at [1036, 193] on div "On Hold" at bounding box center [1093, 200] width 216 height 14
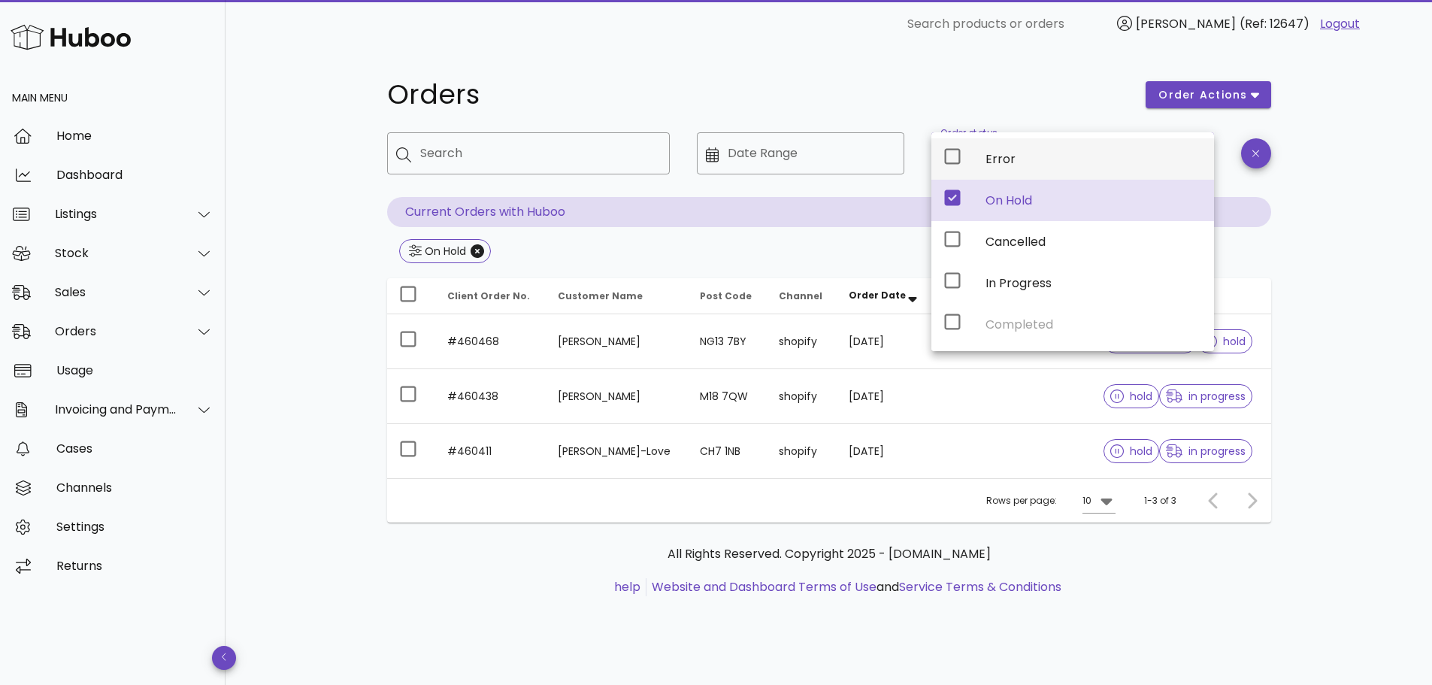
click at [1020, 168] on div "Error" at bounding box center [1093, 159] width 216 height 32
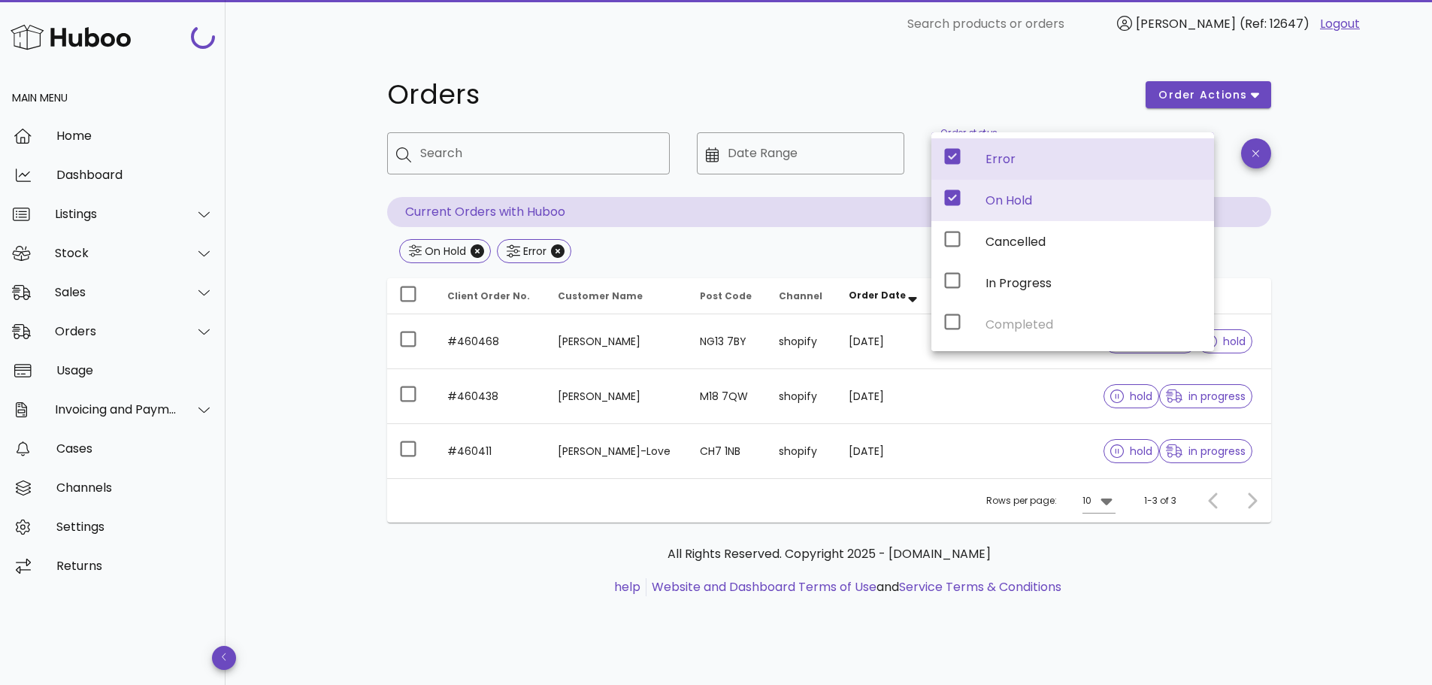
click at [1354, 304] on div "Orders order actions ​ Search ​ Date Range ​ Order status On Hold, Error Curren…" at bounding box center [828, 366] width 1206 height 637
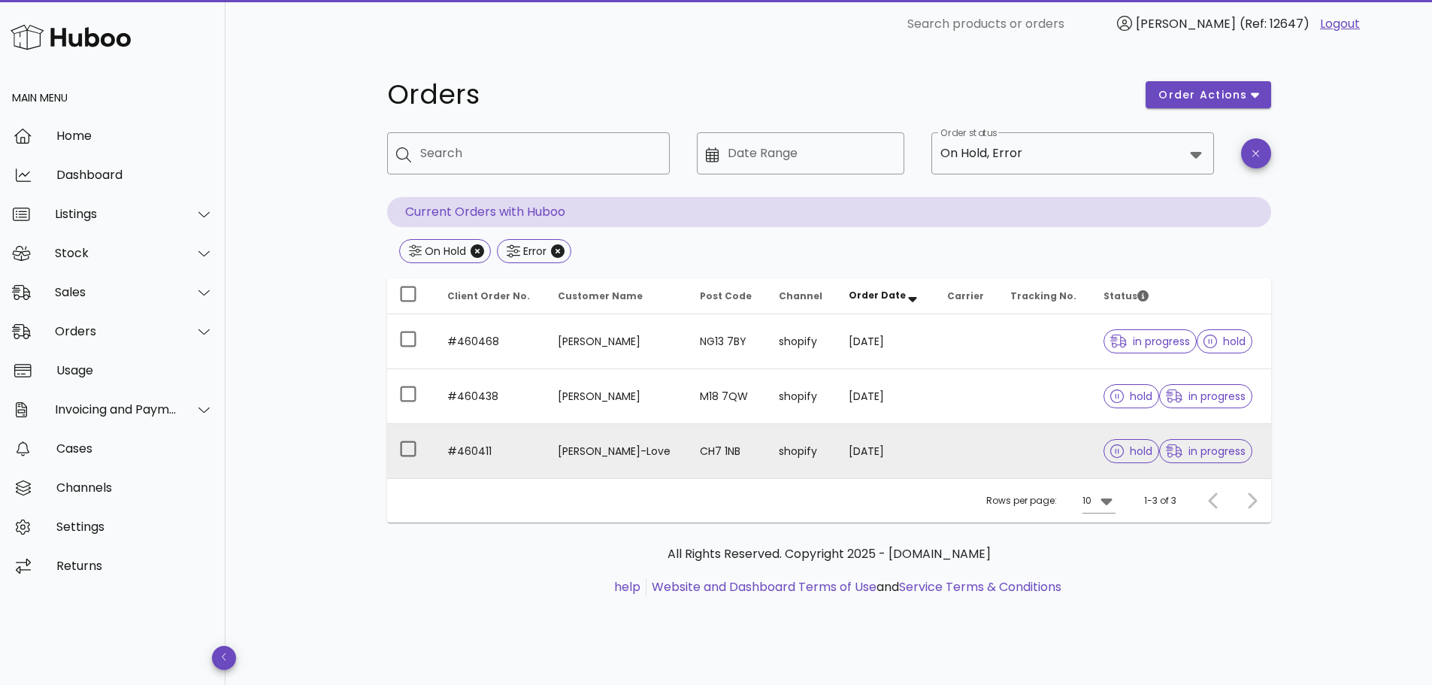
click at [681, 446] on td "Timothy Bartlett-Love" at bounding box center [617, 451] width 142 height 54
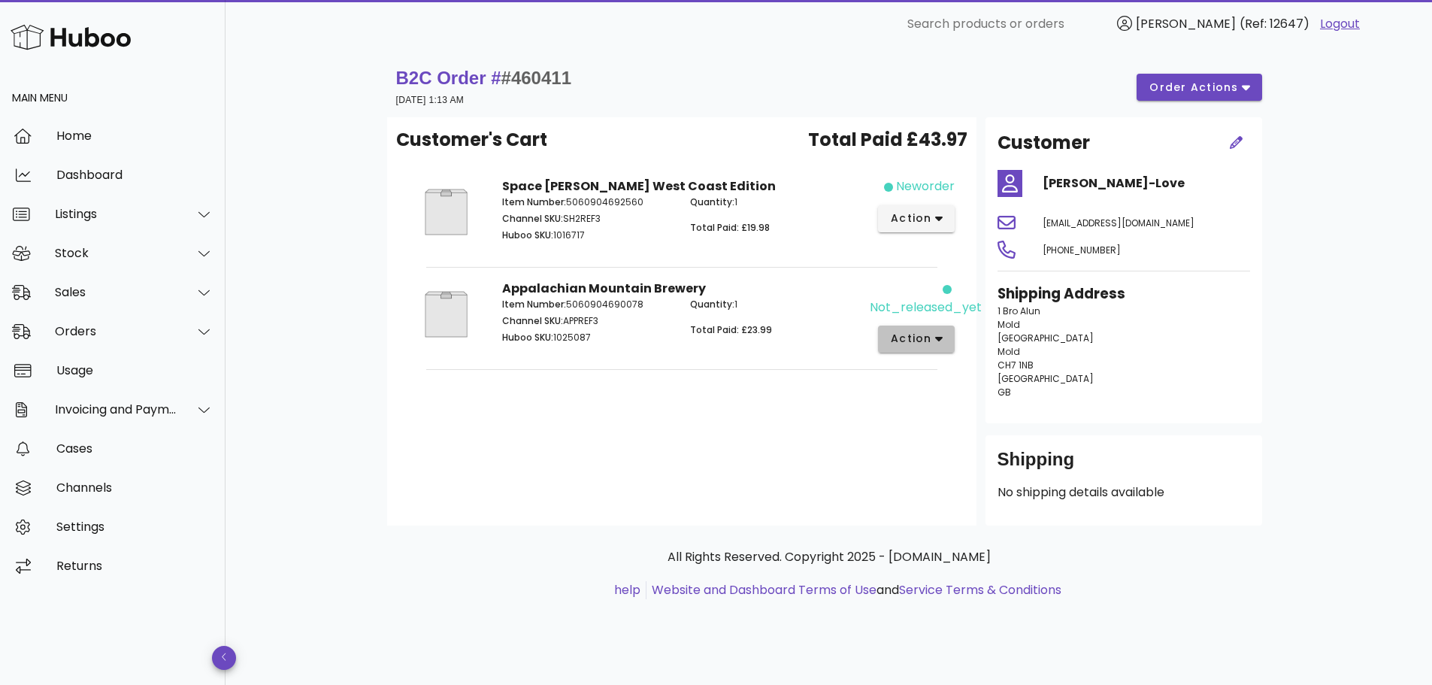
click at [927, 340] on span "action" at bounding box center [911, 339] width 42 height 16
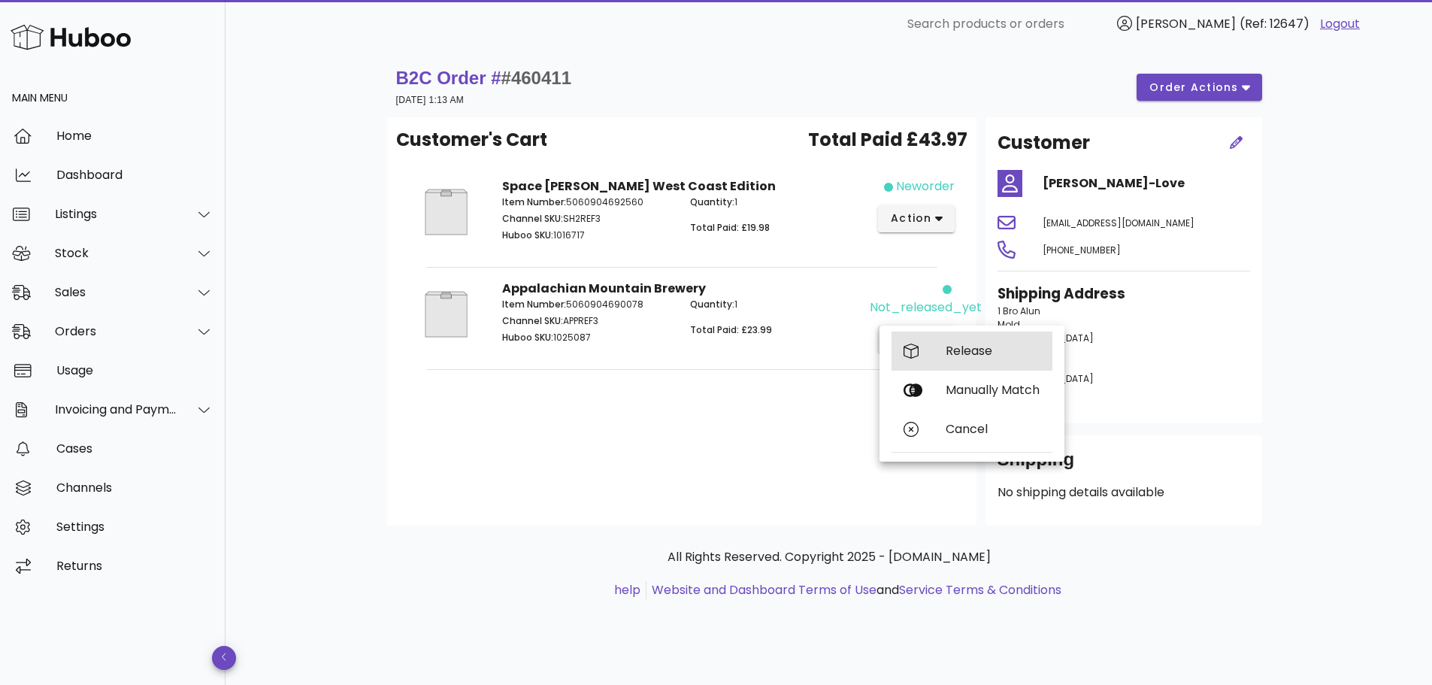
click at [927, 340] on div "Release" at bounding box center [971, 350] width 161 height 39
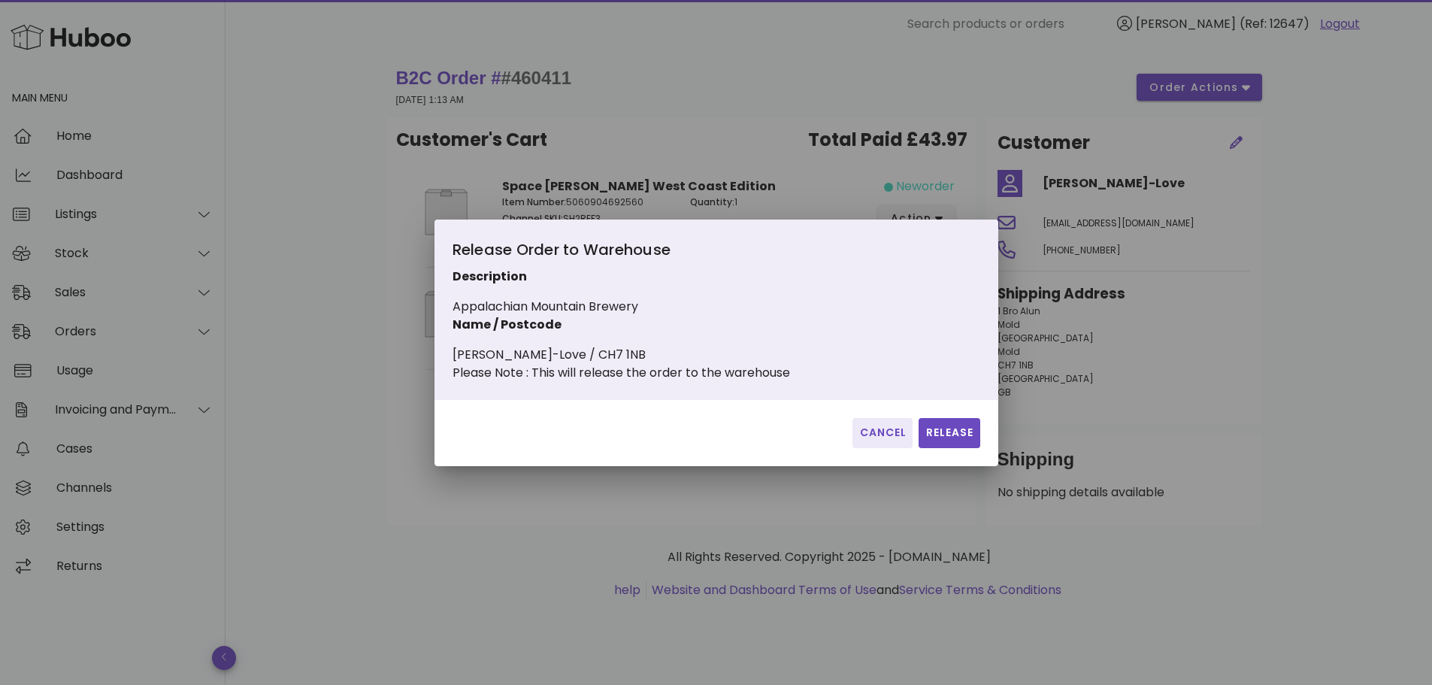
click at [875, 457] on div "Cancel Release" at bounding box center [716, 433] width 564 height 66
click at [875, 440] on span "Cancel" at bounding box center [882, 433] width 48 height 16
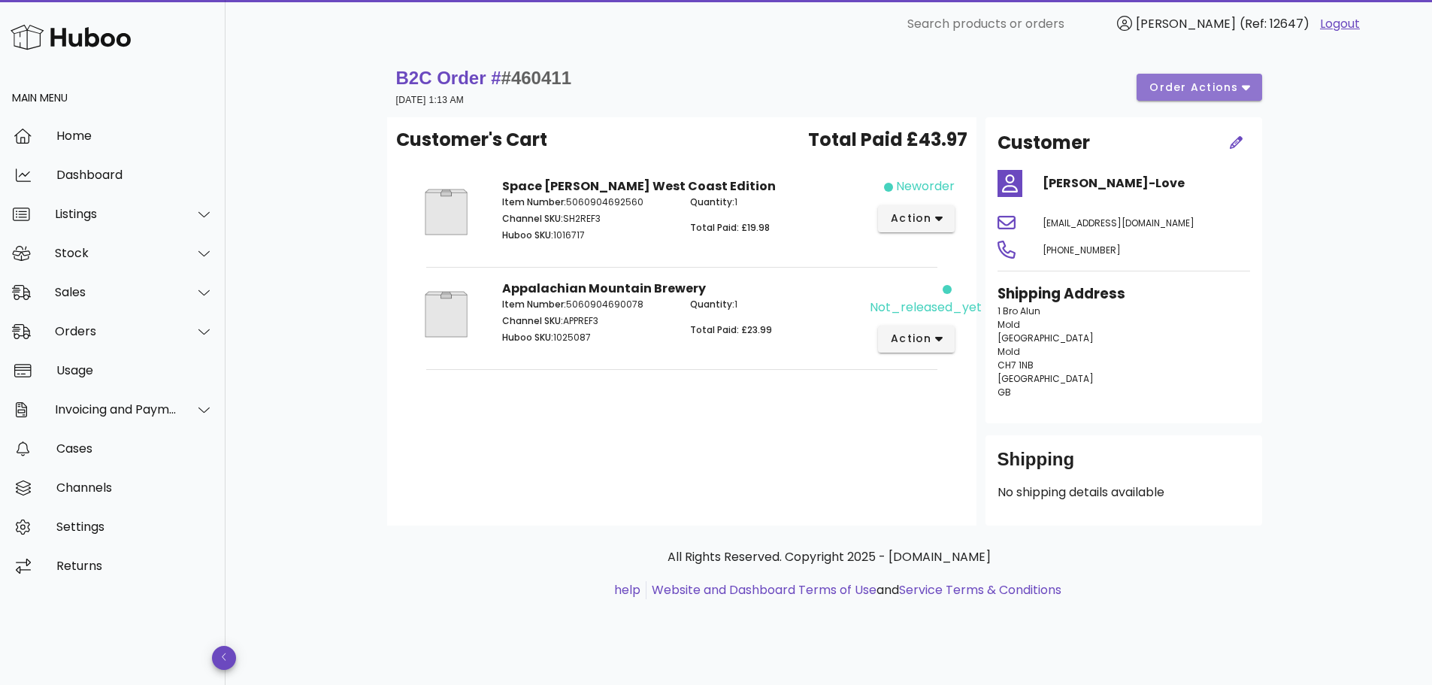
click at [1200, 83] on span "order actions" at bounding box center [1193, 88] width 90 height 16
click at [942, 329] on button "action" at bounding box center [916, 338] width 77 height 27
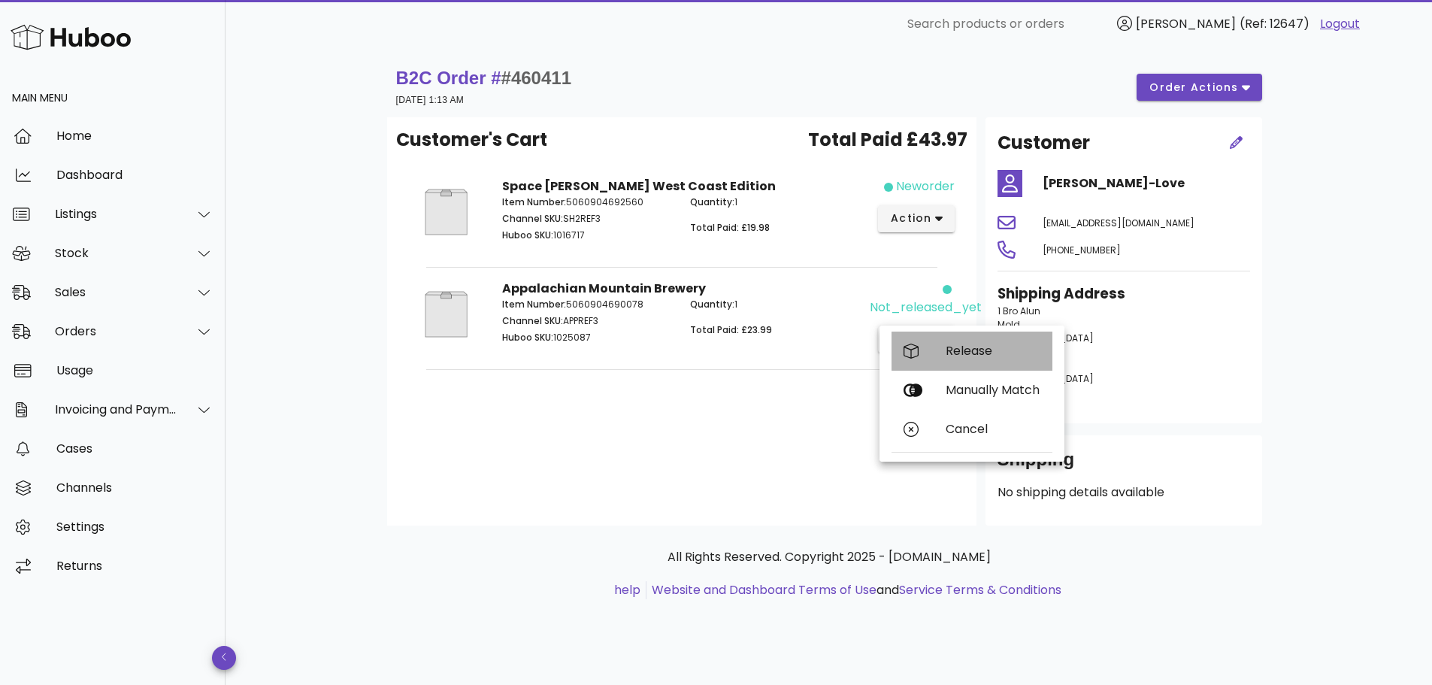
click at [936, 355] on div "Release" at bounding box center [971, 350] width 161 height 39
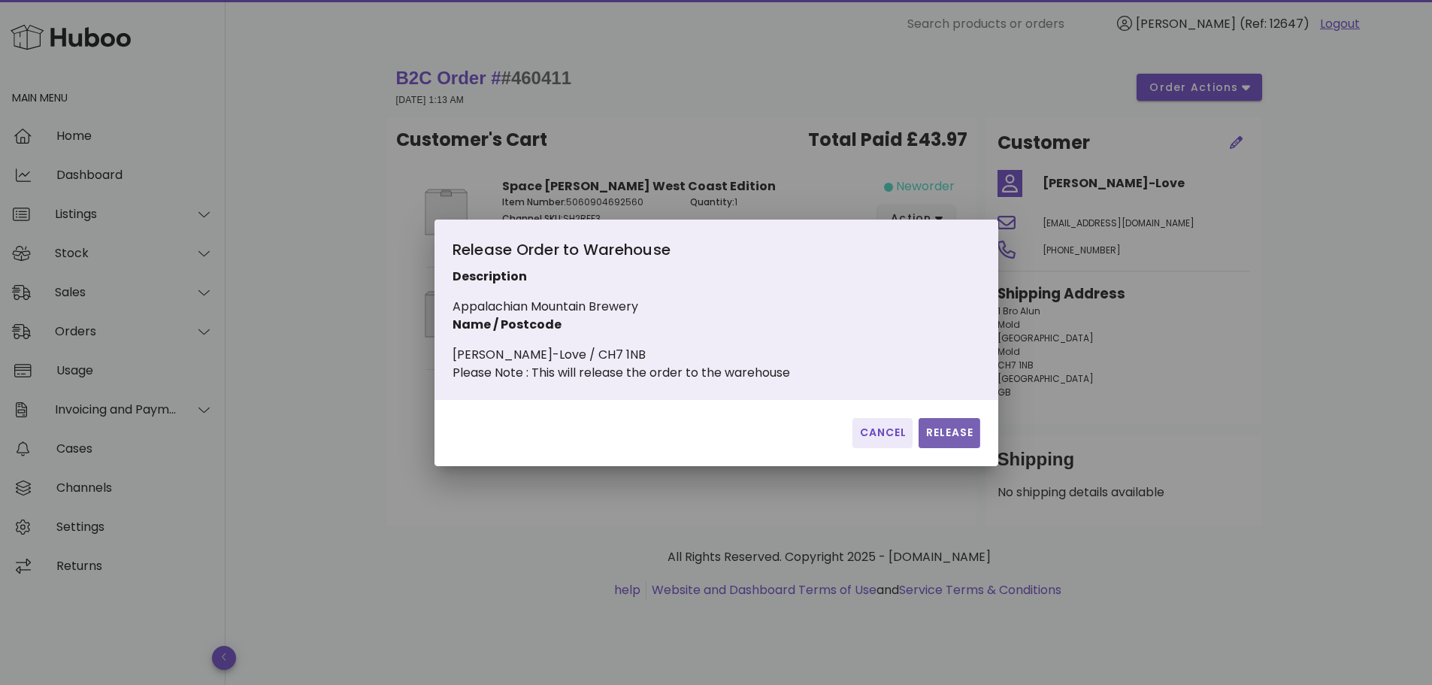
click at [949, 440] on span "Release" at bounding box center [948, 433] width 49 height 16
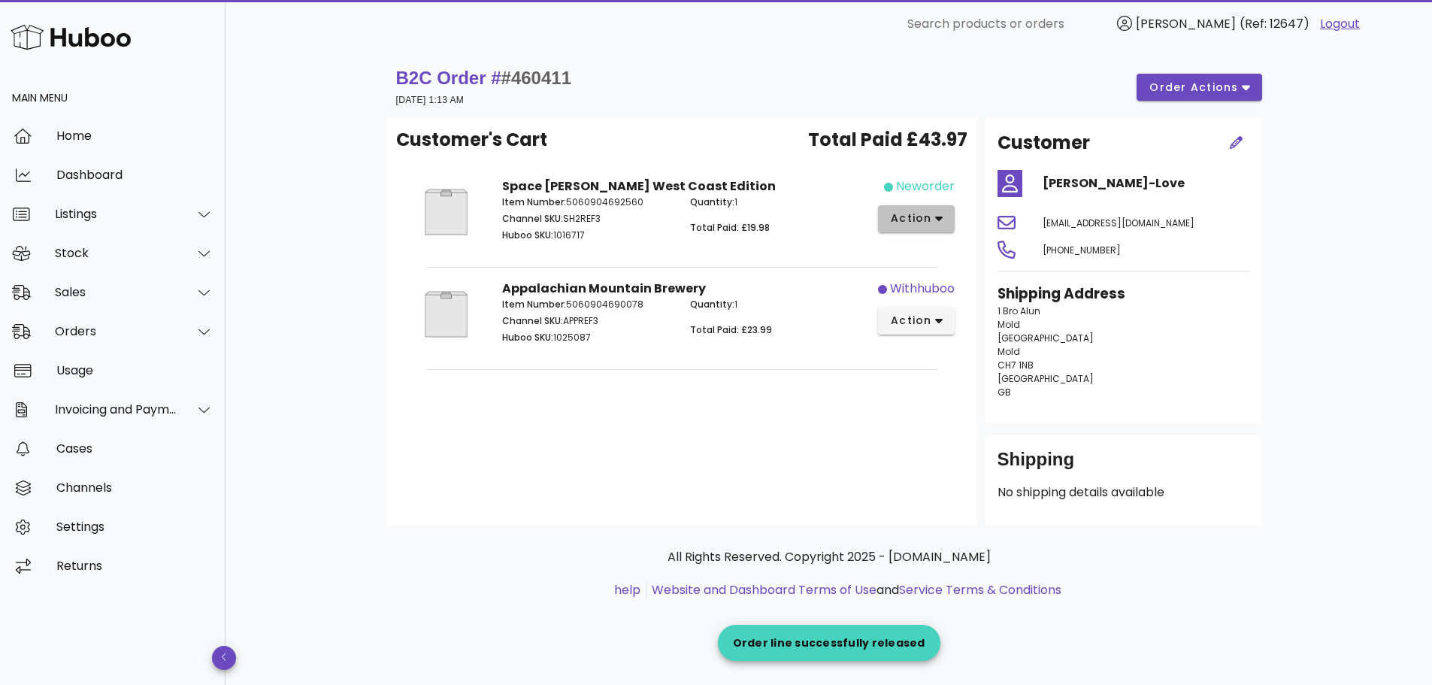
click at [916, 225] on span "action" at bounding box center [911, 218] width 42 height 16
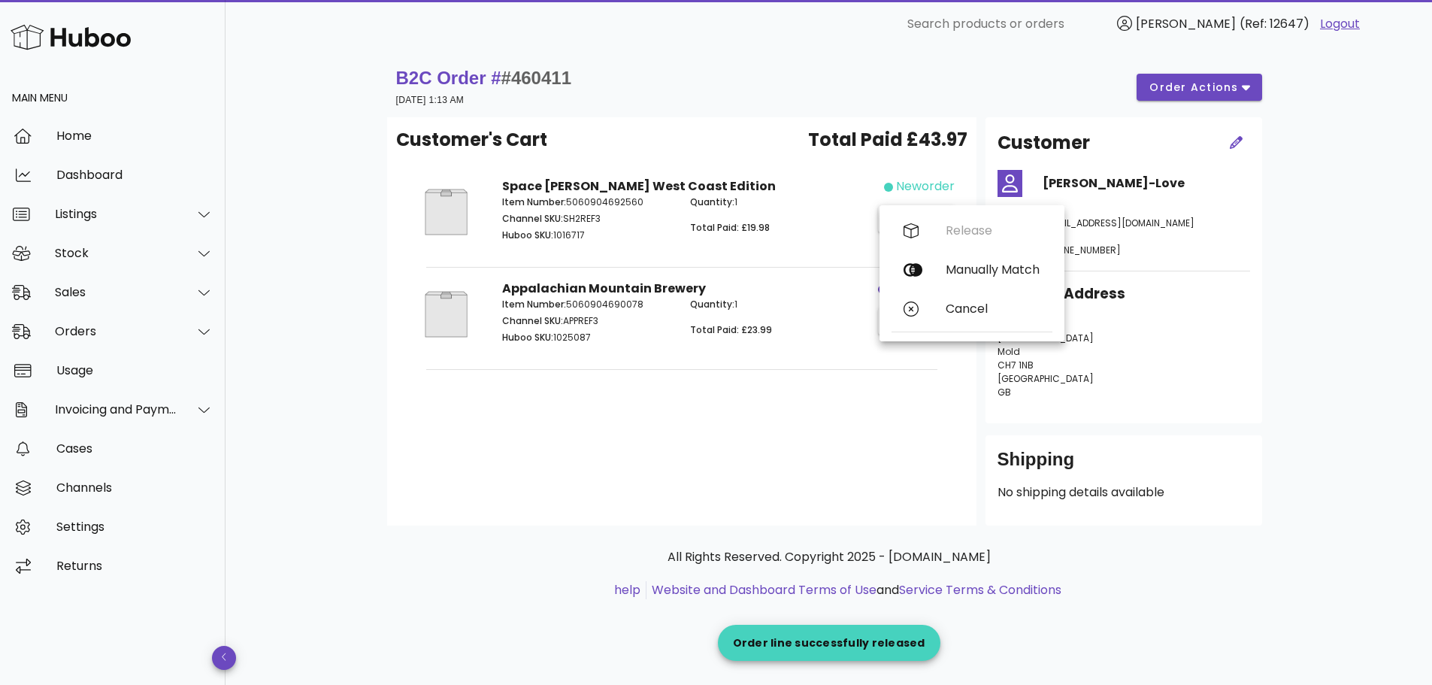
click at [917, 224] on div "Release Manually Match Cancel" at bounding box center [971, 273] width 161 height 124
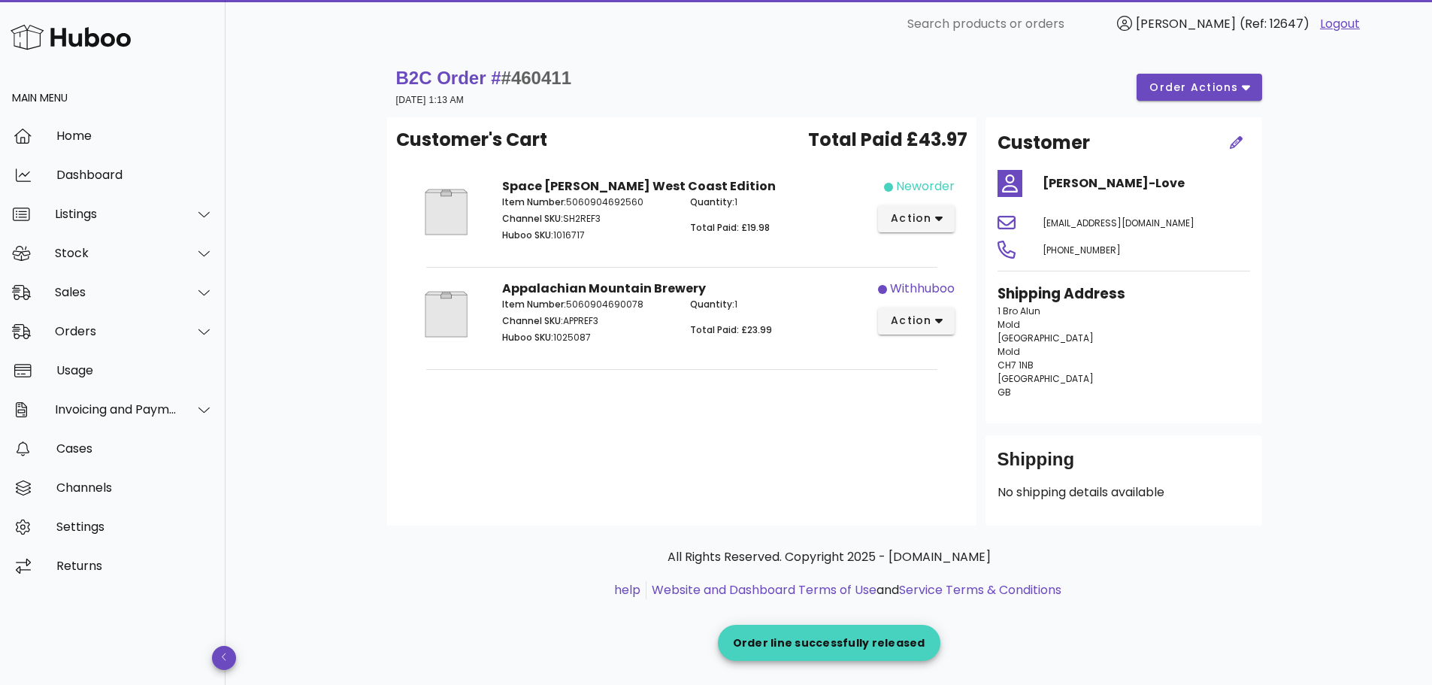
click at [734, 181] on div "Space Hopper West Coast Edition Item Number: 5060904692560 Channel SKU: SH2REF3…" at bounding box center [681, 214] width 377 height 92
click at [87, 331] on div "Orders" at bounding box center [116, 331] width 122 height 14
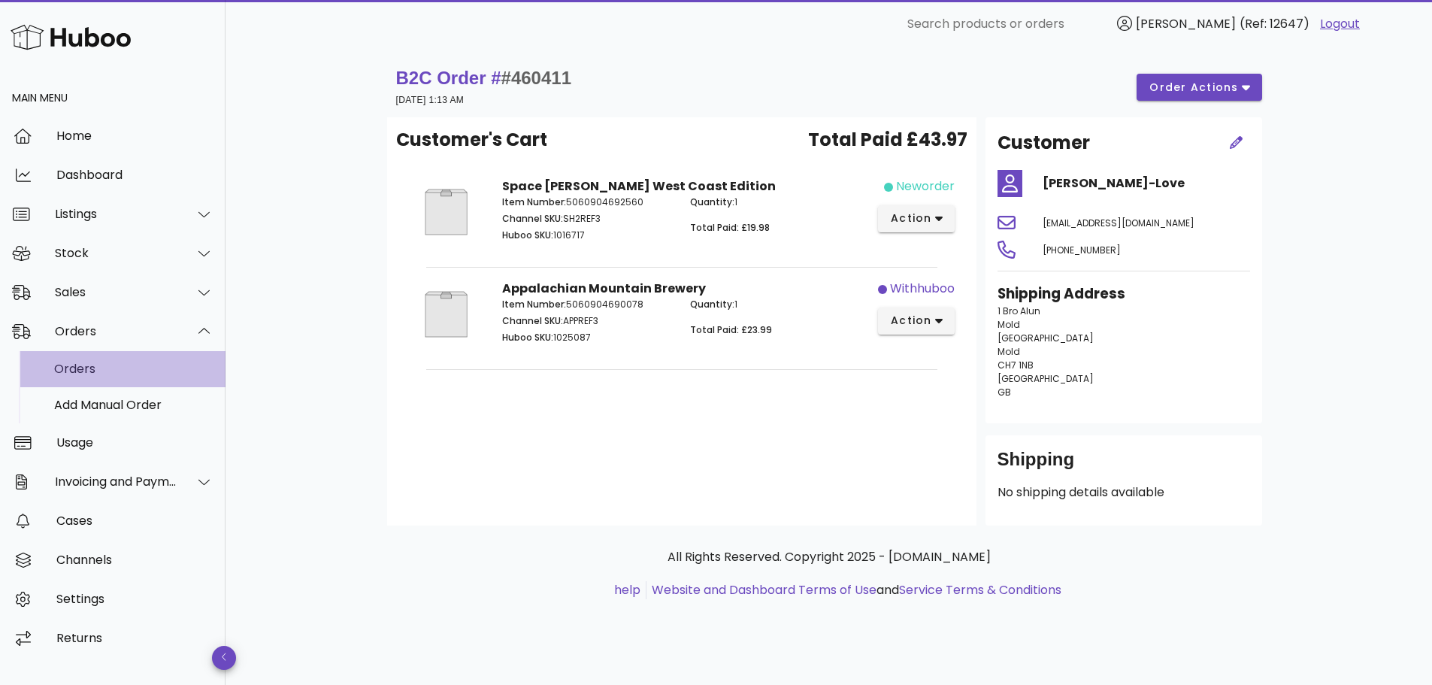
click at [90, 361] on div "Orders" at bounding box center [133, 368] width 159 height 14
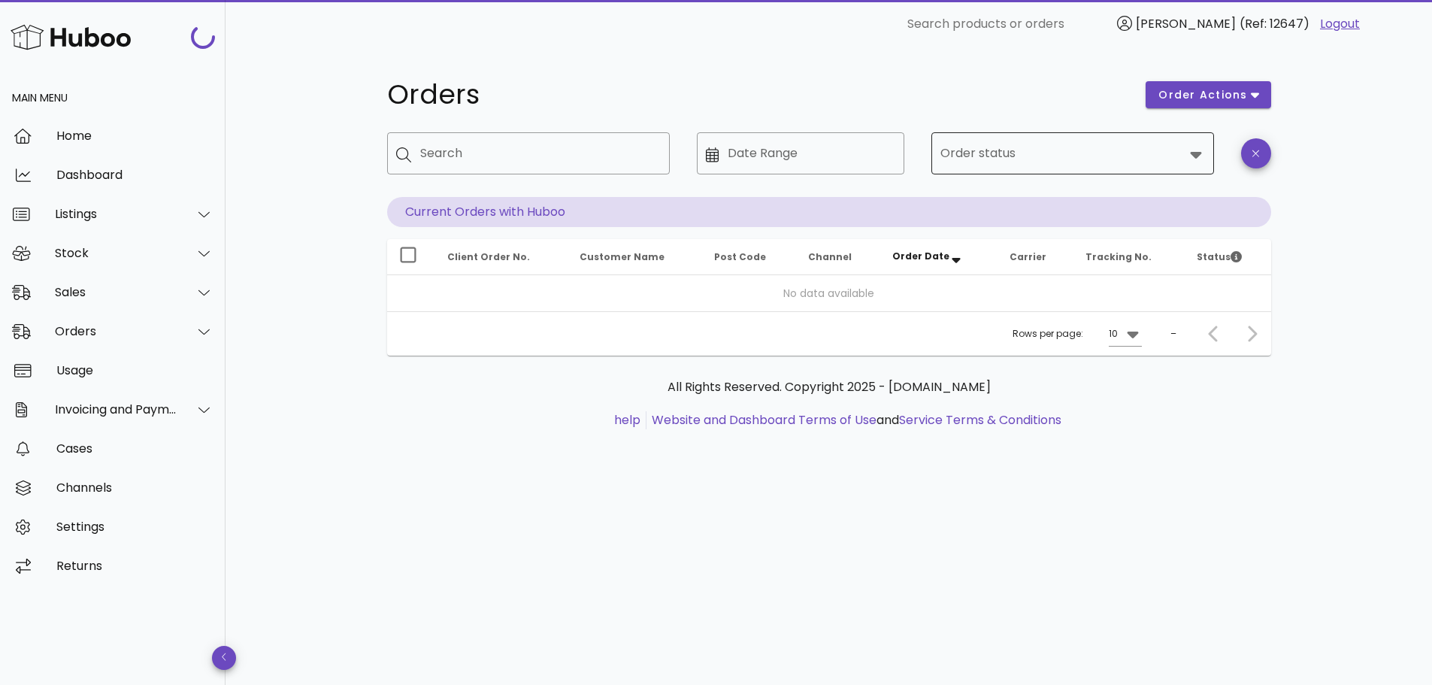
click at [1018, 164] on input "Order status" at bounding box center [1061, 153] width 243 height 24
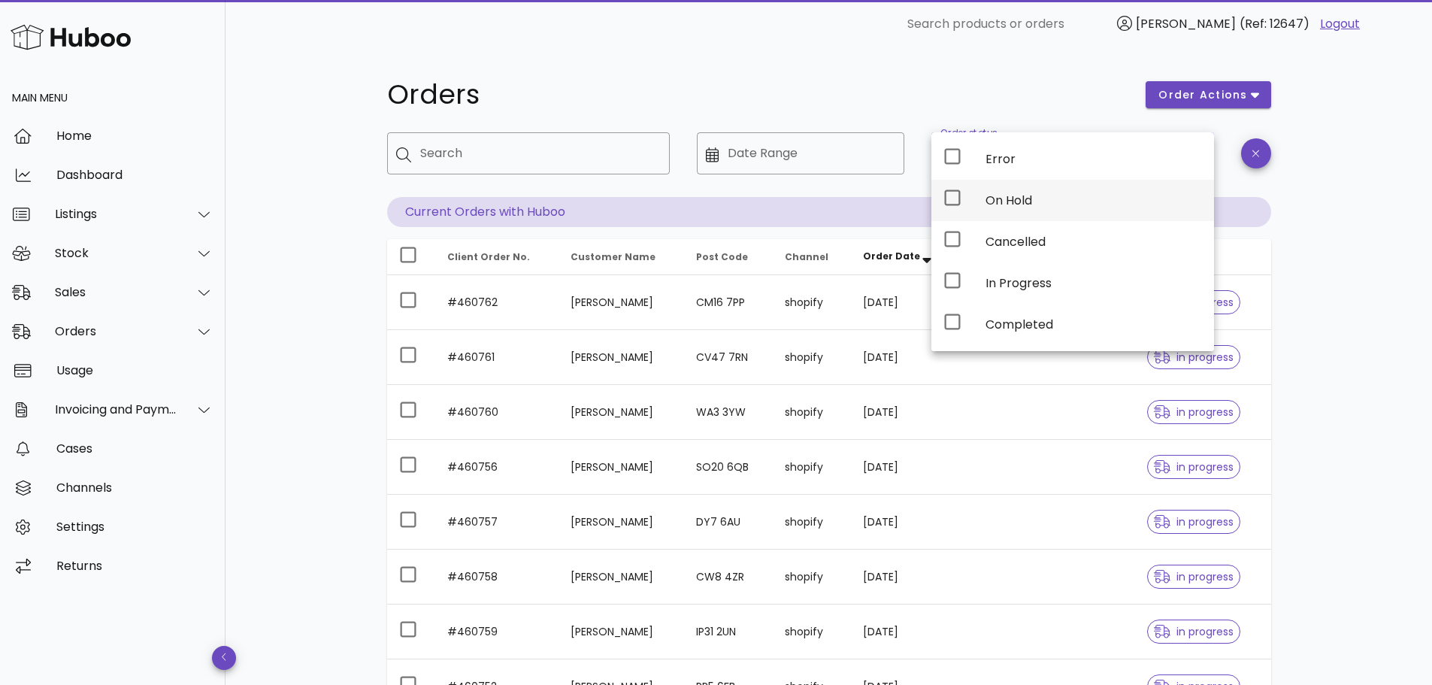
click at [1015, 204] on div "On Hold" at bounding box center [1093, 200] width 216 height 14
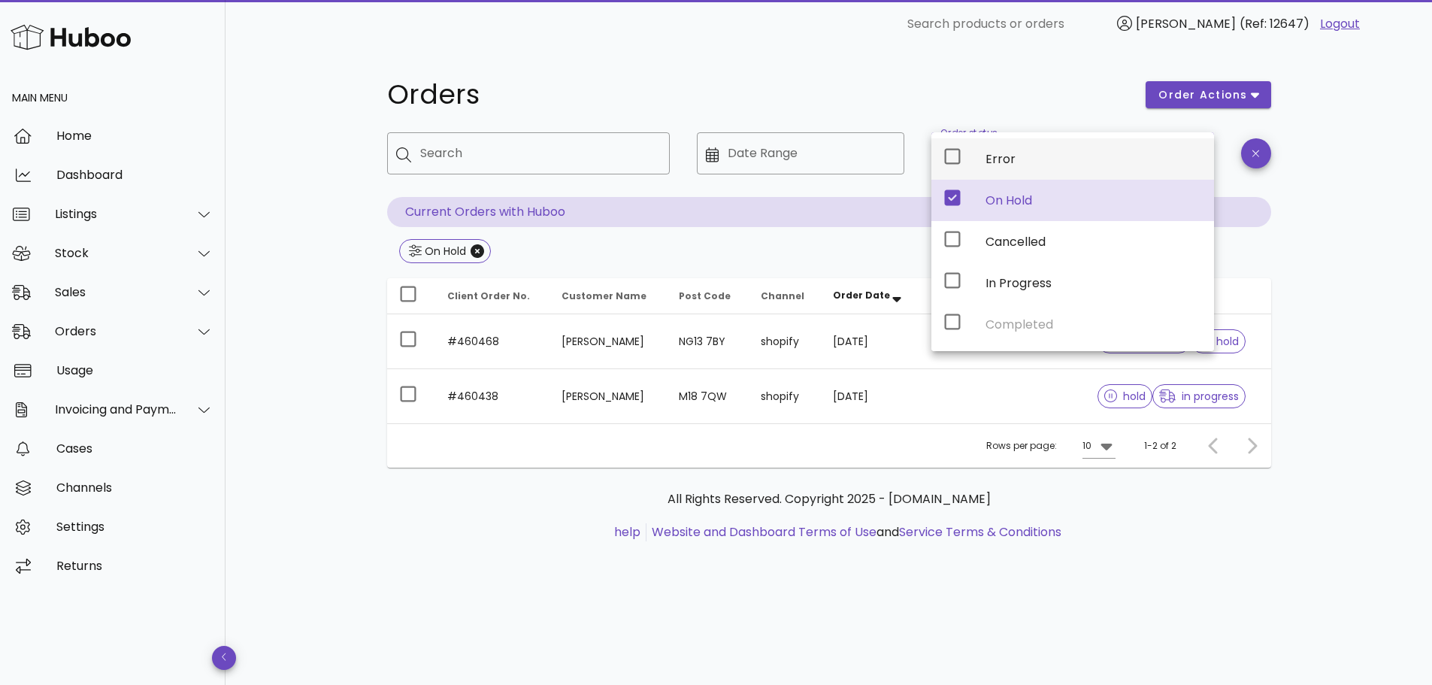
click at [1002, 163] on div "Error" at bounding box center [1093, 159] width 216 height 14
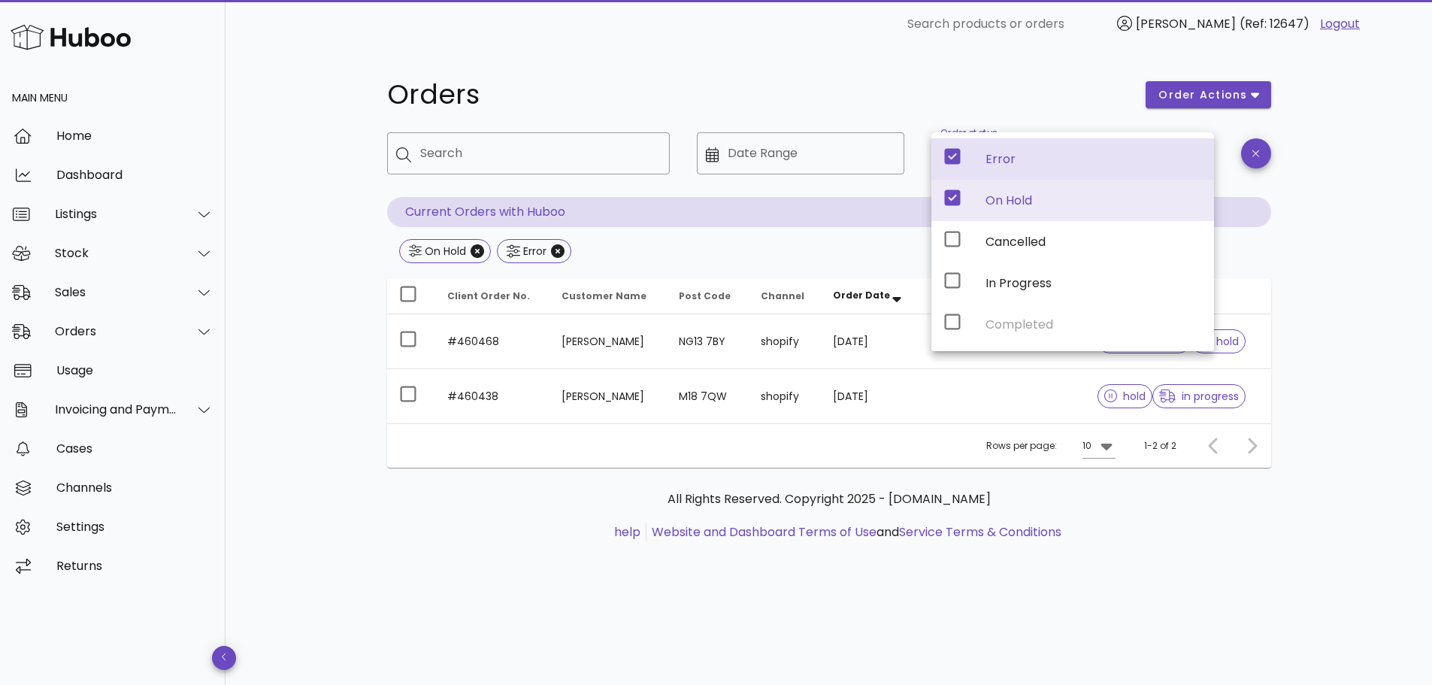
click at [1311, 325] on div "Orders order actions ​ Search ​ Date Range ​ Order status On Hold, Error Curren…" at bounding box center [828, 366] width 1206 height 637
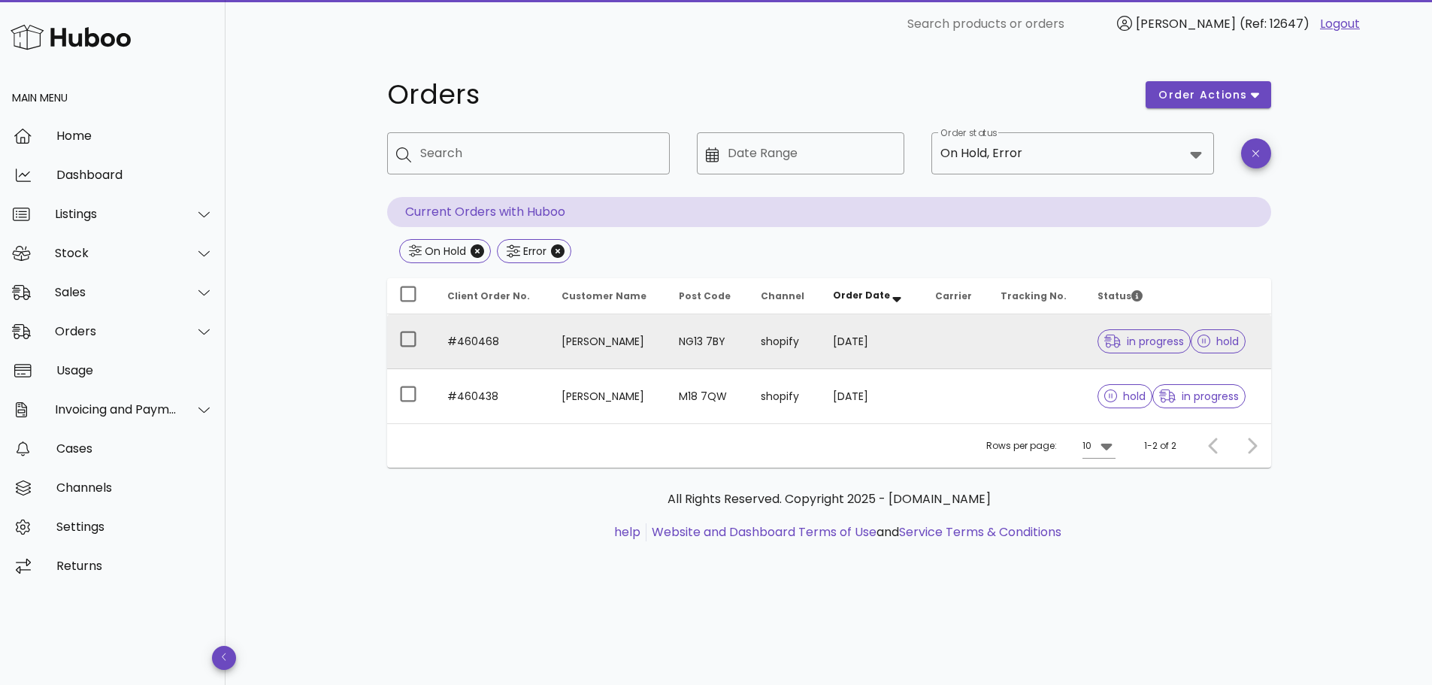
click at [800, 357] on td "shopify" at bounding box center [785, 341] width 73 height 55
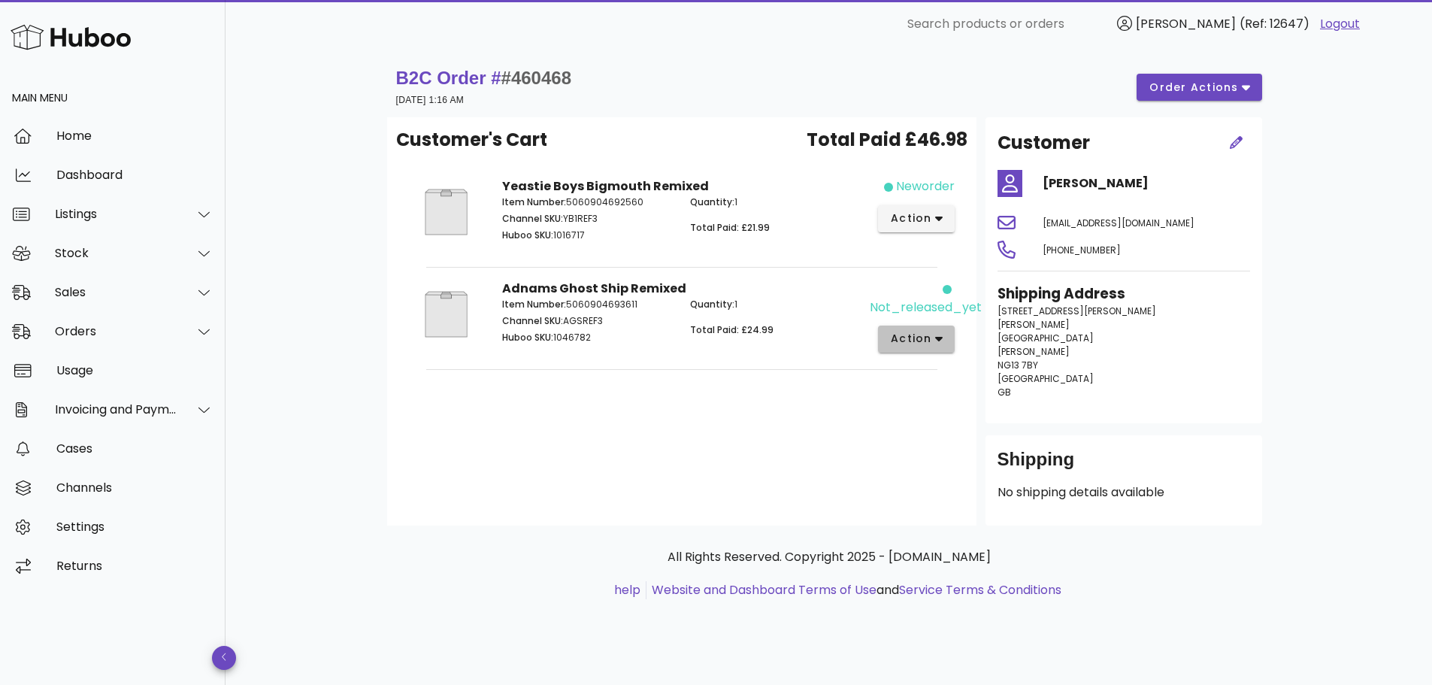
click at [931, 346] on span "action" at bounding box center [911, 339] width 42 height 16
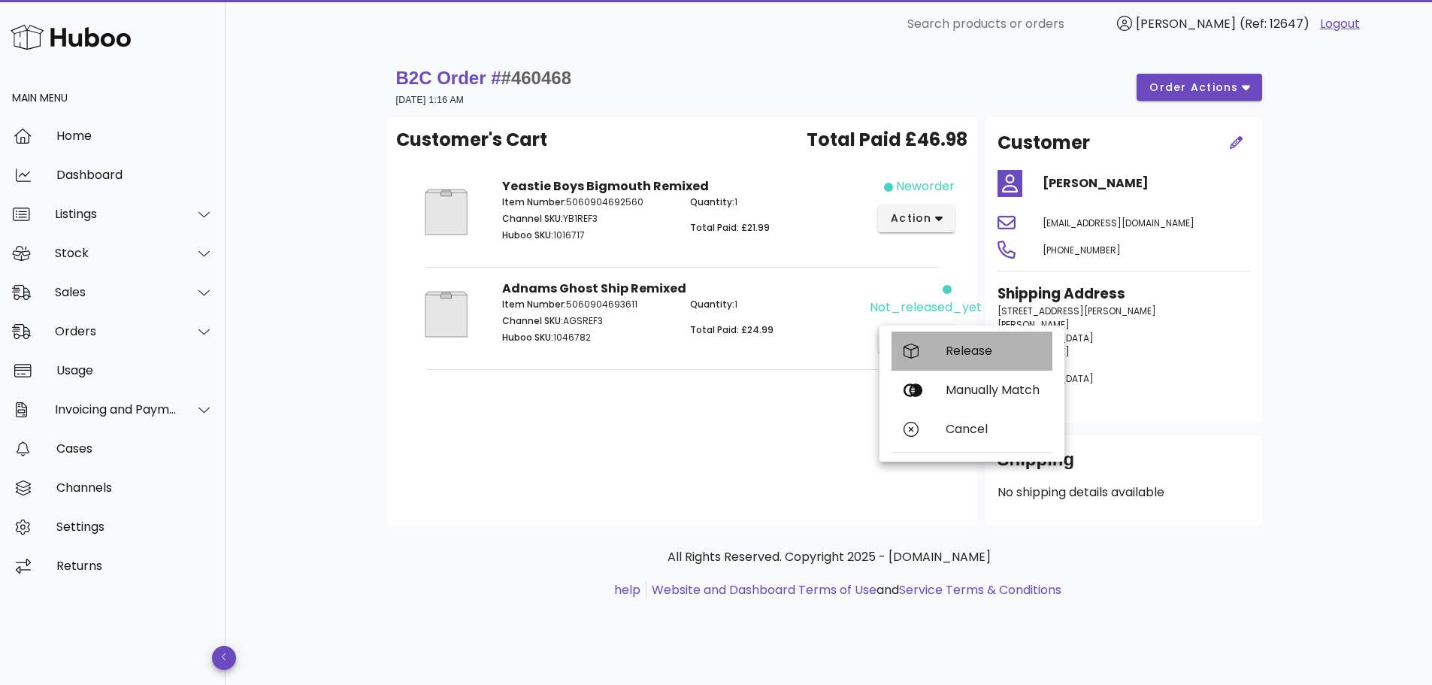
click at [930, 364] on div "Release" at bounding box center [971, 350] width 161 height 39
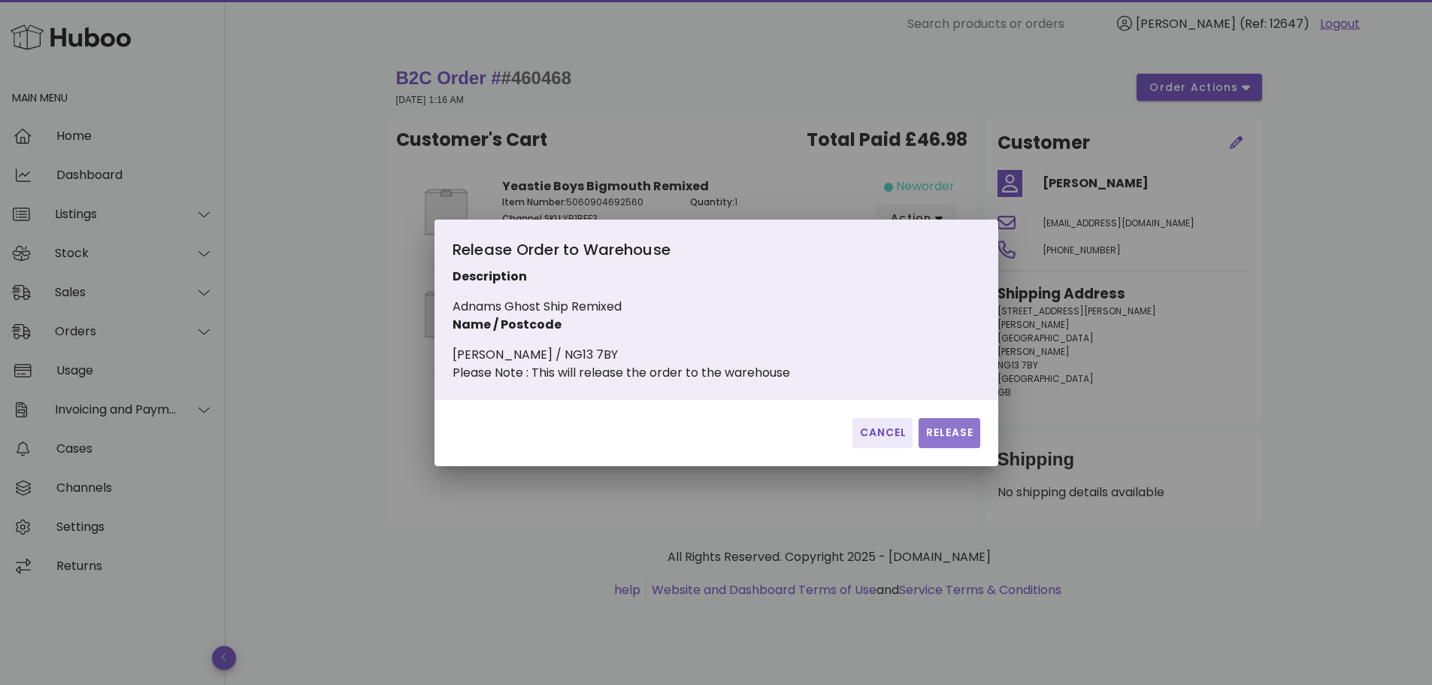
click at [968, 437] on span "Release" at bounding box center [948, 433] width 49 height 16
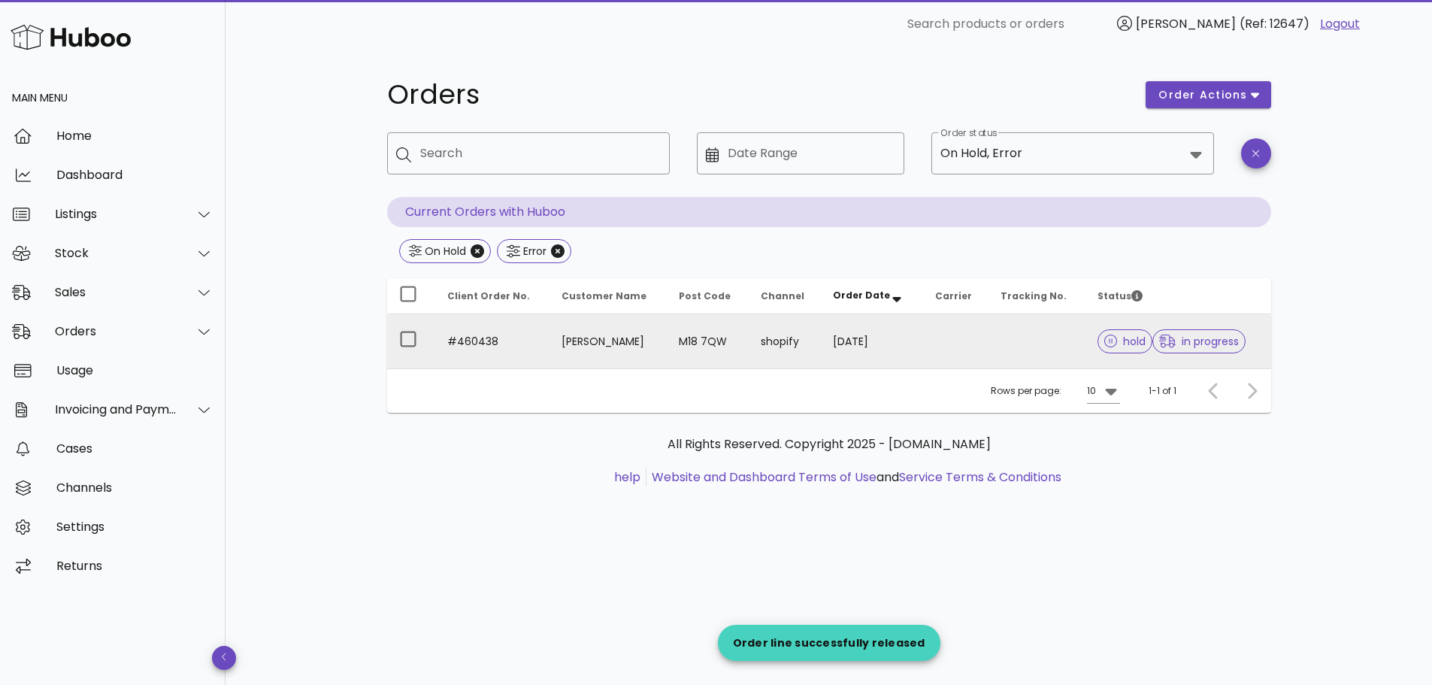
click at [905, 346] on td "[DATE]" at bounding box center [871, 341] width 101 height 54
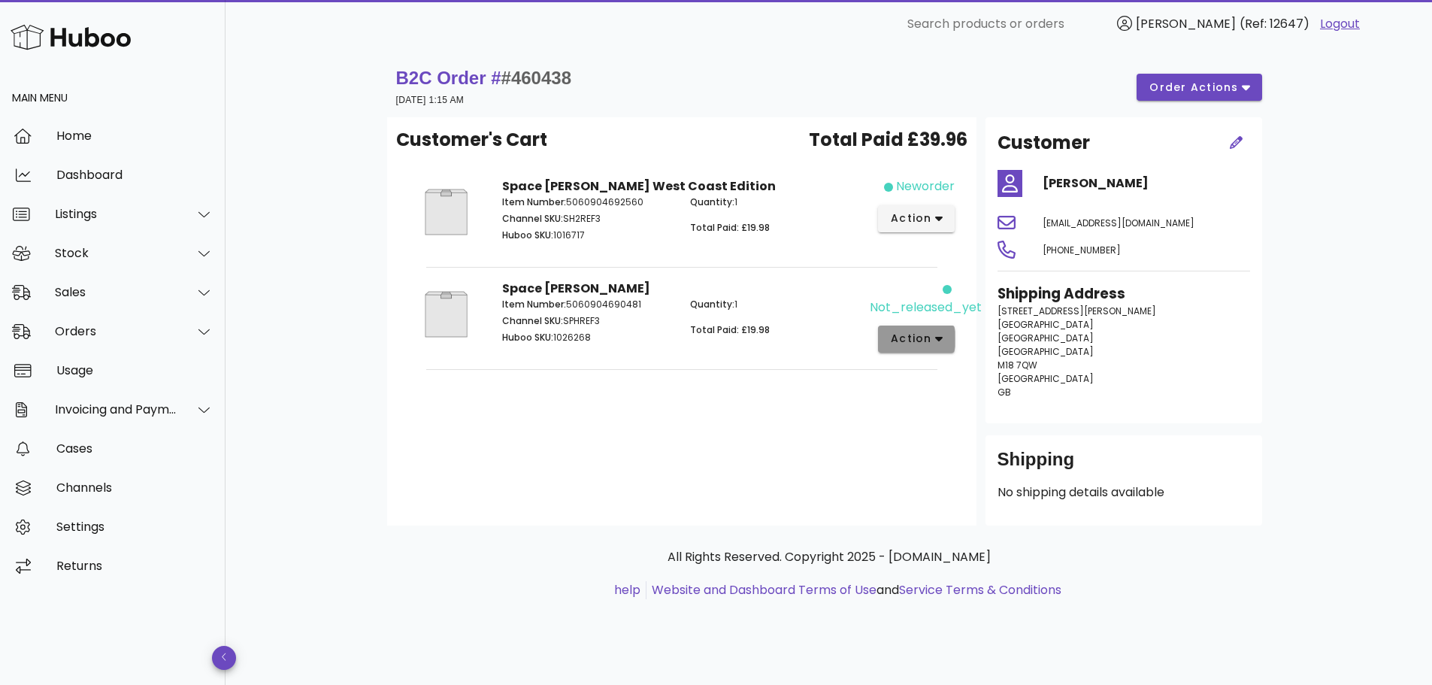
click at [903, 334] on span "action" at bounding box center [911, 339] width 42 height 16
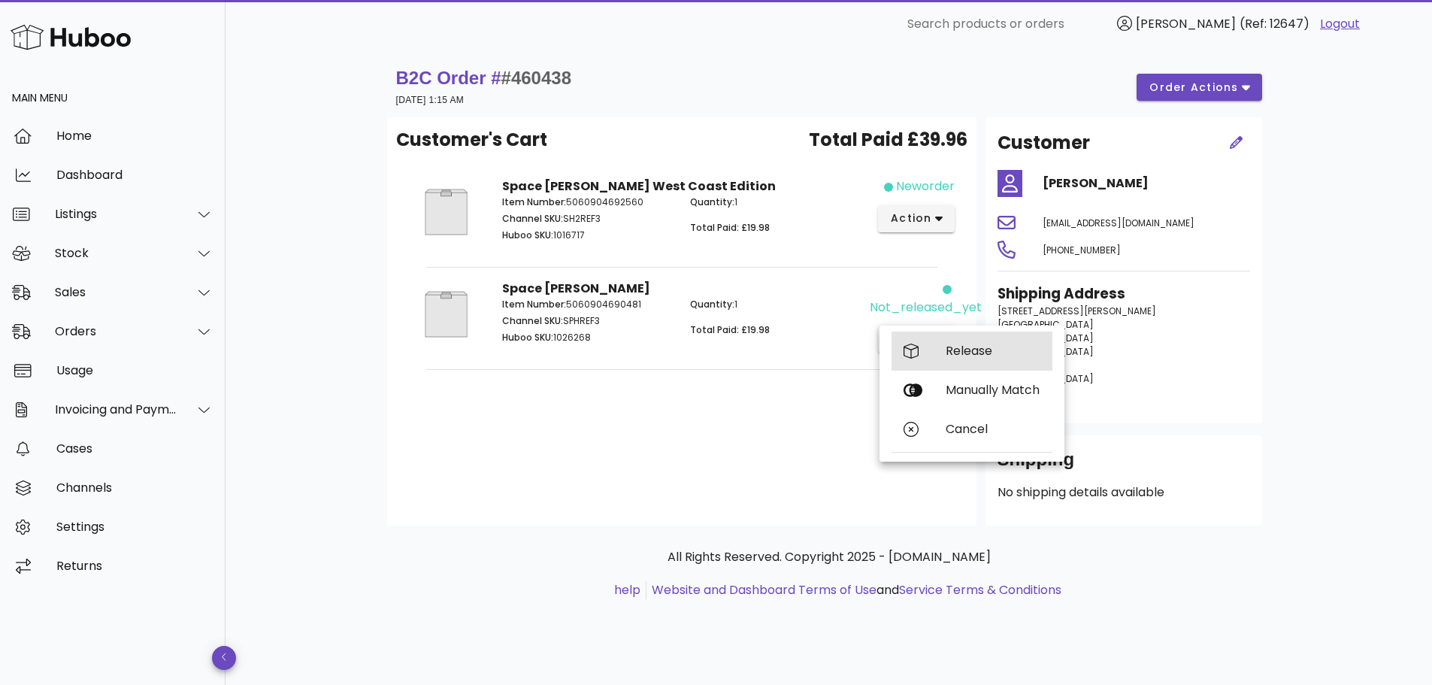
click at [904, 344] on icon at bounding box center [910, 350] width 15 height 15
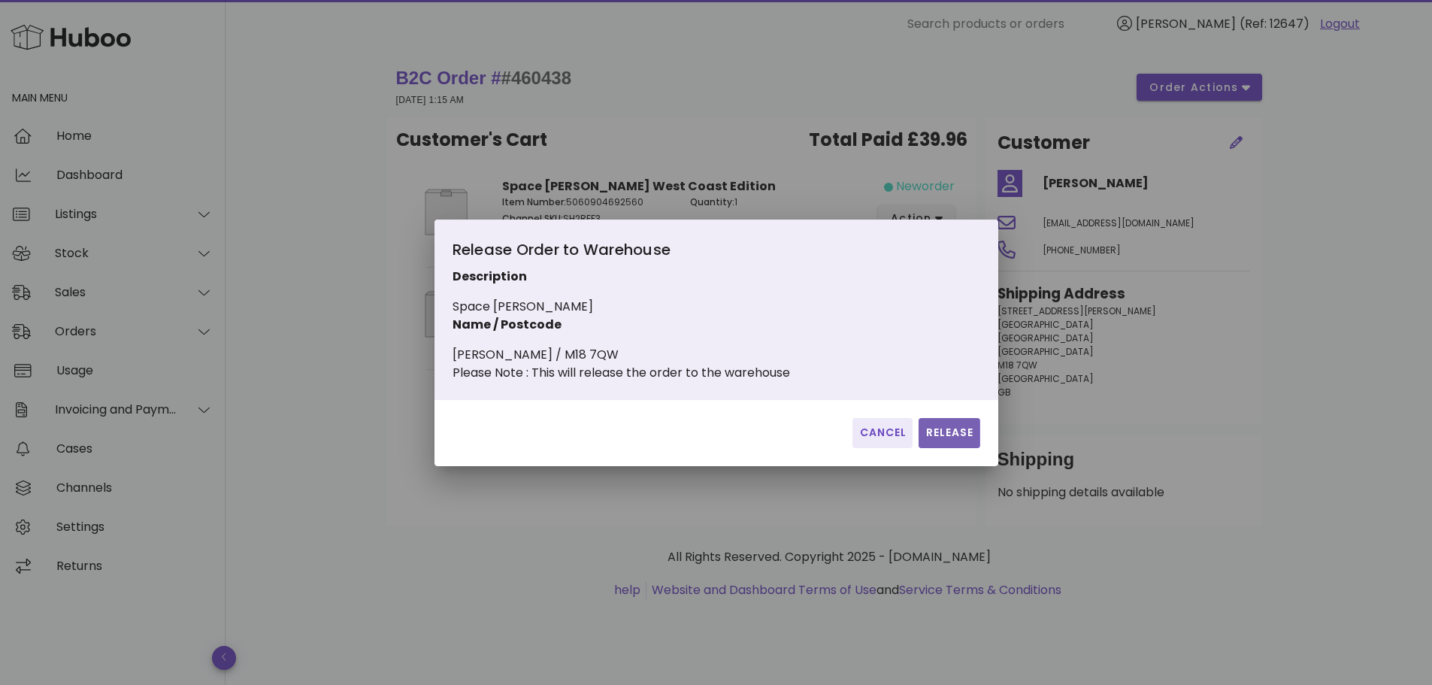
click at [960, 440] on span "Release" at bounding box center [948, 433] width 49 height 16
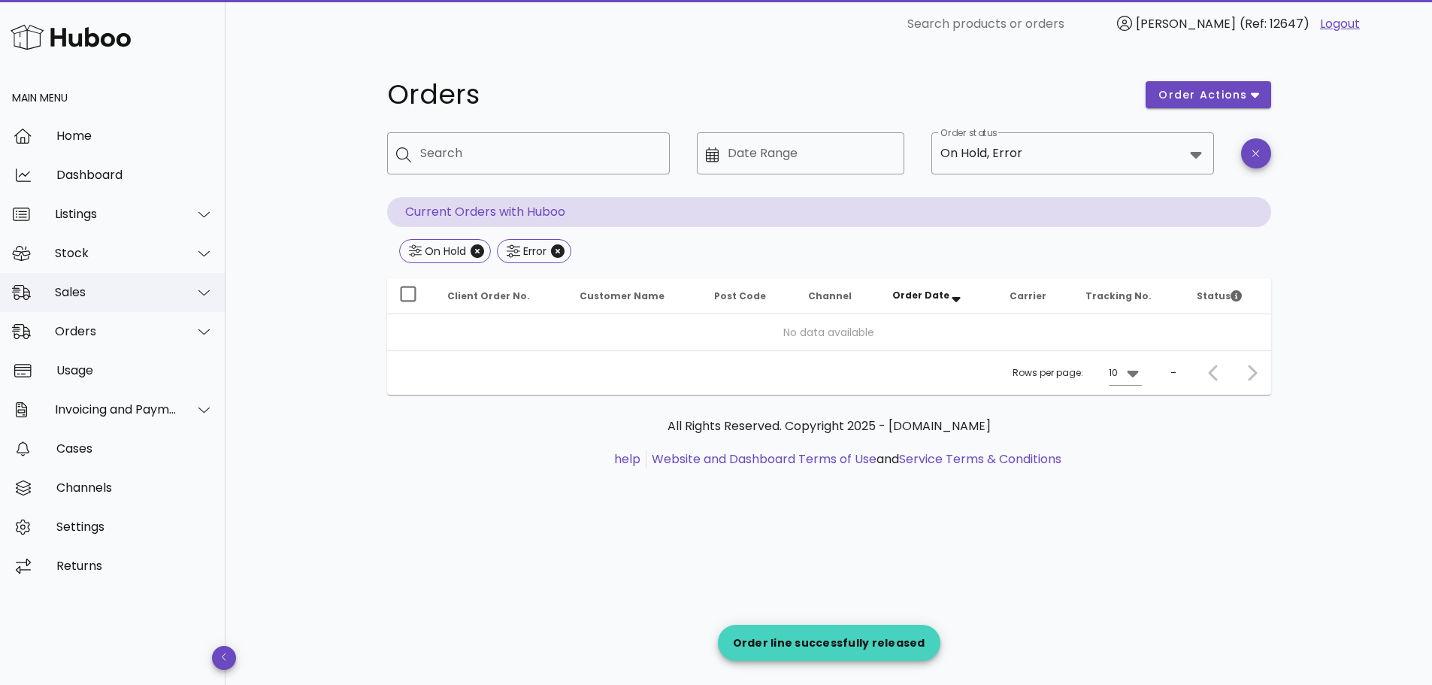
click at [169, 283] on div "Sales" at bounding box center [112, 292] width 225 height 39
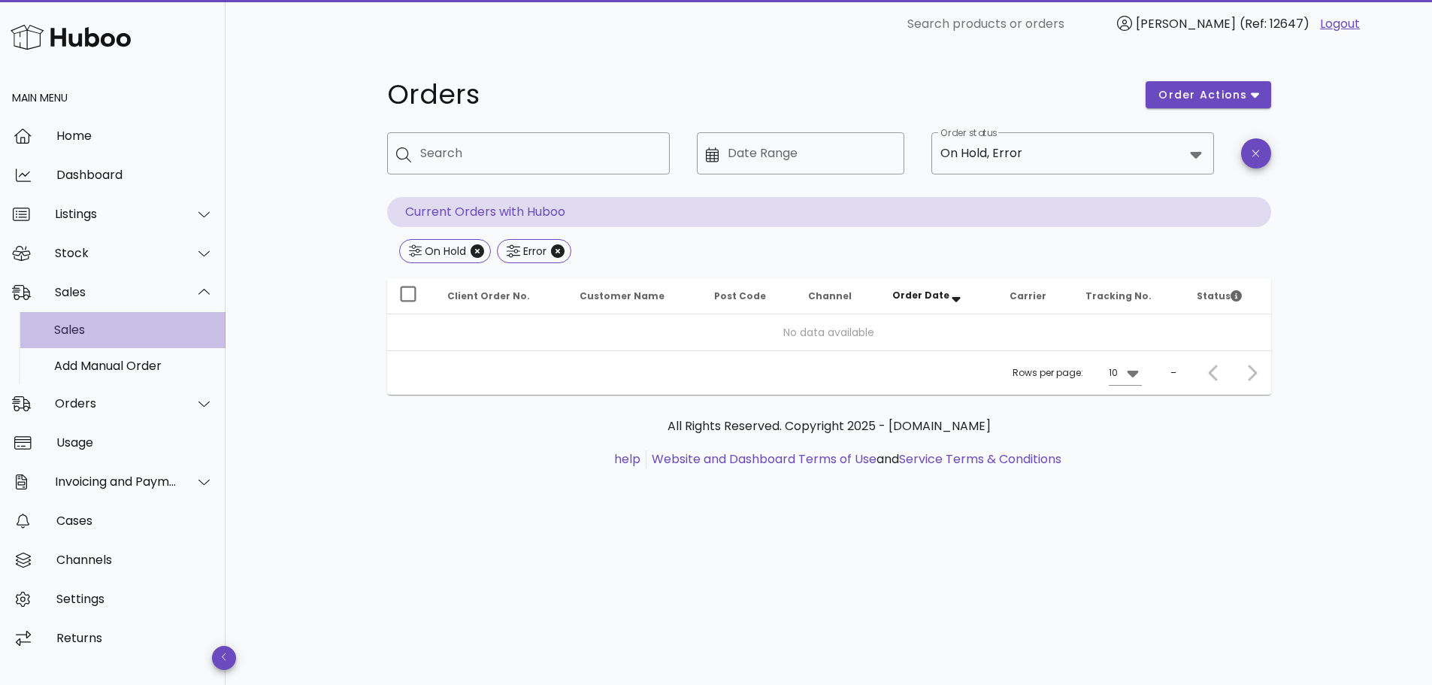
click at [162, 321] on div "Sales" at bounding box center [133, 329] width 159 height 32
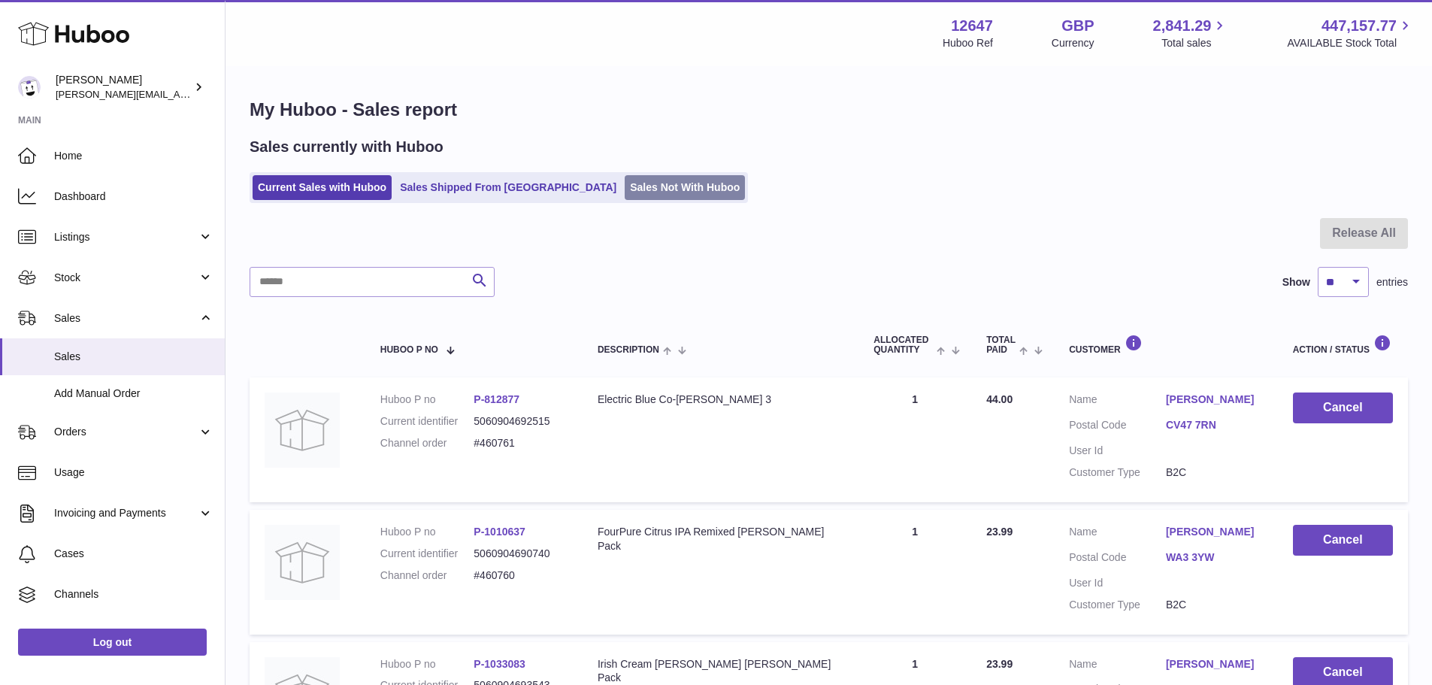
click at [625, 180] on link "Sales Not With Huboo" at bounding box center [685, 187] width 120 height 25
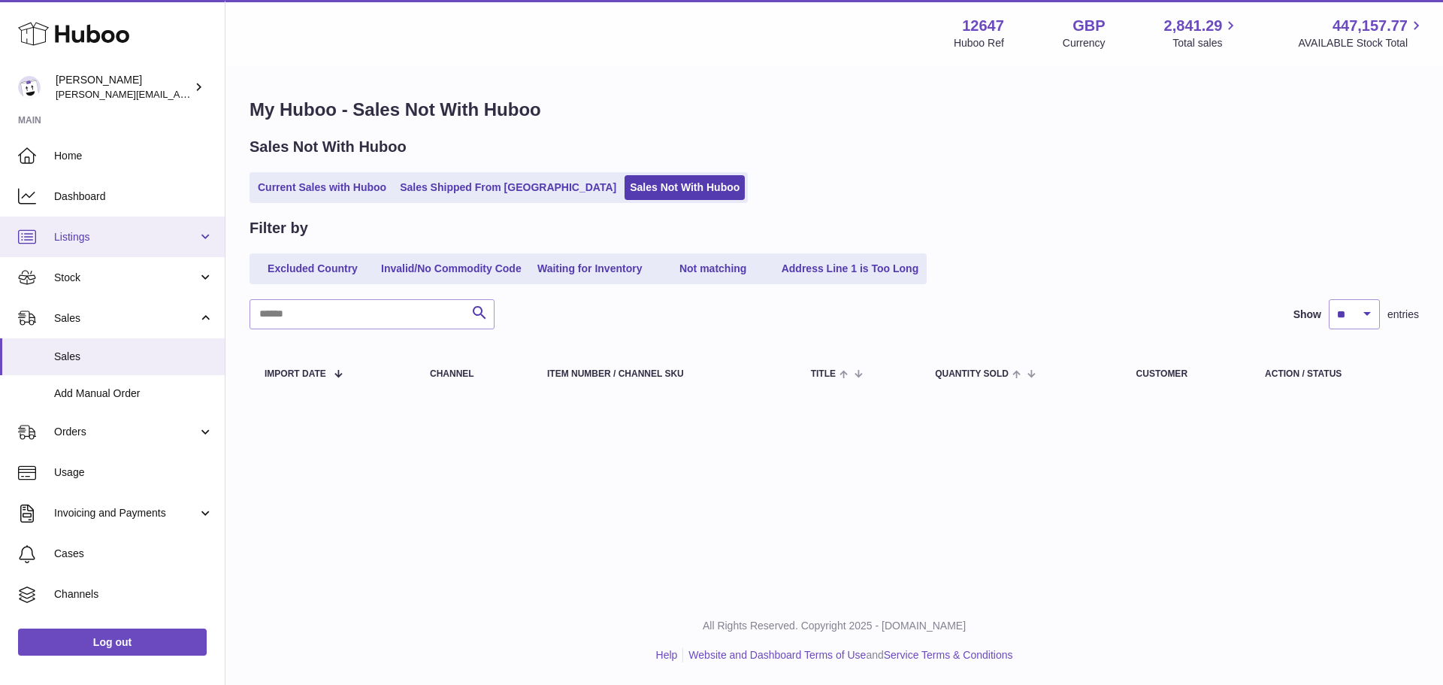
click at [126, 246] on link "Listings" at bounding box center [112, 236] width 225 height 41
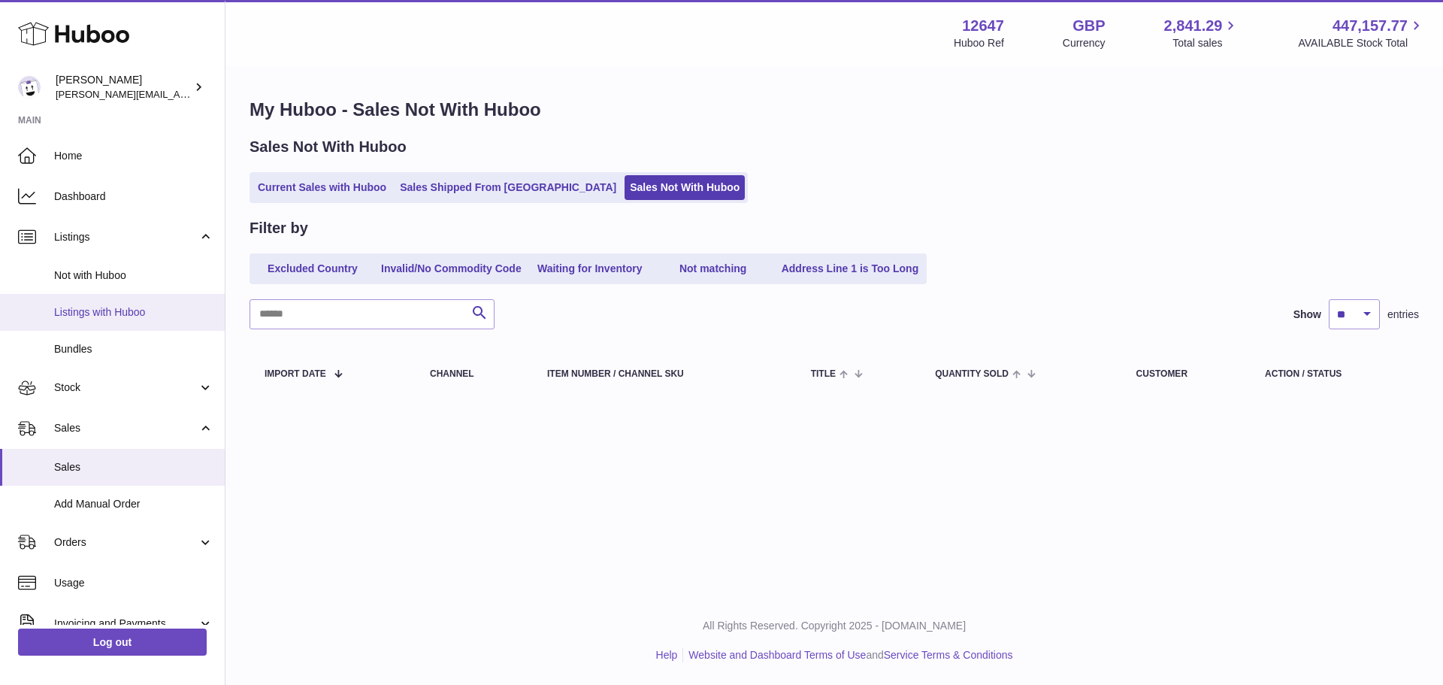
click at [129, 317] on span "Listings with Huboo" at bounding box center [133, 312] width 159 height 14
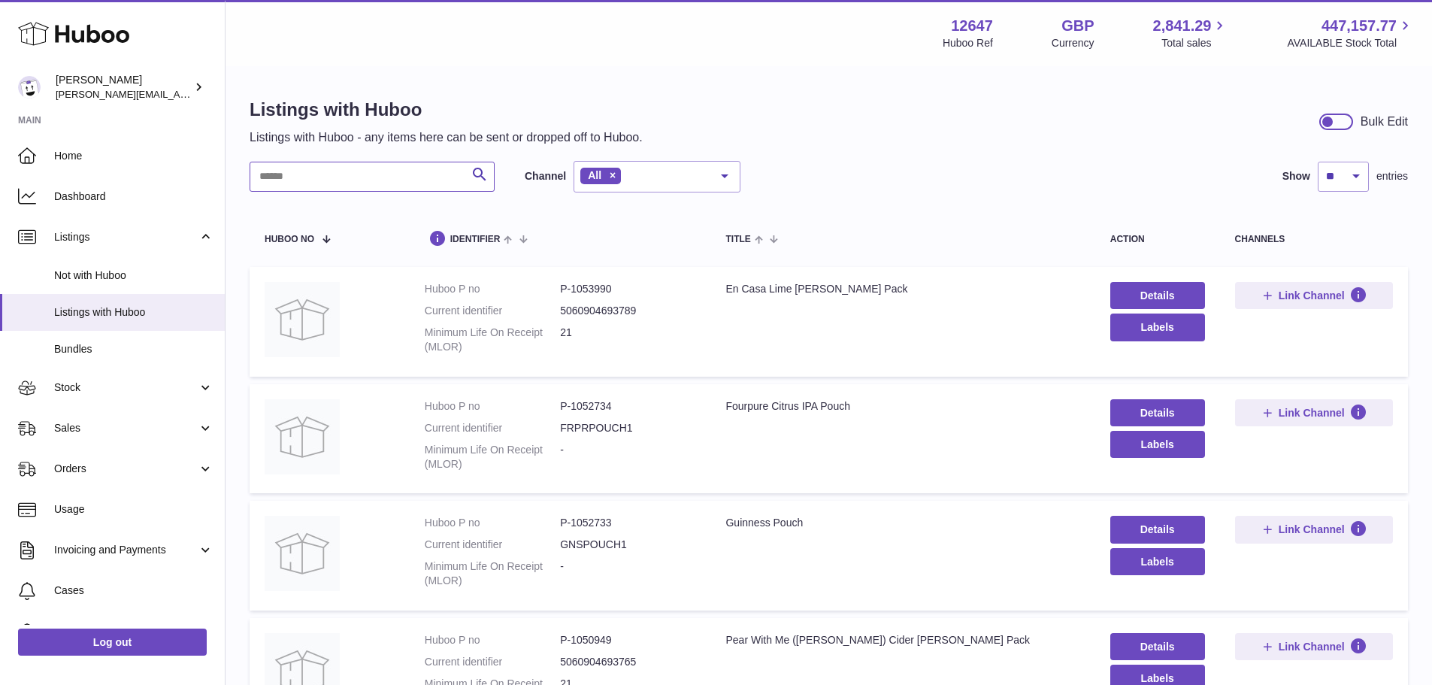
click at [368, 172] on input "text" at bounding box center [372, 177] width 245 height 30
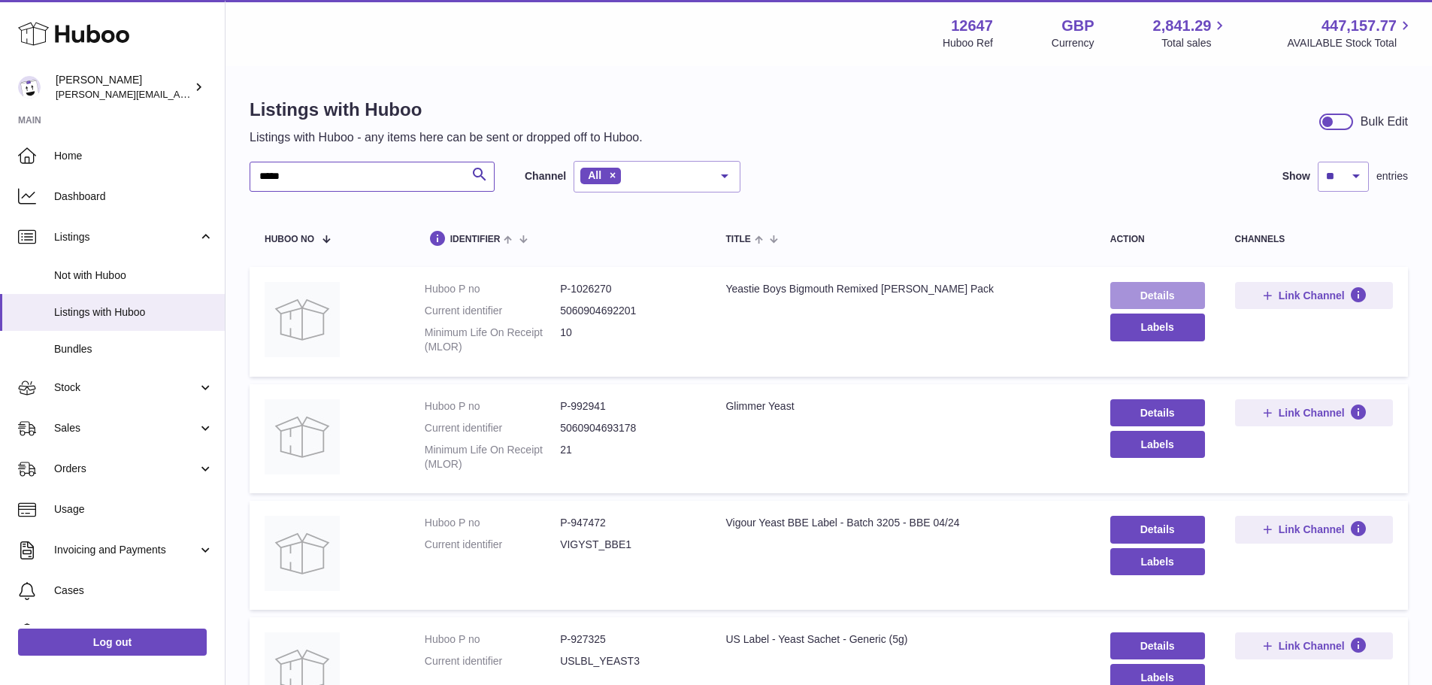
type input "*****"
click at [1118, 287] on link "Details" at bounding box center [1157, 295] width 95 height 27
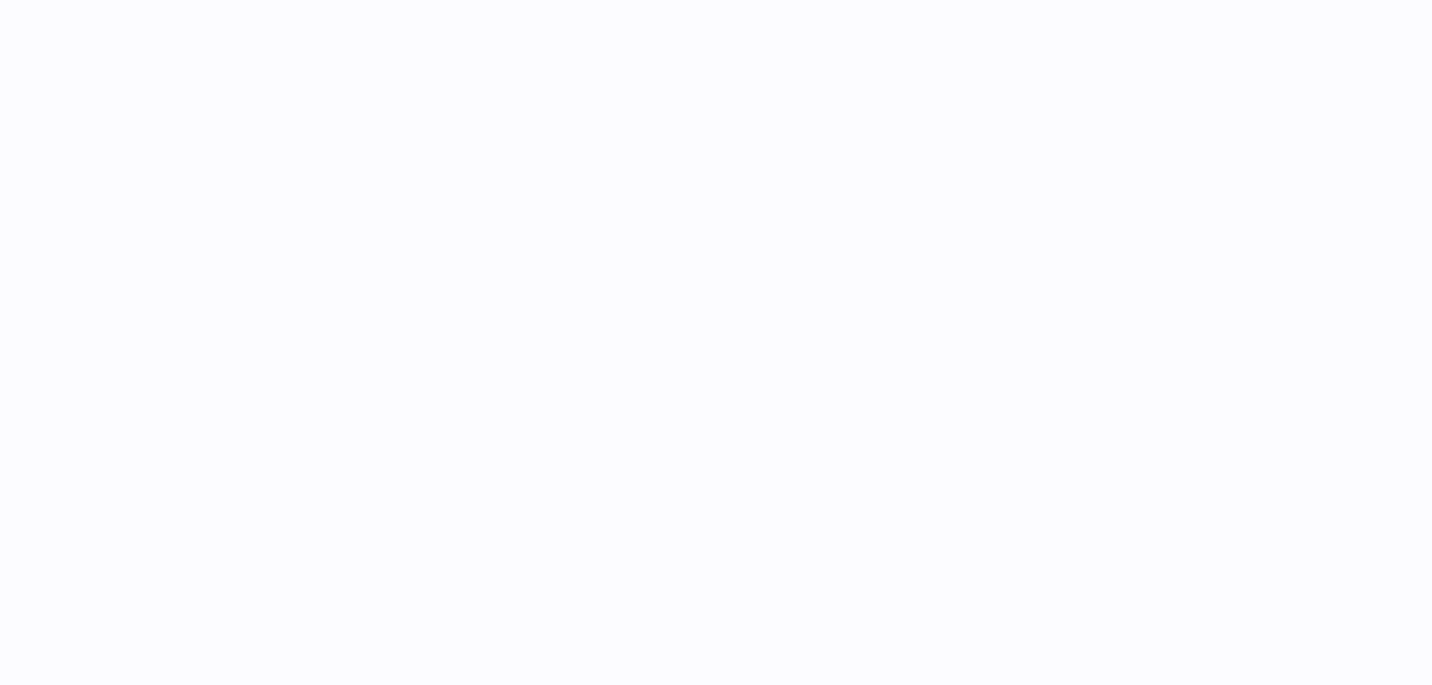
select select "***"
select select "****"
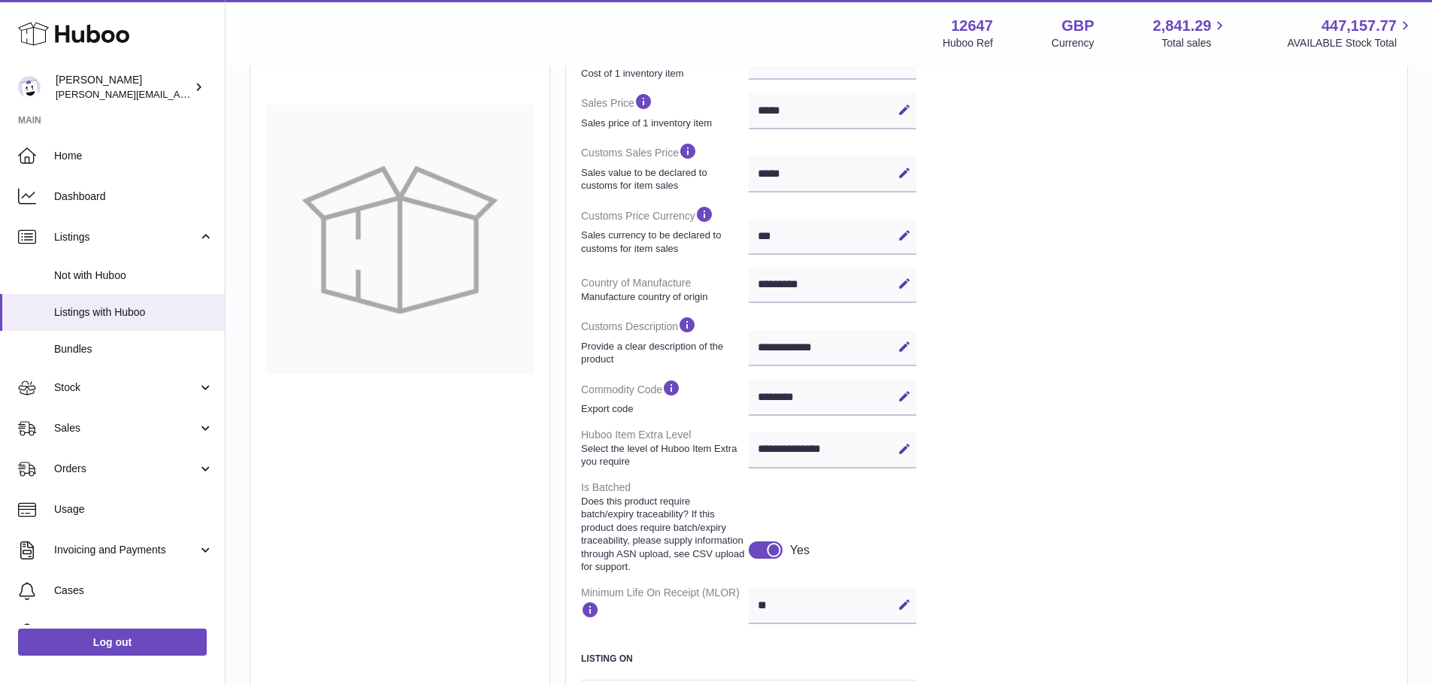
scroll to position [386, 0]
click at [797, 609] on div "** Edit Cancel Save" at bounding box center [833, 603] width 168 height 36
click at [911, 609] on button "Edit" at bounding box center [904, 602] width 24 height 24
type input "*"
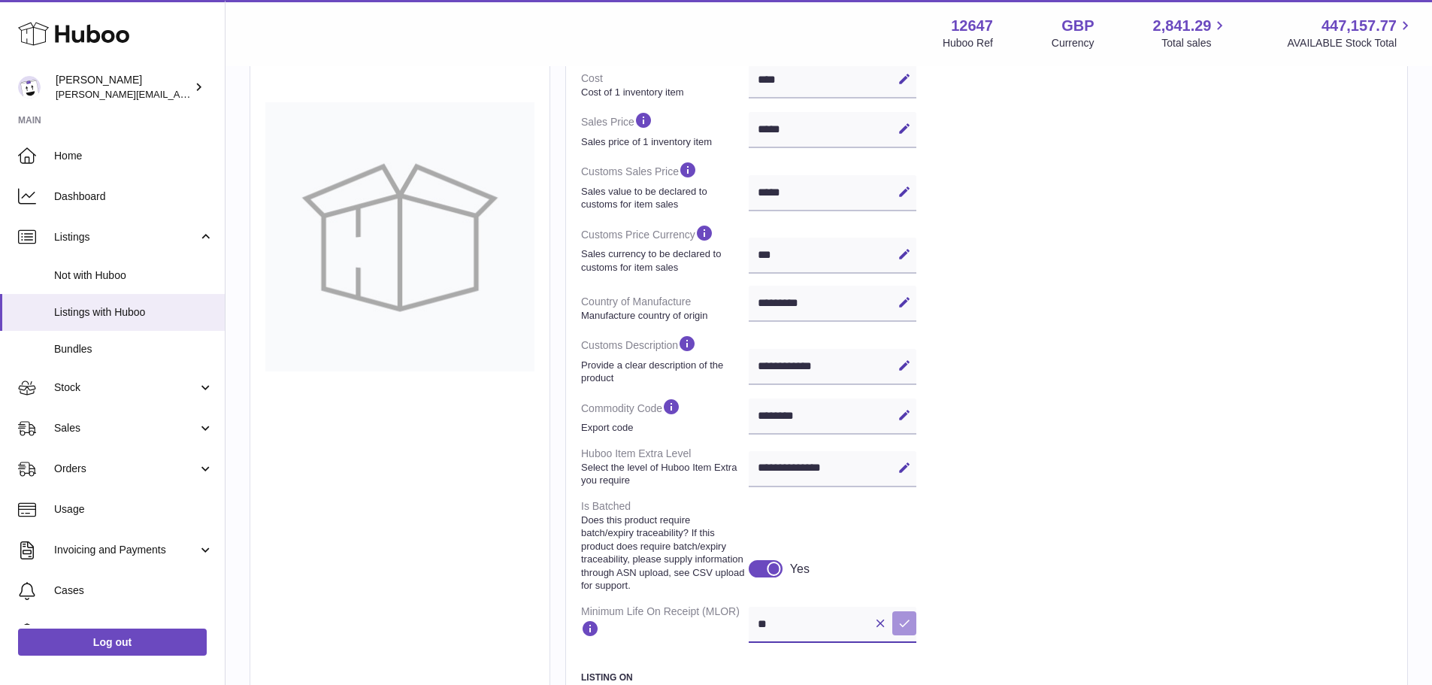
type input "**"
click at [904, 619] on icon at bounding box center [904, 623] width 14 height 14
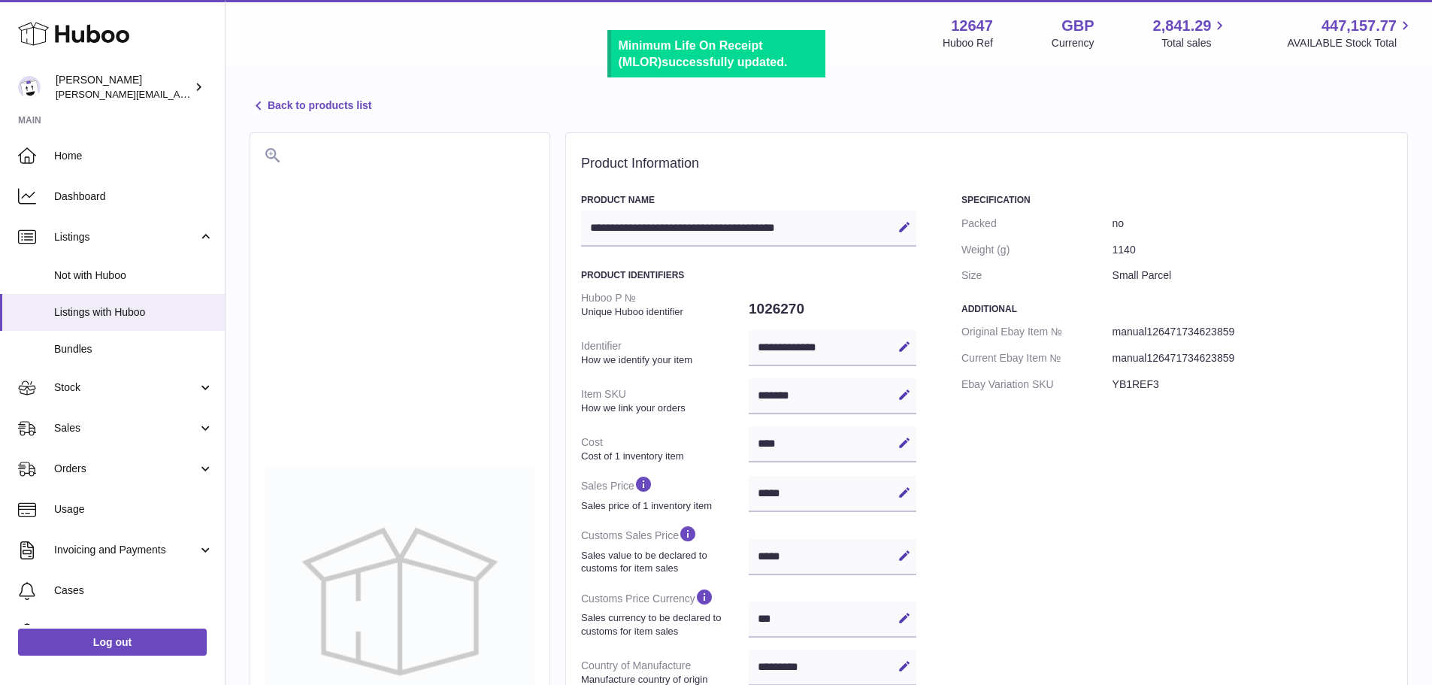
scroll to position [0, 0]
click at [336, 102] on link "Back to products list" at bounding box center [311, 107] width 122 height 18
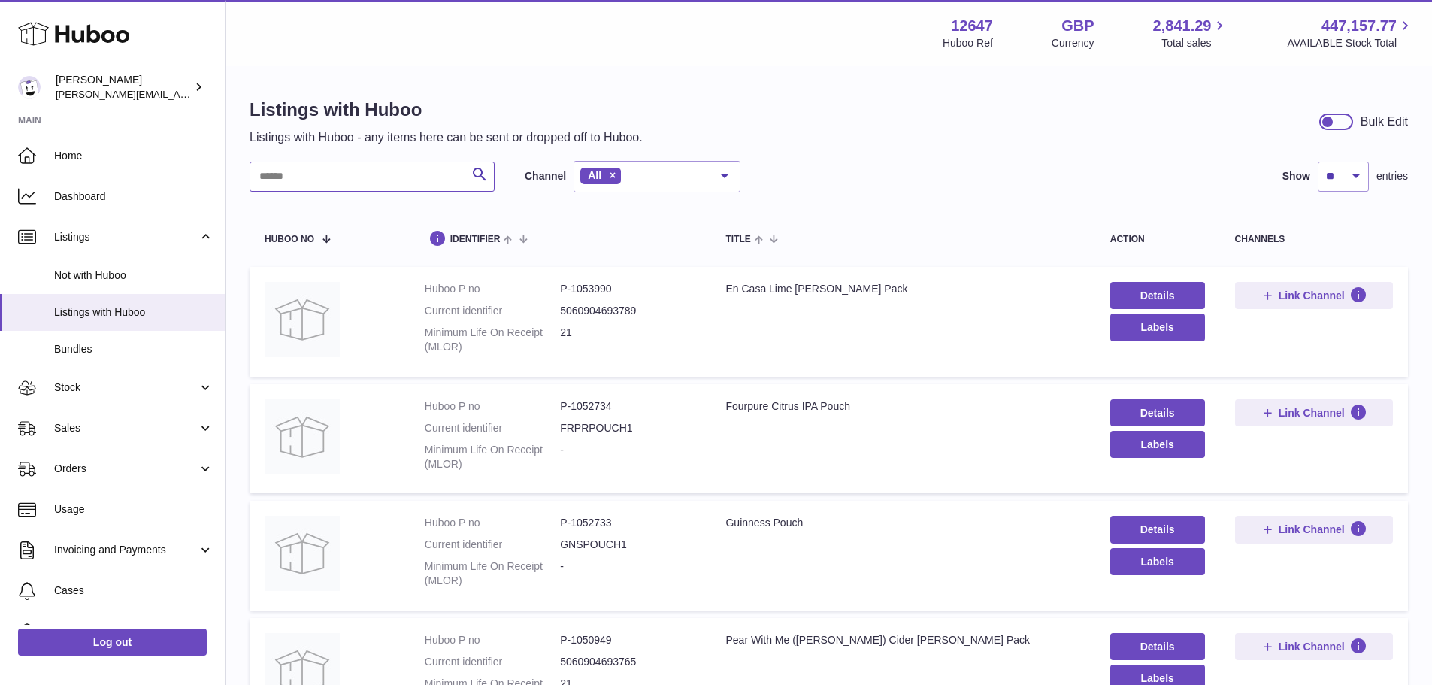
click at [341, 174] on input "text" at bounding box center [372, 177] width 245 height 30
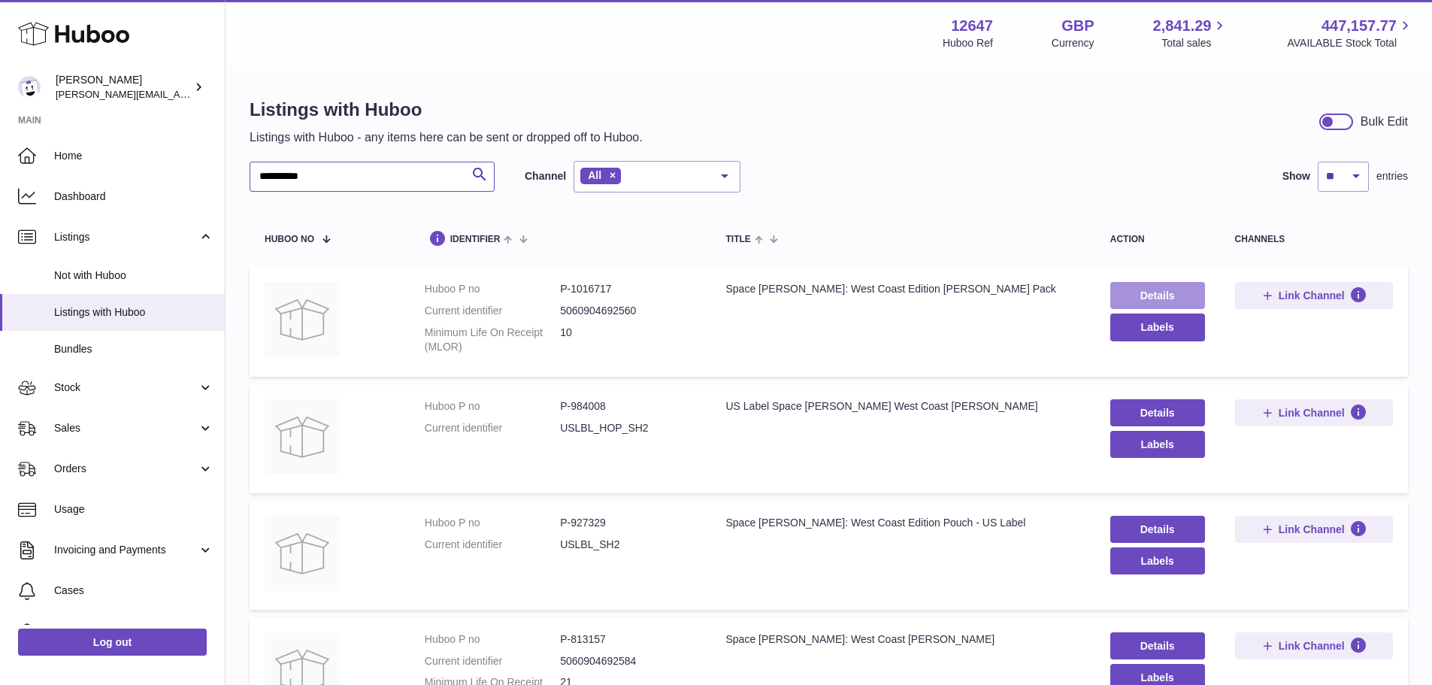
type input "**********"
click at [1132, 293] on link "Details" at bounding box center [1157, 295] width 95 height 27
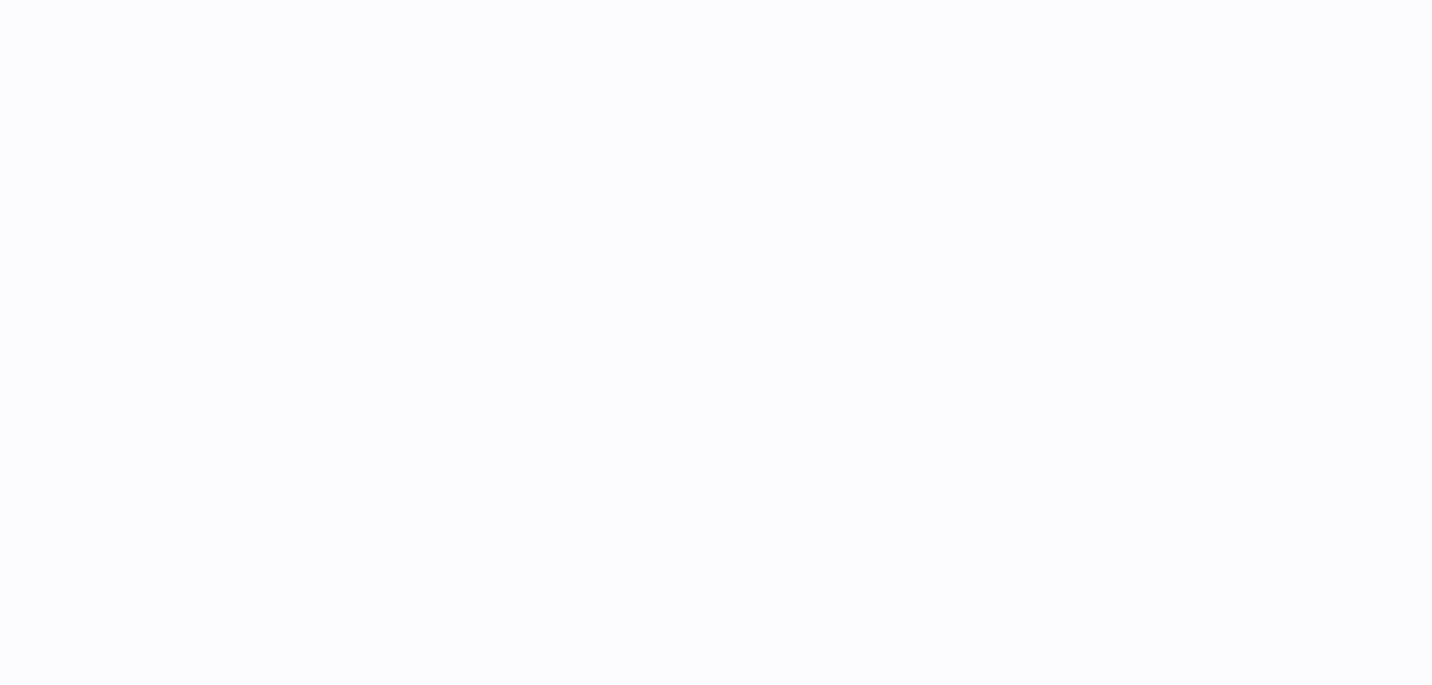
select select "***"
select select "****"
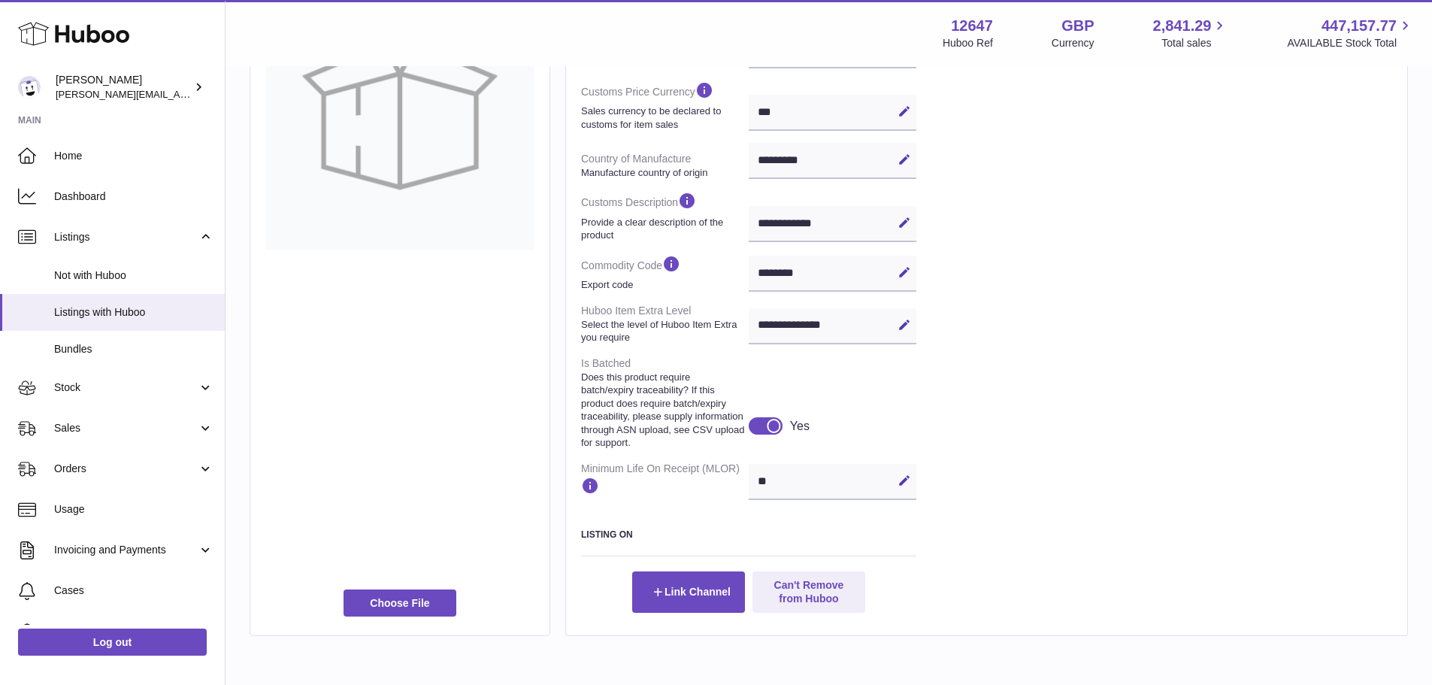
scroll to position [508, 0]
click at [902, 488] on button "Edit" at bounding box center [904, 479] width 24 height 24
drag, startPoint x: 841, startPoint y: 487, endPoint x: 708, endPoint y: 471, distance: 134.0
click at [708, 471] on dl "**********" at bounding box center [748, 141] width 335 height 727
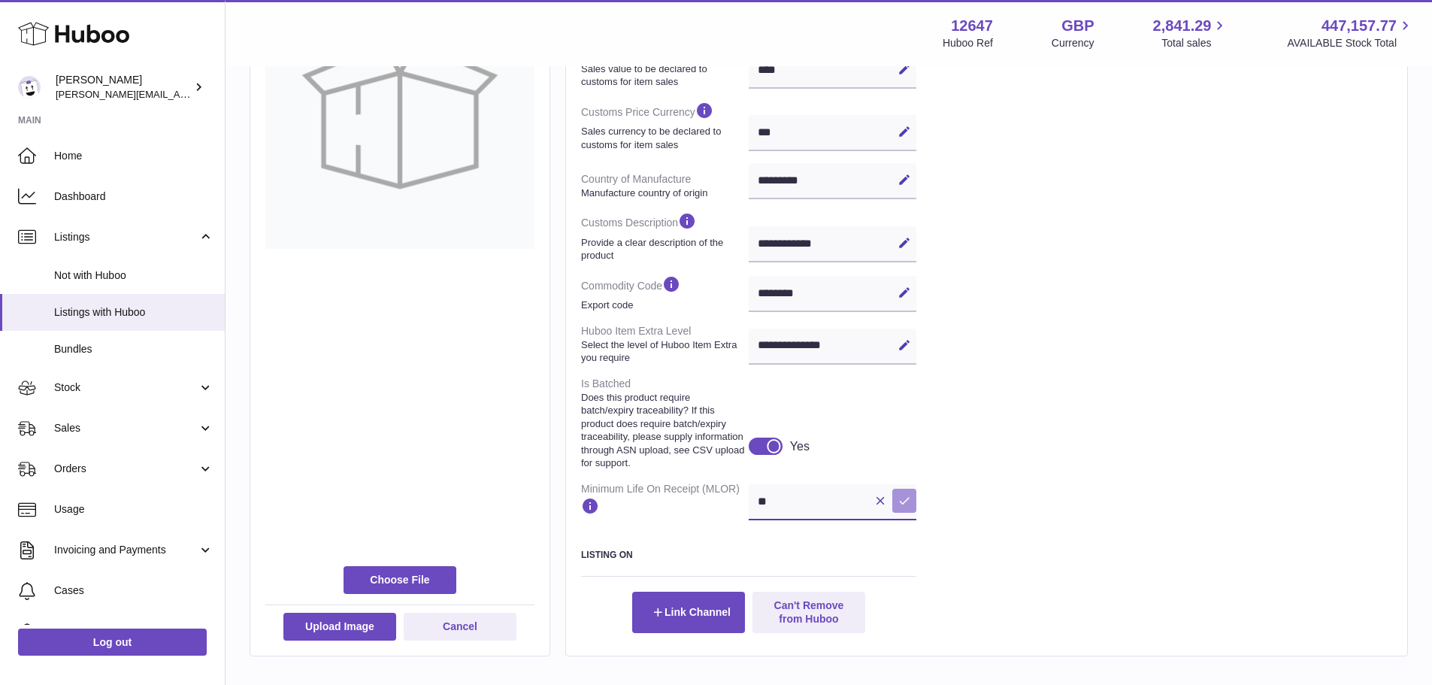
type input "**"
click at [905, 497] on icon at bounding box center [904, 501] width 14 height 14
